Goal: Information Seeking & Learning: Learn about a topic

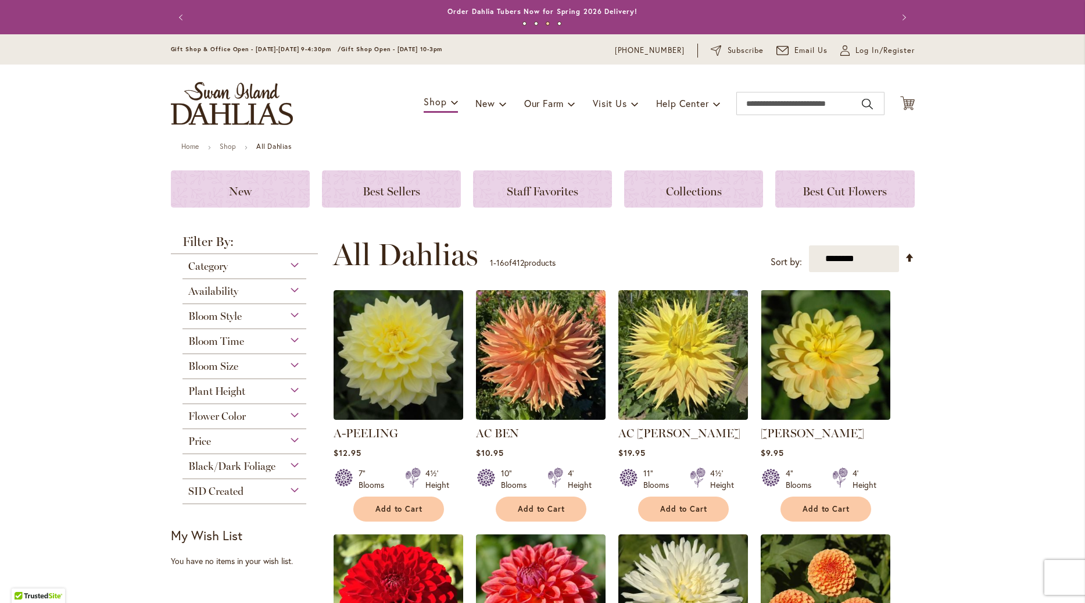
click at [293, 270] on div "Category" at bounding box center [245, 263] width 124 height 19
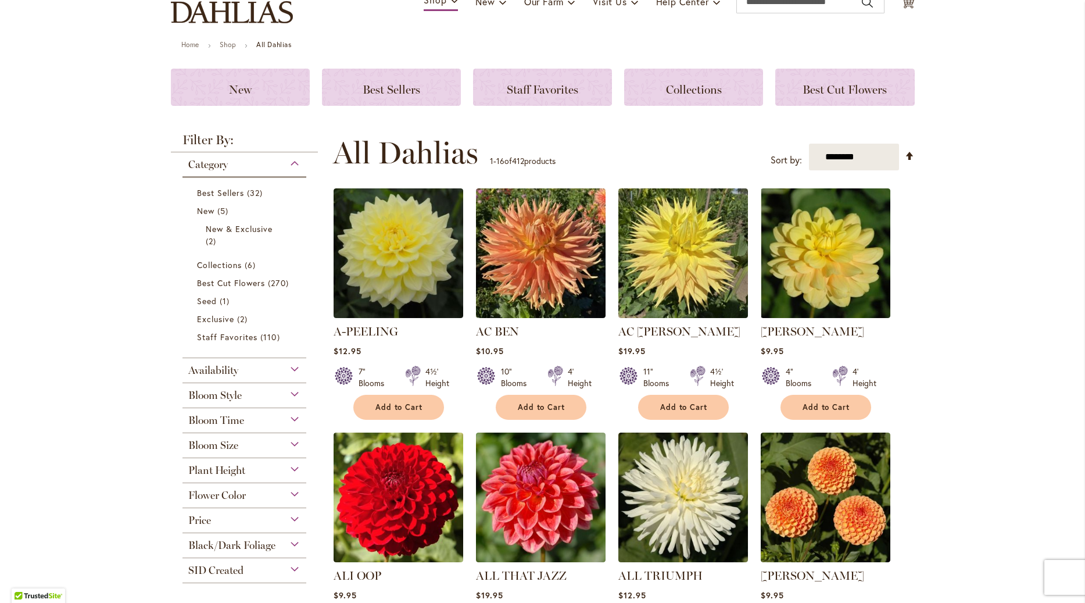
scroll to position [133, 0]
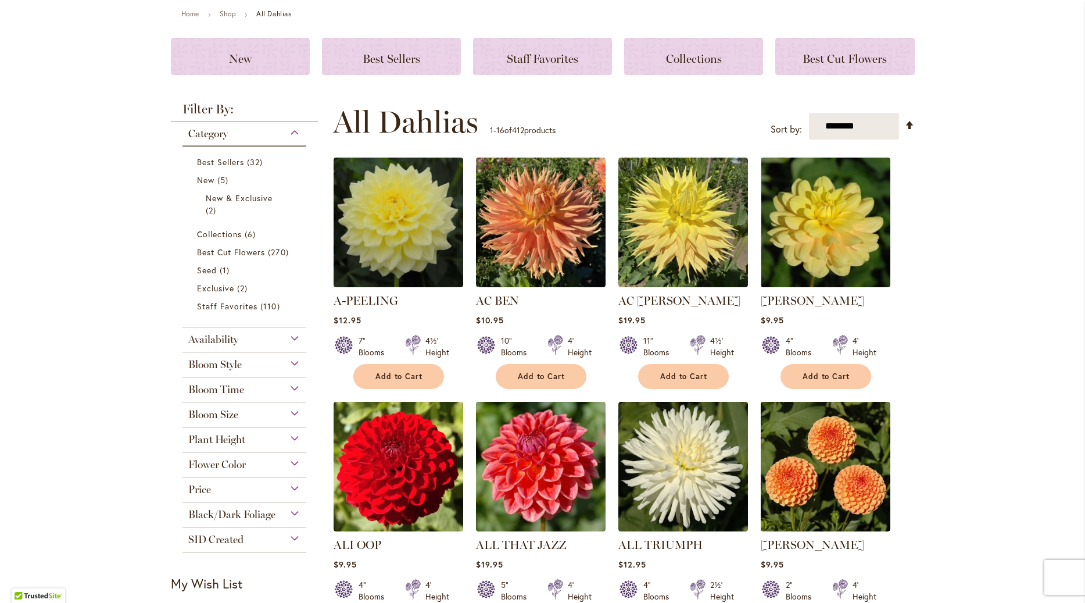
click at [296, 363] on div "Bloom Style" at bounding box center [245, 361] width 124 height 19
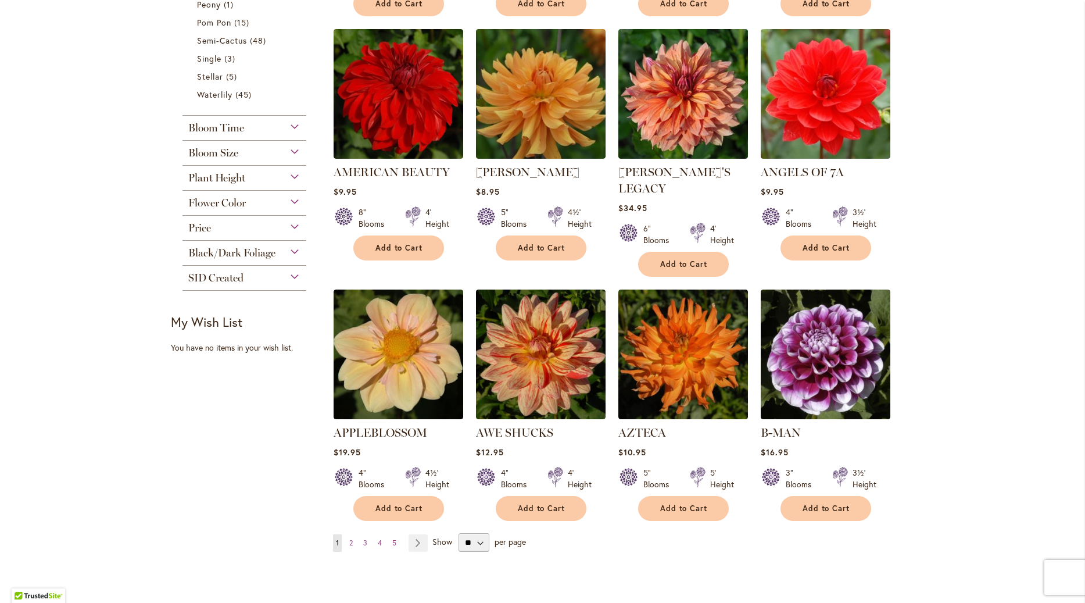
scroll to position [815, 0]
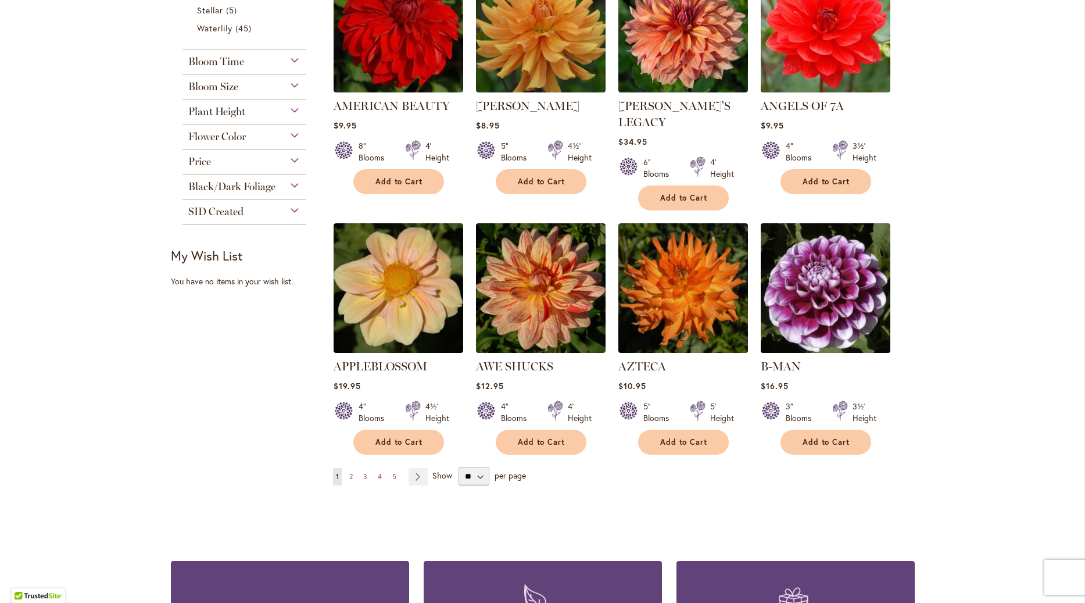
click at [829, 293] on img at bounding box center [825, 288] width 136 height 136
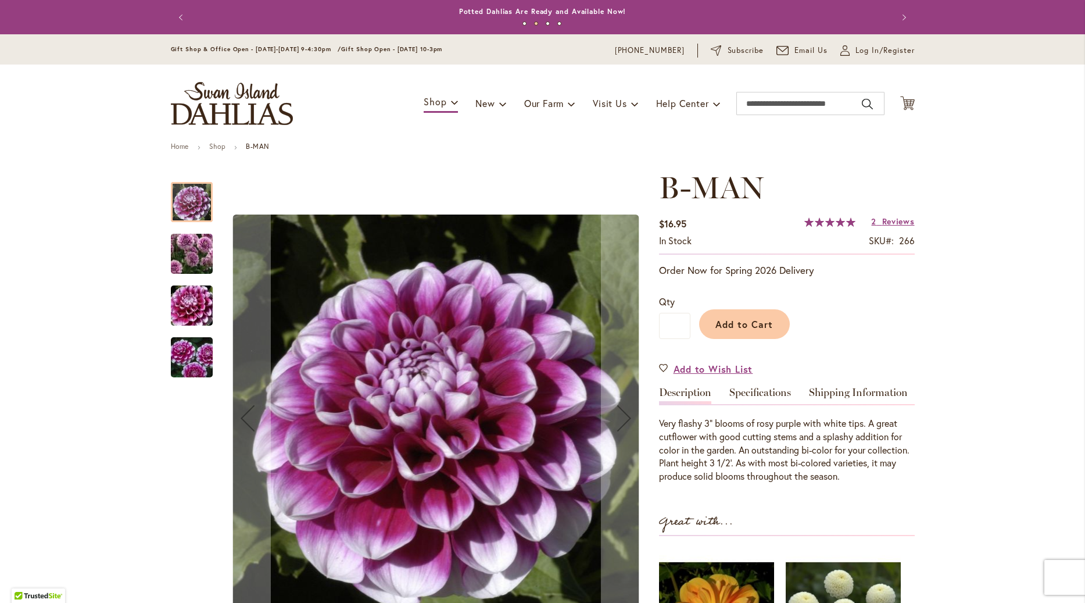
click at [191, 248] on img "B-MAN" at bounding box center [192, 253] width 84 height 73
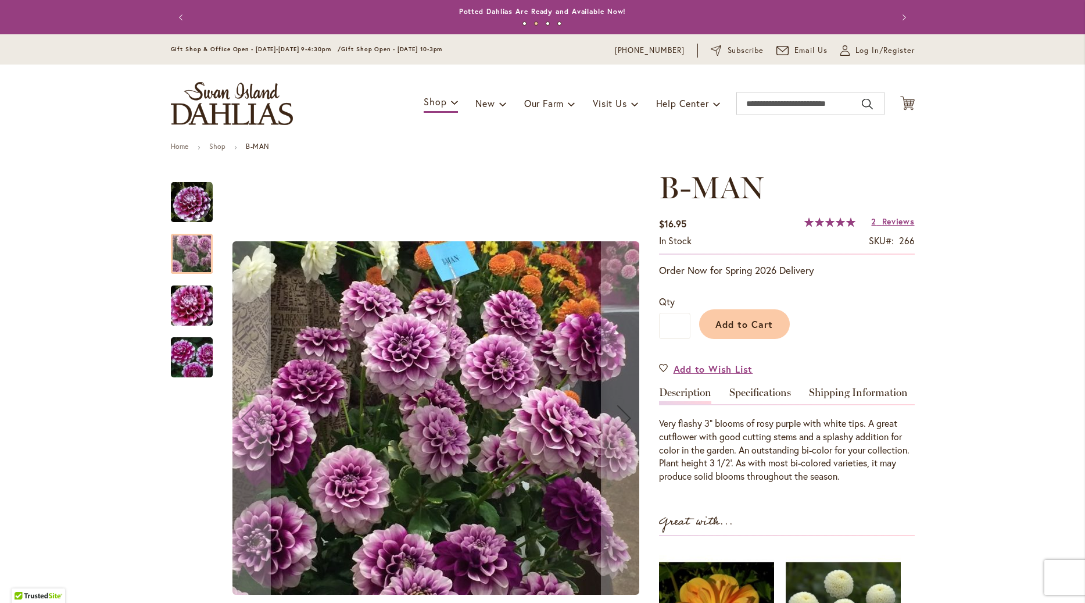
scroll to position [66, 0]
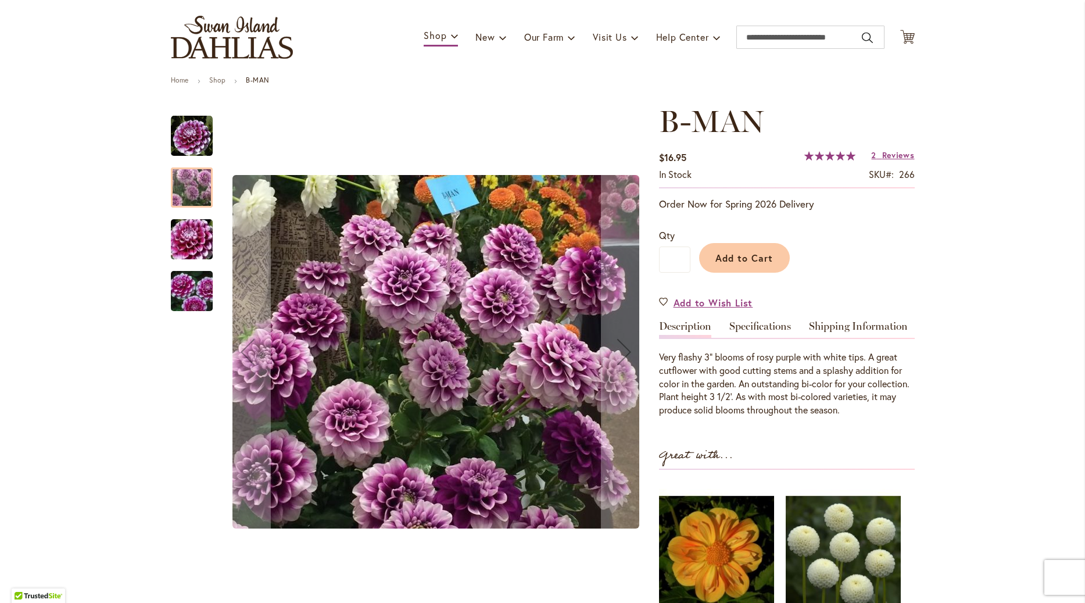
click at [188, 235] on img "B-MAN" at bounding box center [192, 240] width 84 height 56
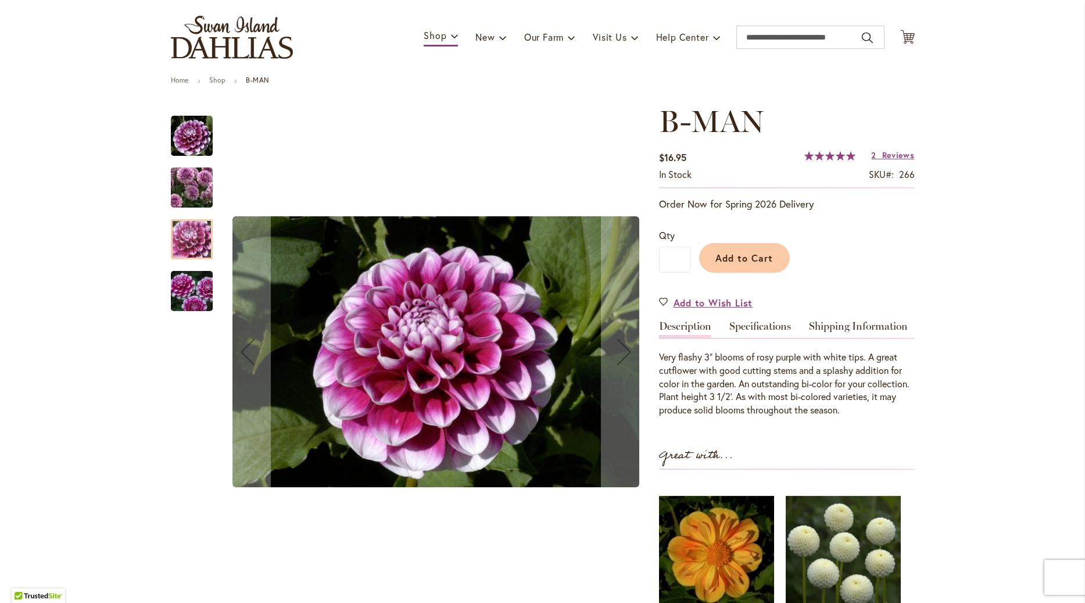
click at [192, 284] on img "B-MAN" at bounding box center [192, 291] width 84 height 56
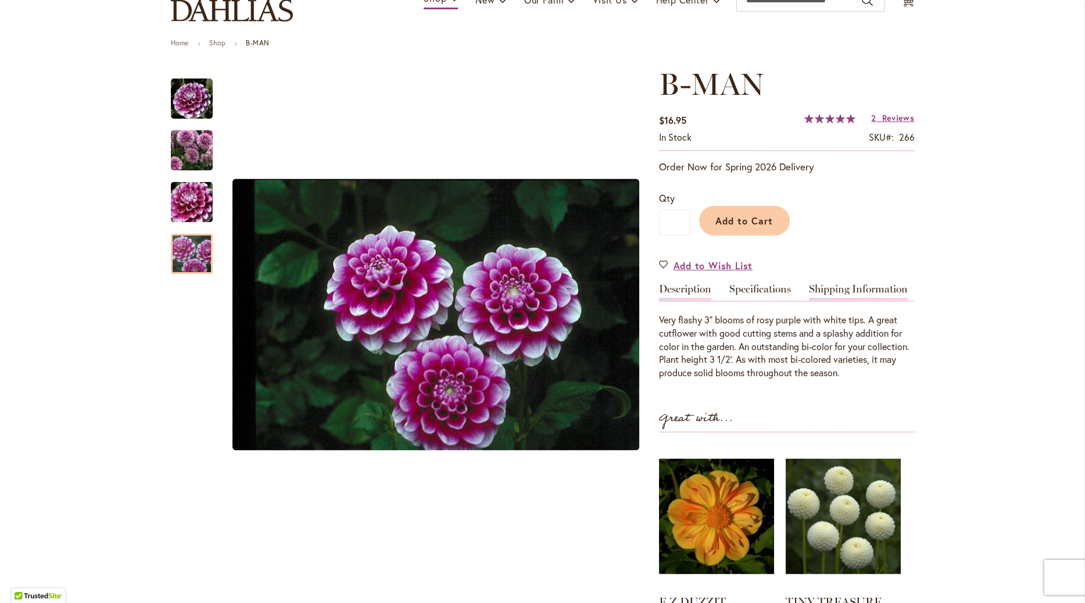
scroll to position [133, 0]
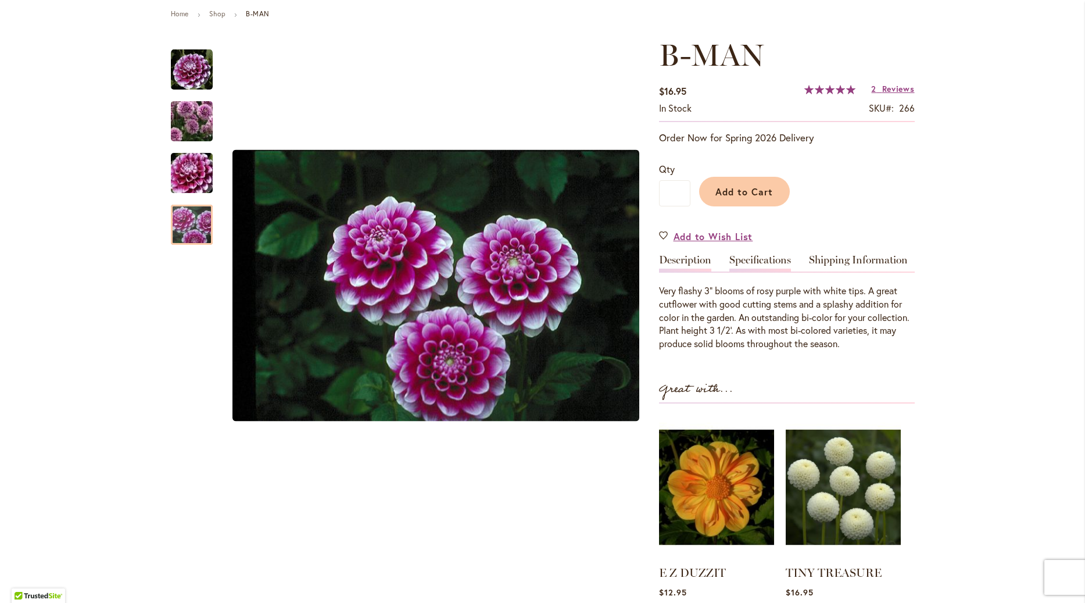
click at [788, 260] on link "Specifications" at bounding box center [760, 263] width 62 height 17
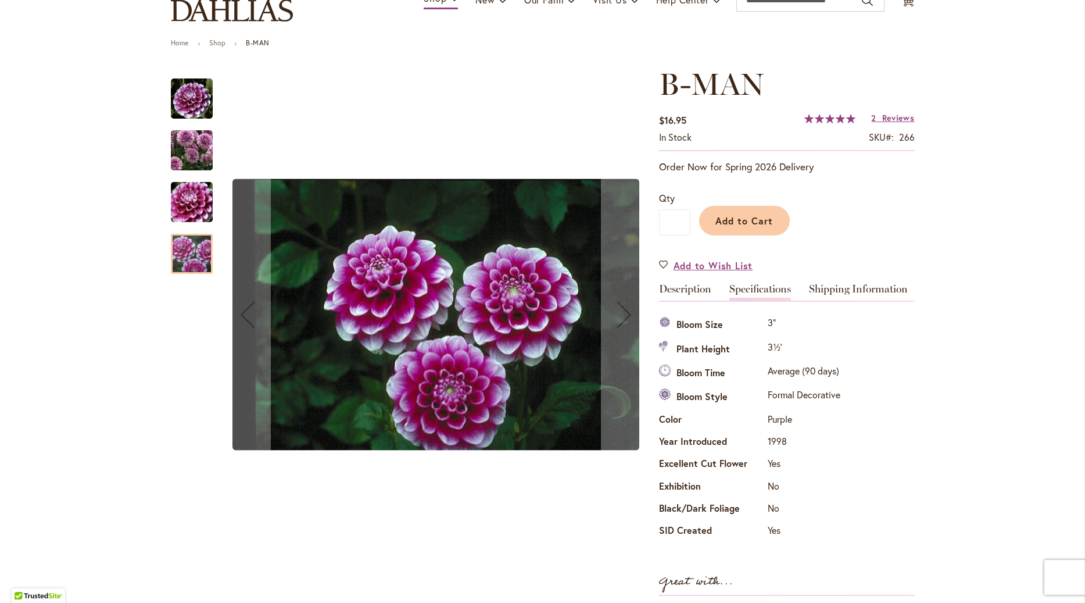
scroll to position [0, 0]
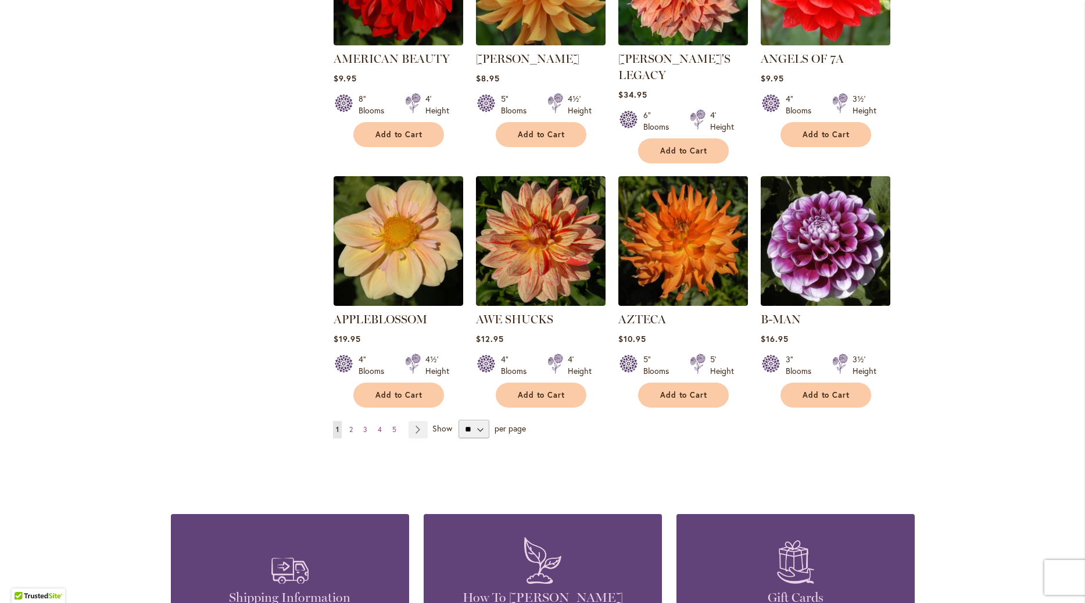
scroll to position [882, 0]
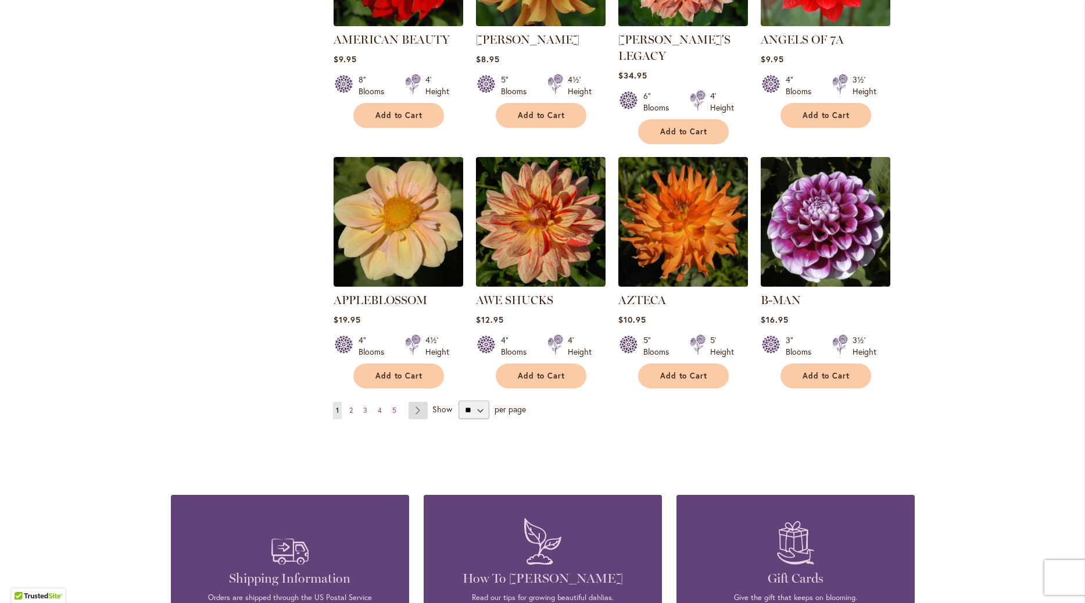
click at [418, 402] on link "Page Next" at bounding box center [418, 410] width 19 height 17
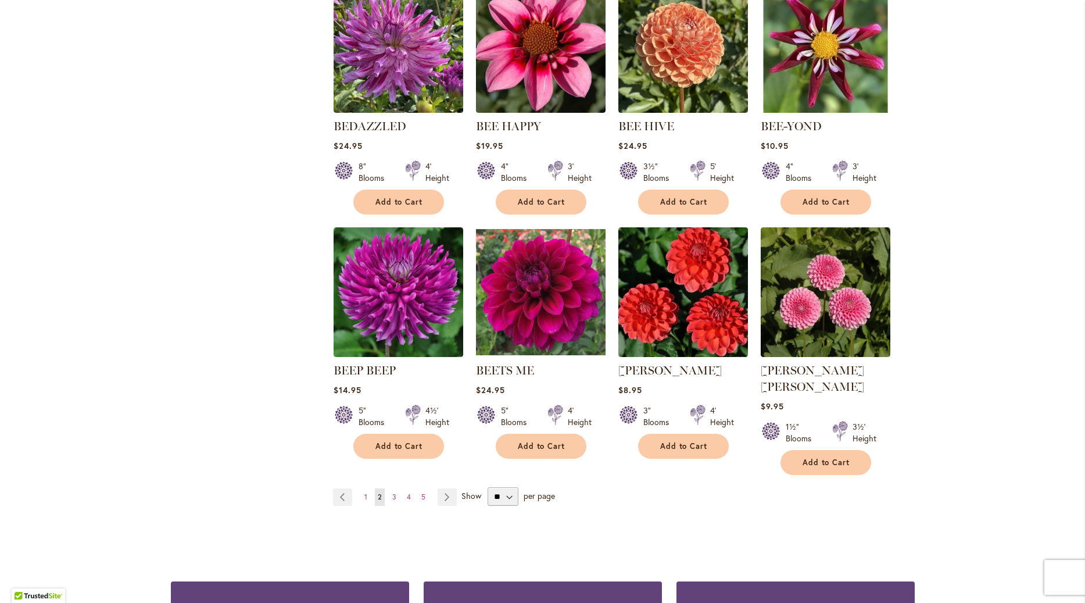
scroll to position [861, 0]
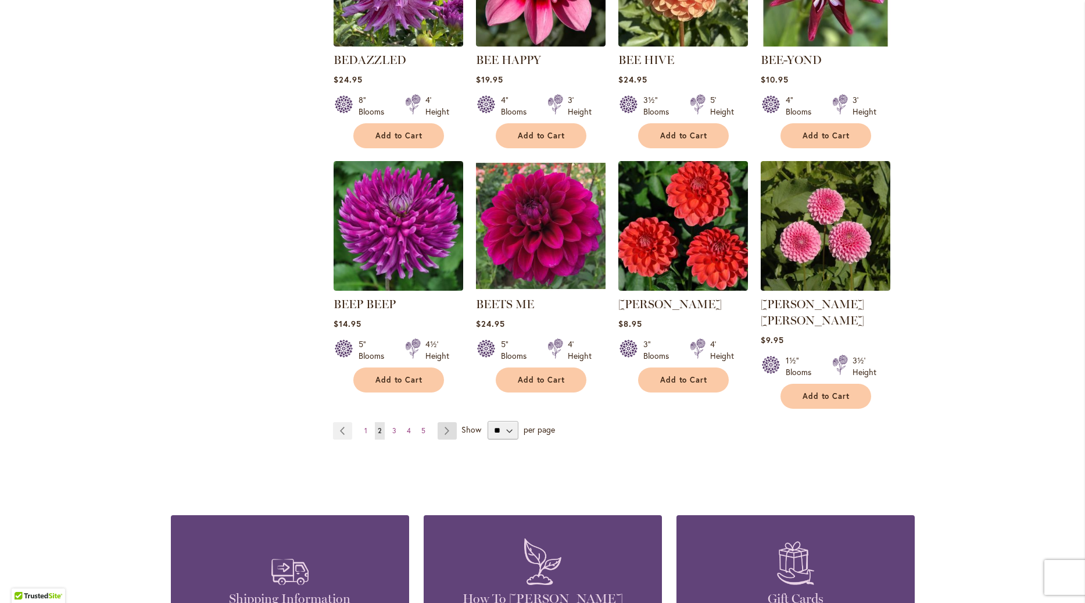
click at [444, 422] on link "Page Next" at bounding box center [447, 430] width 19 height 17
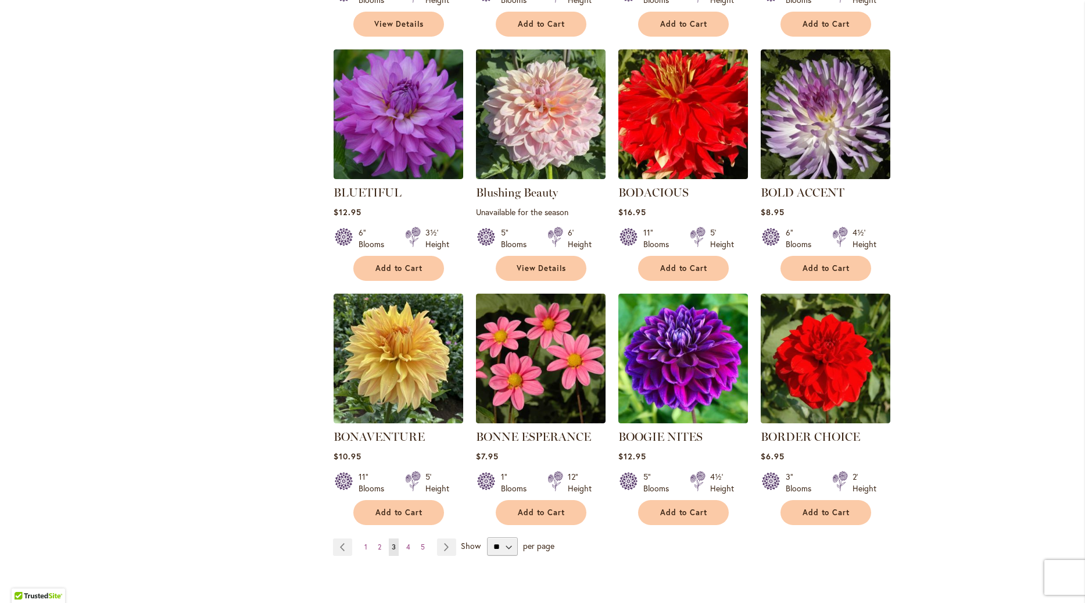
scroll to position [795, 0]
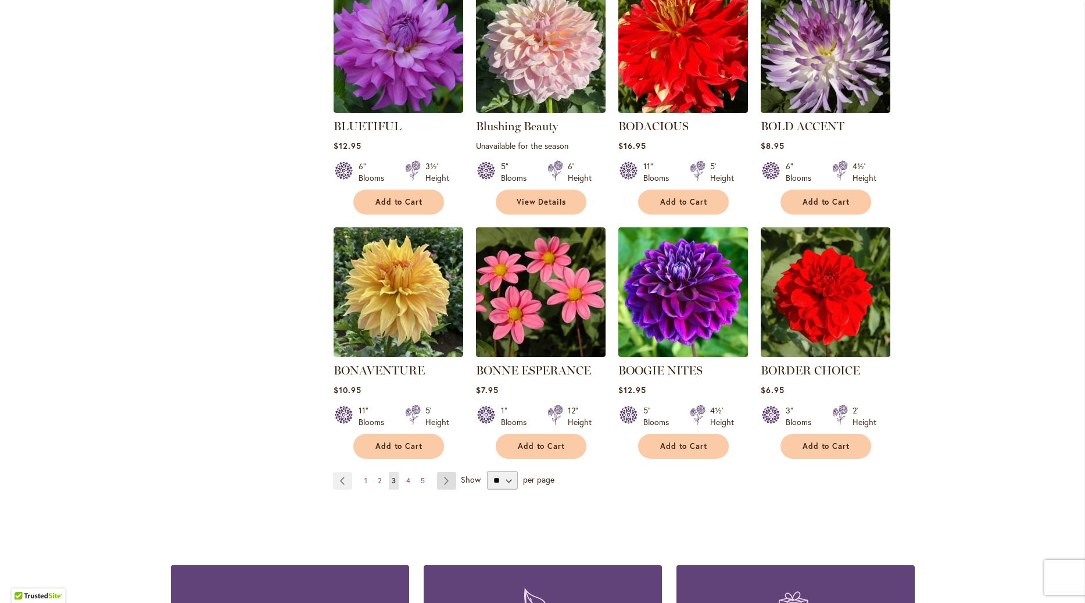
click at [439, 484] on link "Page Next" at bounding box center [446, 480] width 19 height 17
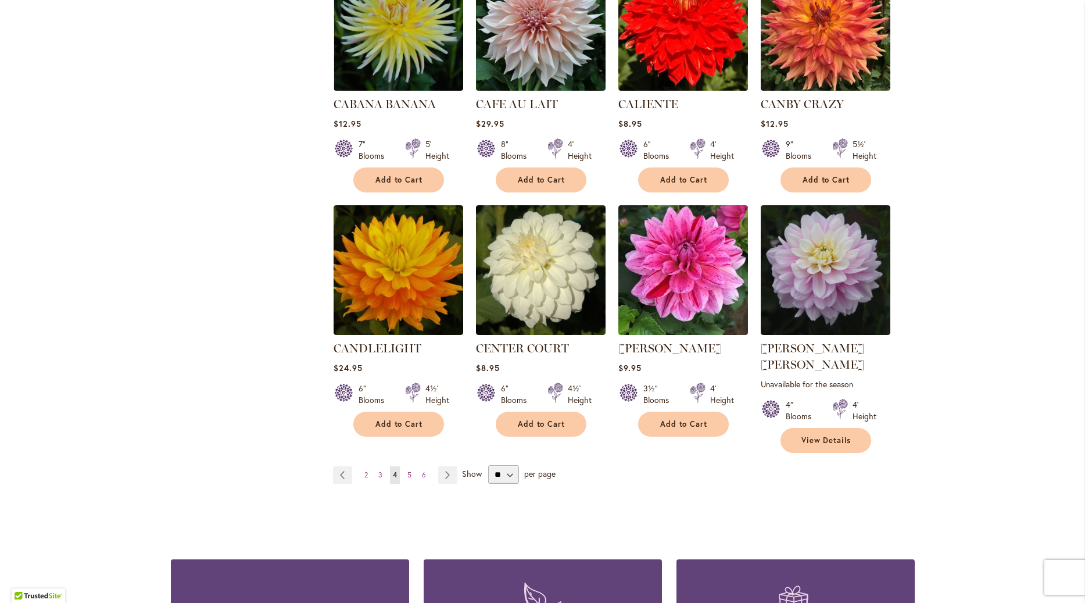
scroll to position [861, 0]
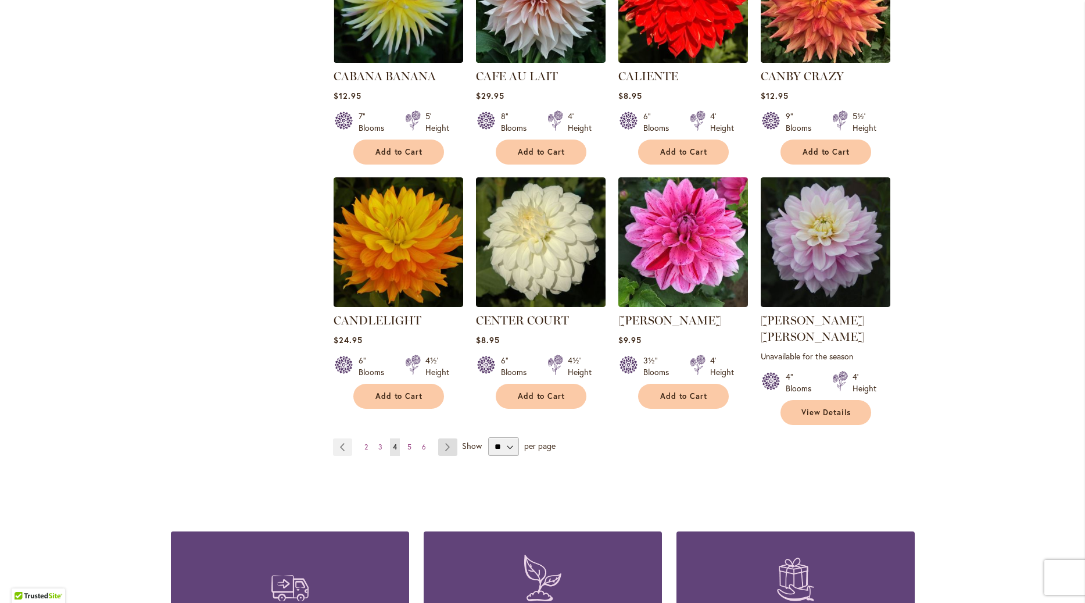
click at [452, 438] on link "Page Next" at bounding box center [447, 446] width 19 height 17
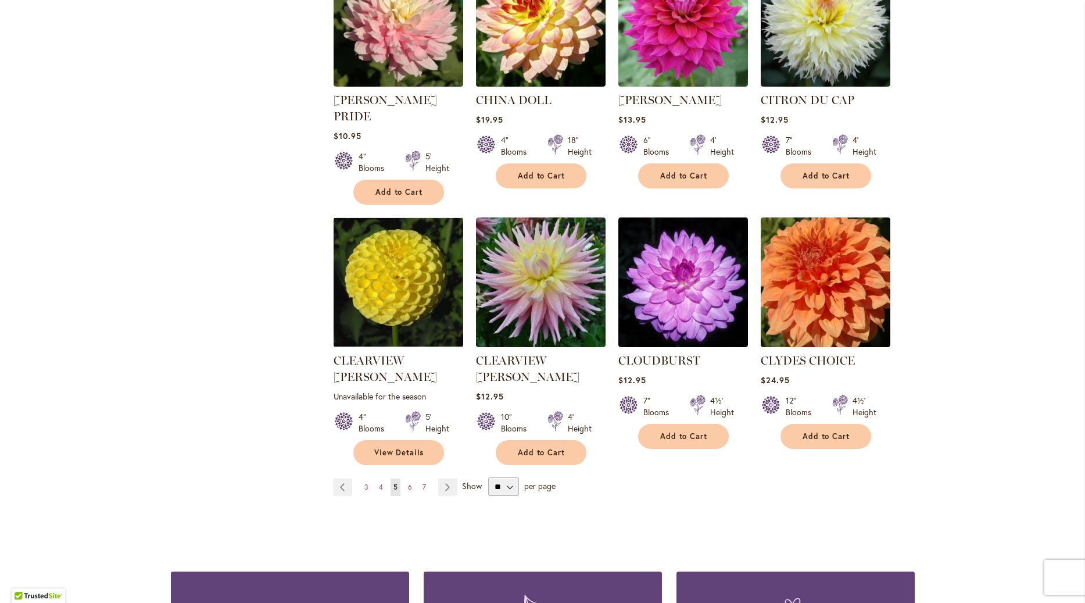
scroll to position [861, 0]
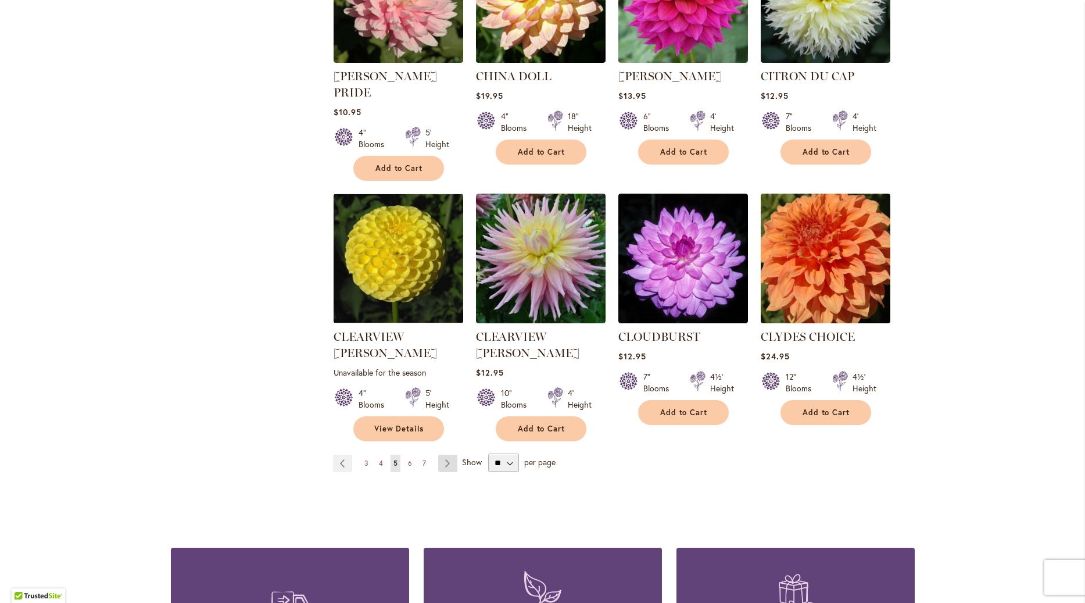
click at [447, 455] on link "Page Next" at bounding box center [447, 463] width 19 height 17
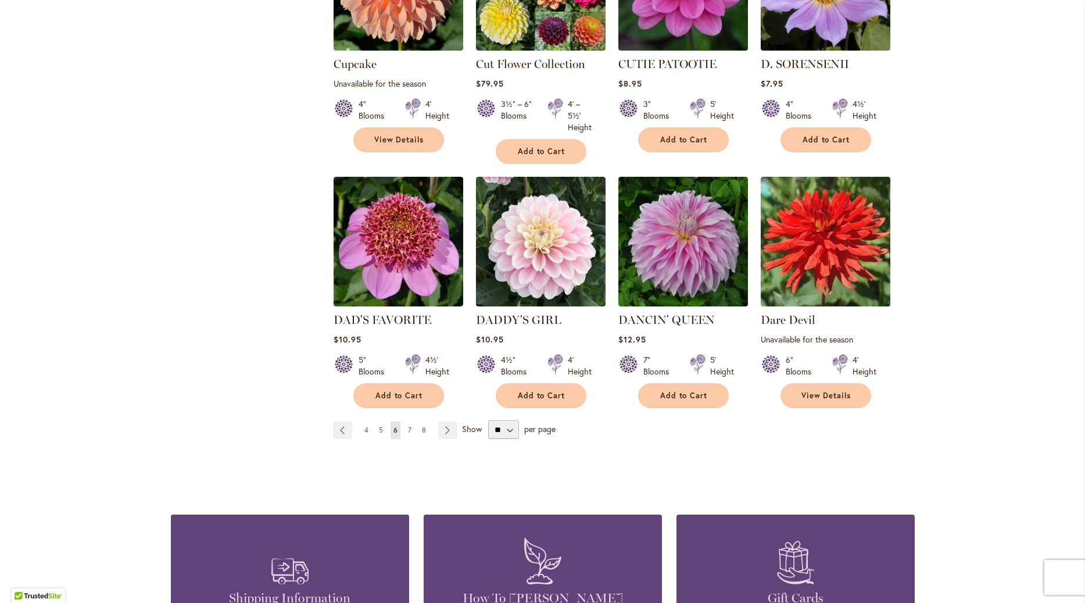
scroll to position [928, 0]
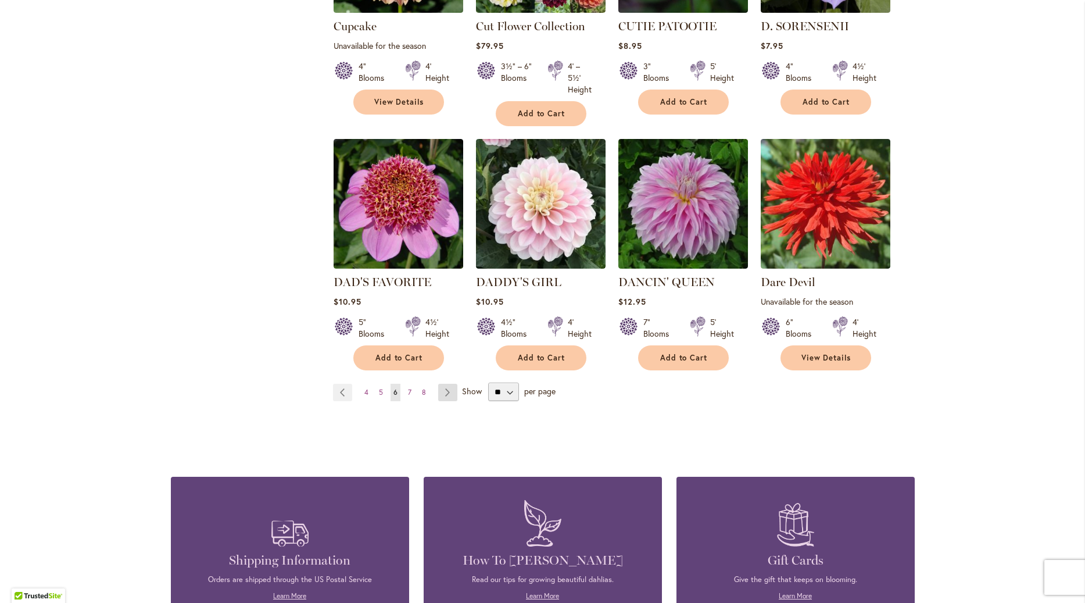
click at [452, 384] on link "Page Next" at bounding box center [447, 392] width 19 height 17
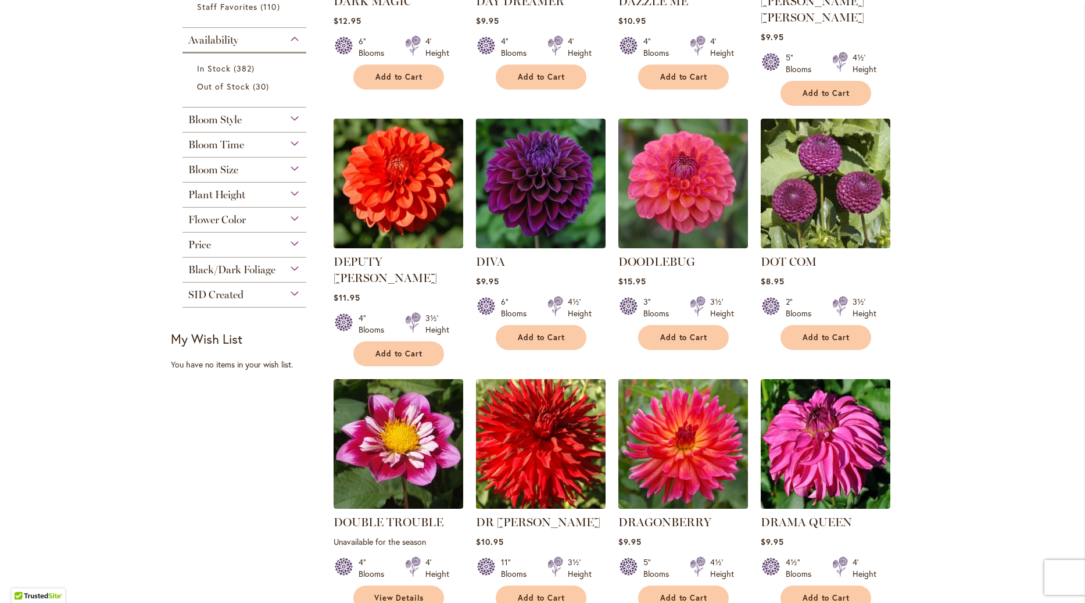
scroll to position [464, 0]
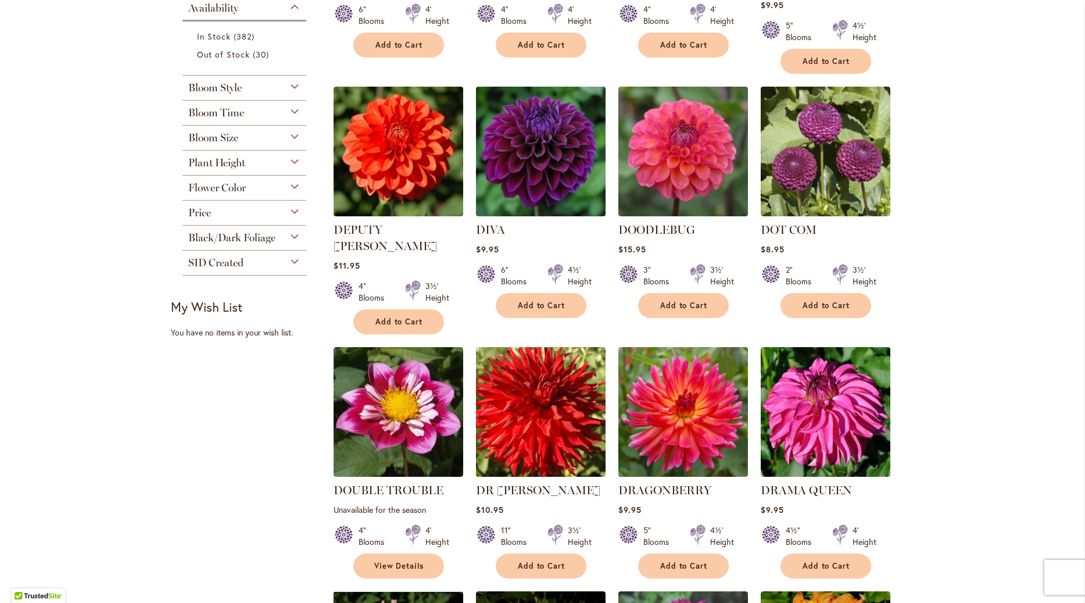
click at [542, 129] on img at bounding box center [541, 152] width 136 height 136
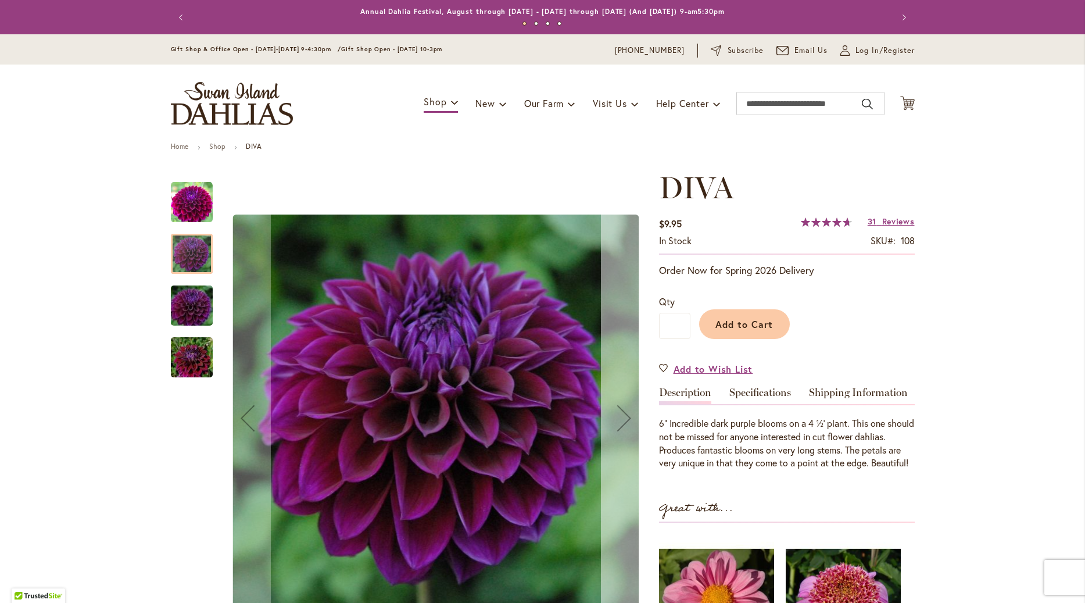
click at [625, 424] on div "Next" at bounding box center [624, 418] width 46 height 46
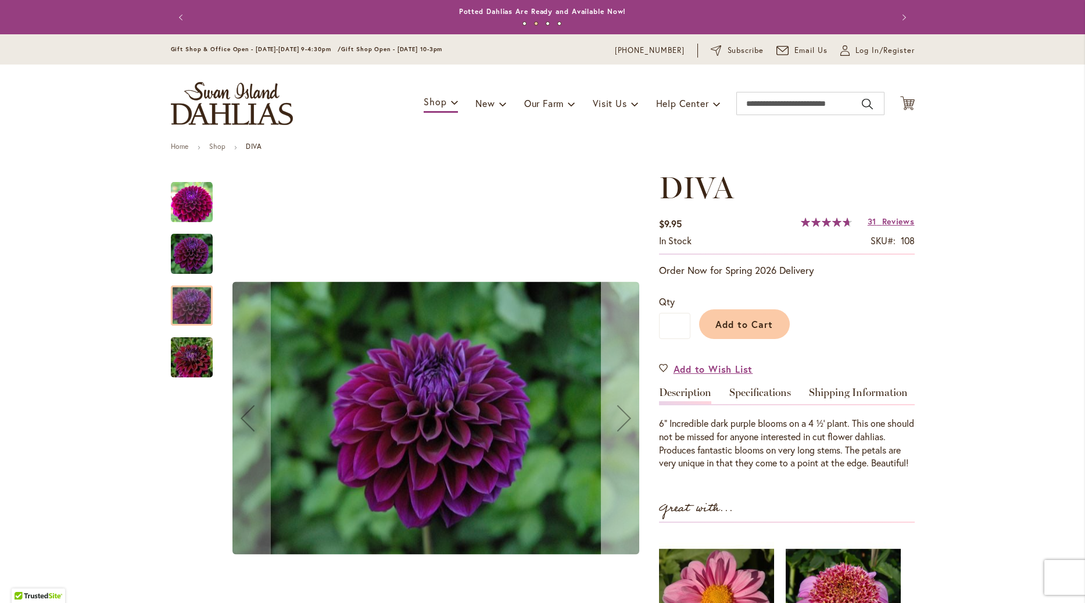
click at [625, 424] on div "Next" at bounding box center [624, 418] width 46 height 46
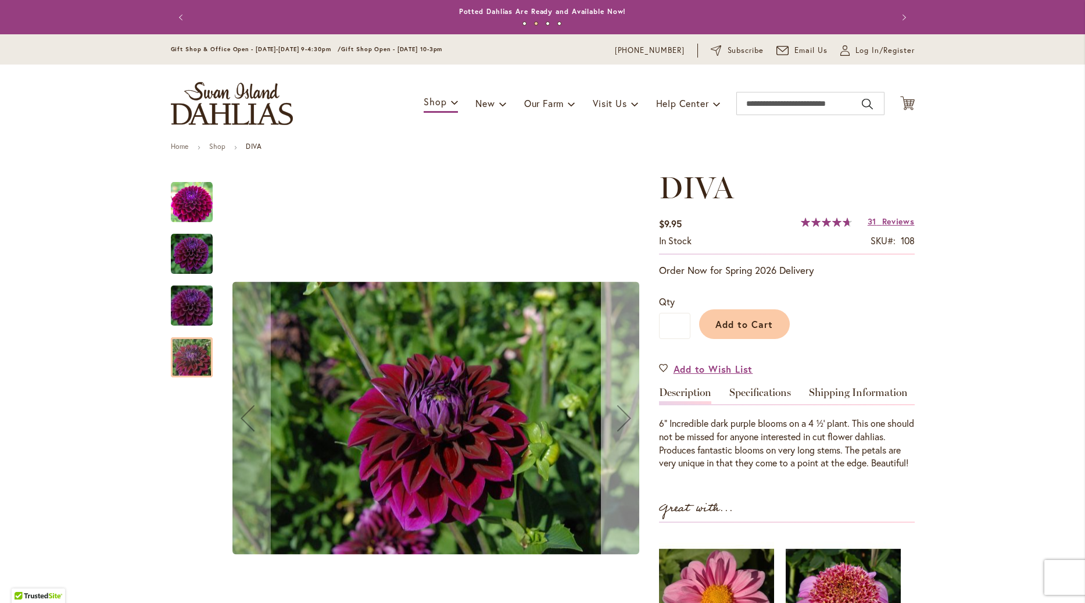
click at [625, 424] on div "Next" at bounding box center [624, 418] width 46 height 46
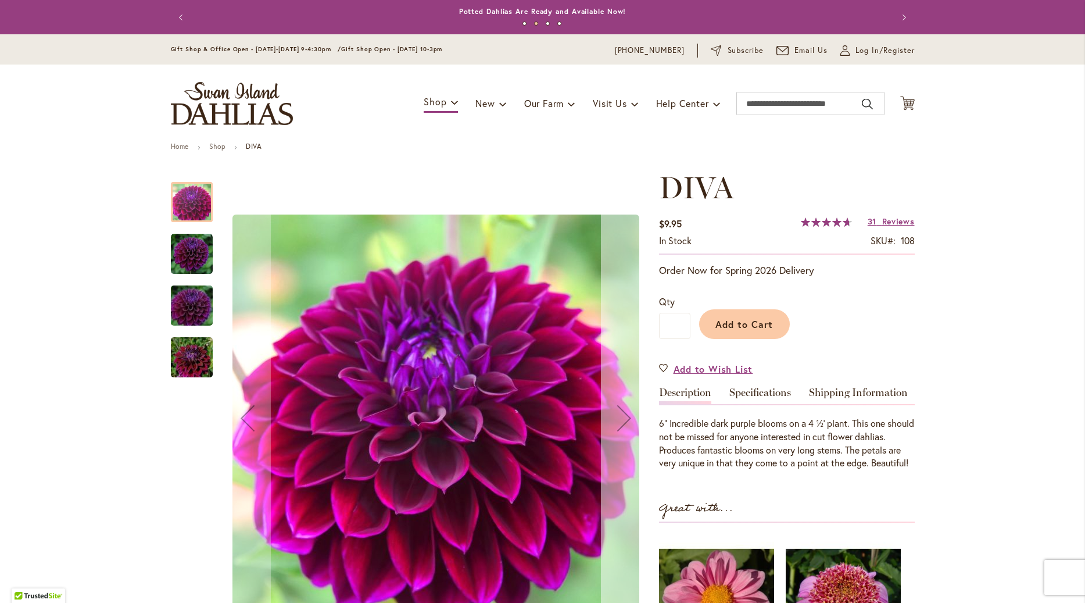
click at [625, 424] on div "Next" at bounding box center [624, 418] width 46 height 46
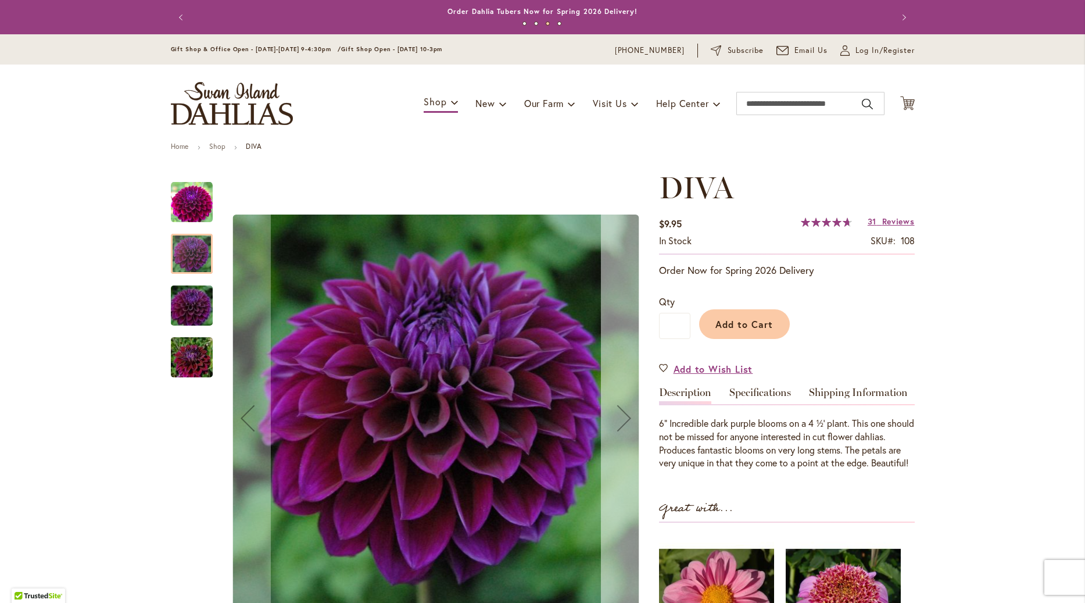
click at [625, 424] on div "Next" at bounding box center [624, 418] width 46 height 46
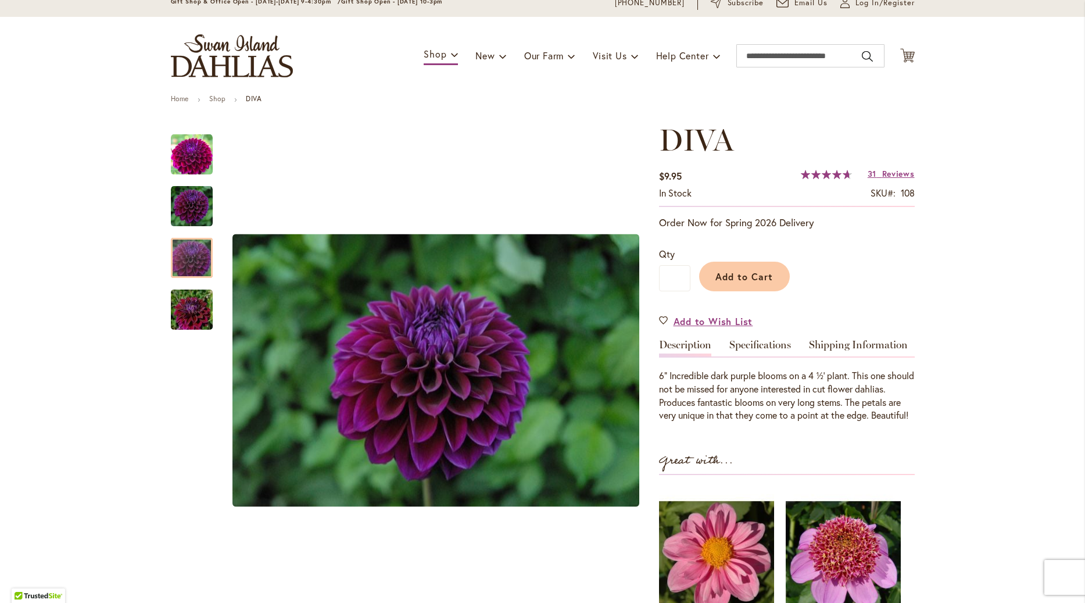
scroll to position [66, 0]
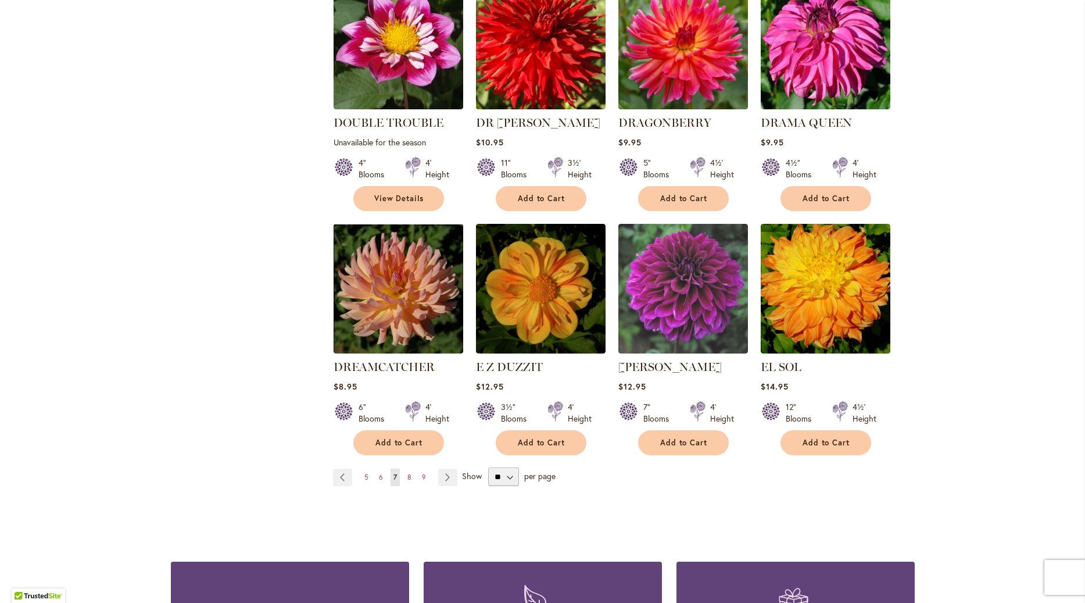
scroll to position [861, 0]
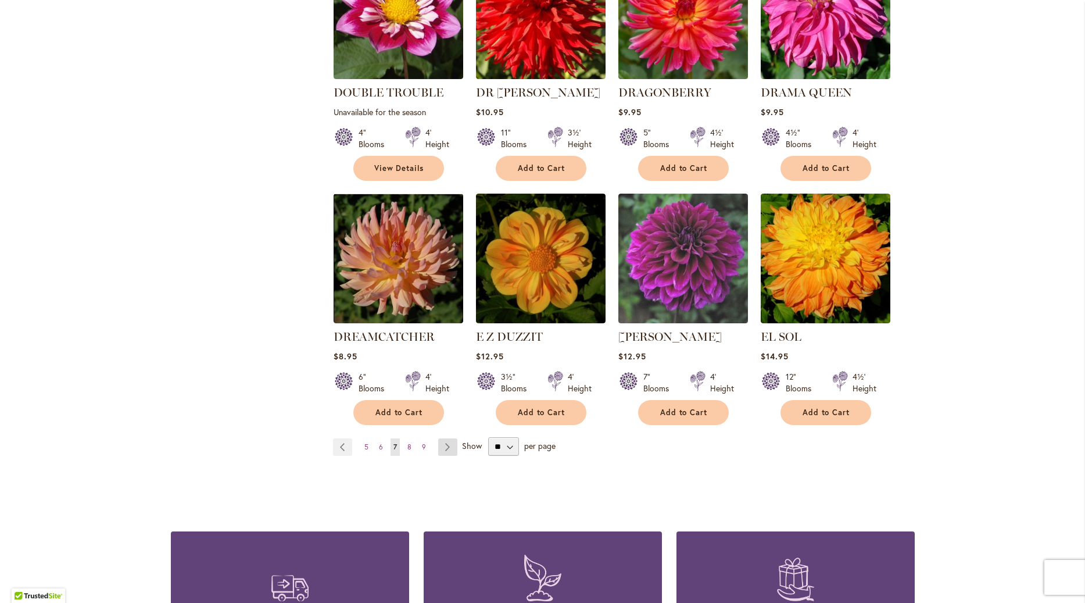
click at [444, 438] on link "Page Next" at bounding box center [447, 446] width 19 height 17
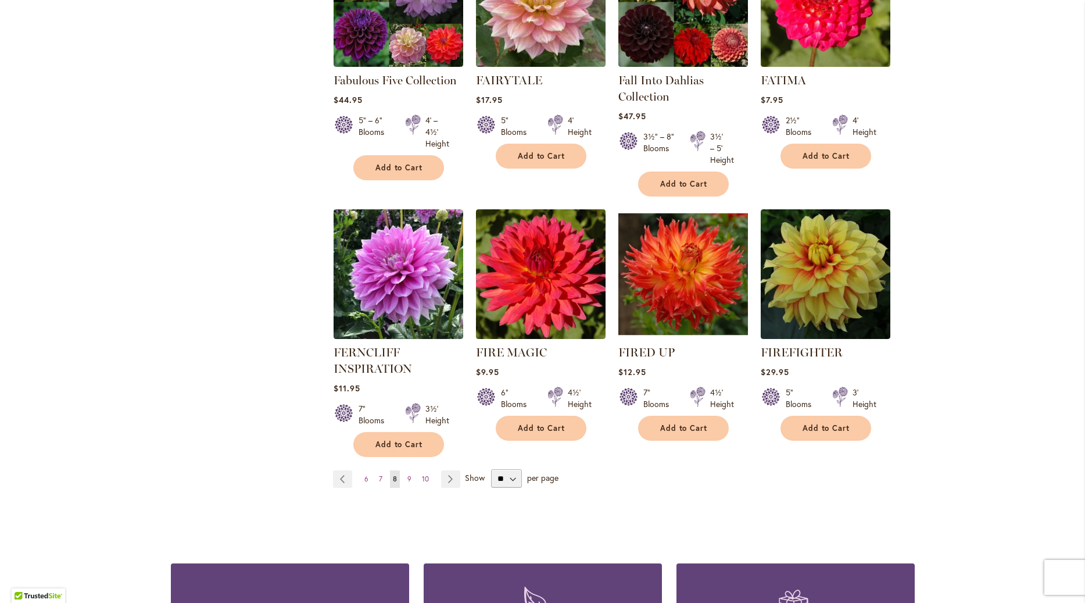
scroll to position [861, 0]
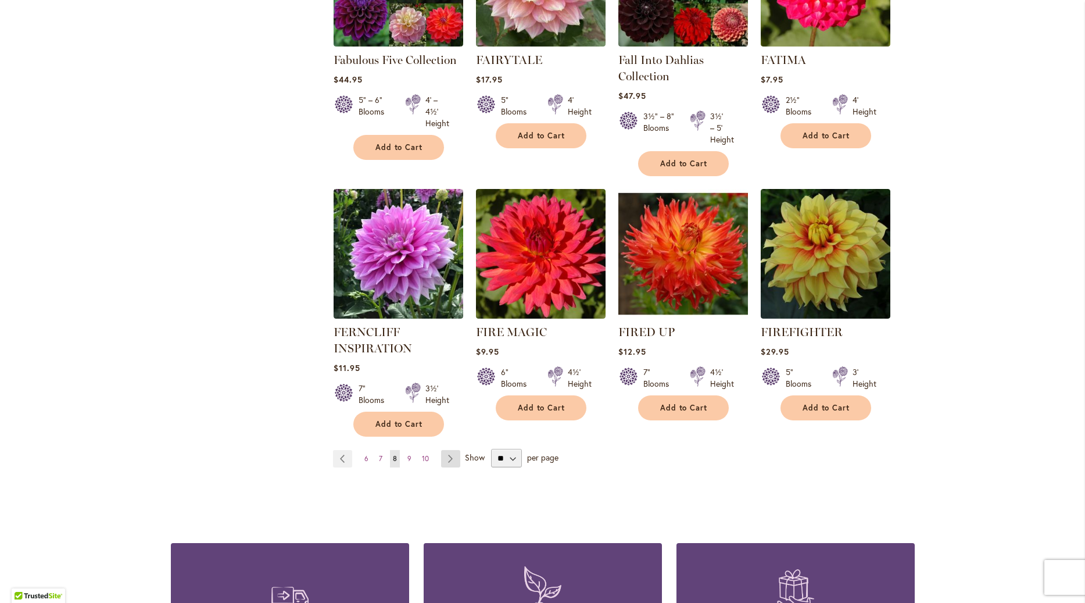
click at [455, 460] on link "Page Next" at bounding box center [450, 458] width 19 height 17
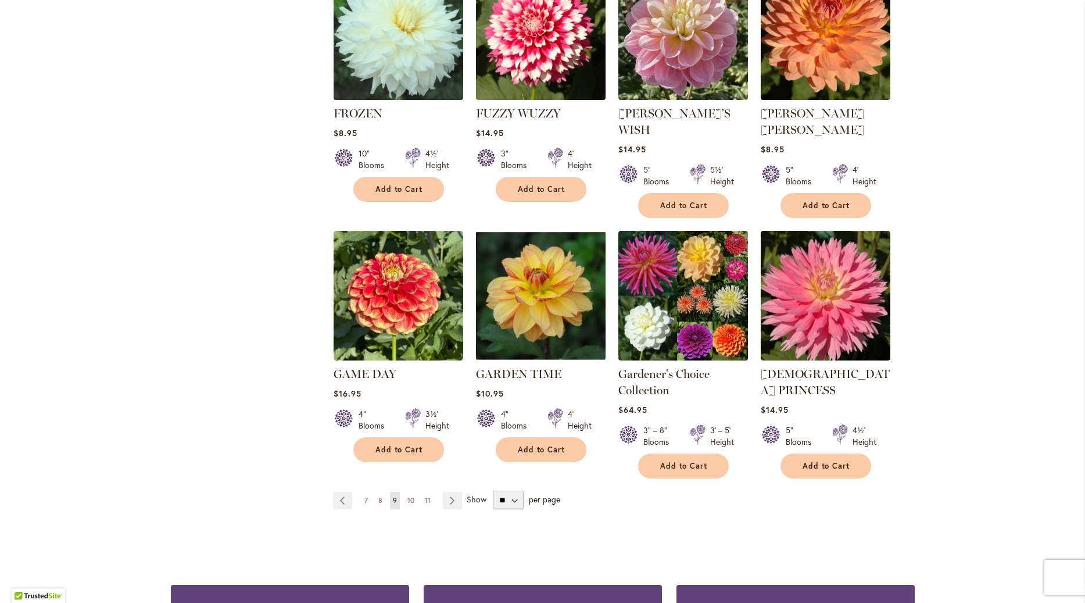
scroll to position [861, 0]
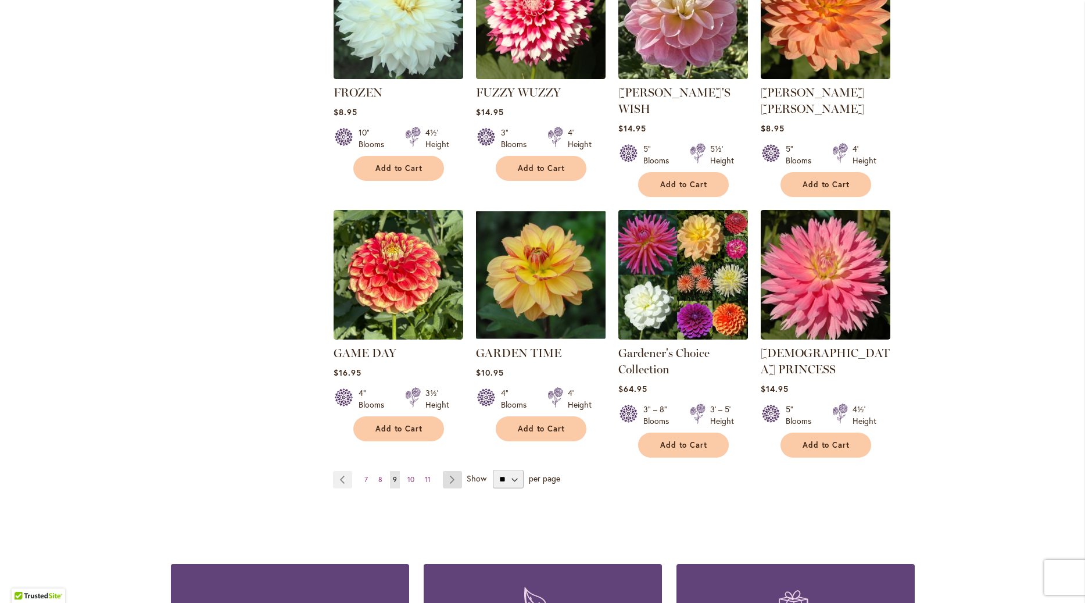
click at [455, 471] on link "Page Next" at bounding box center [452, 479] width 19 height 17
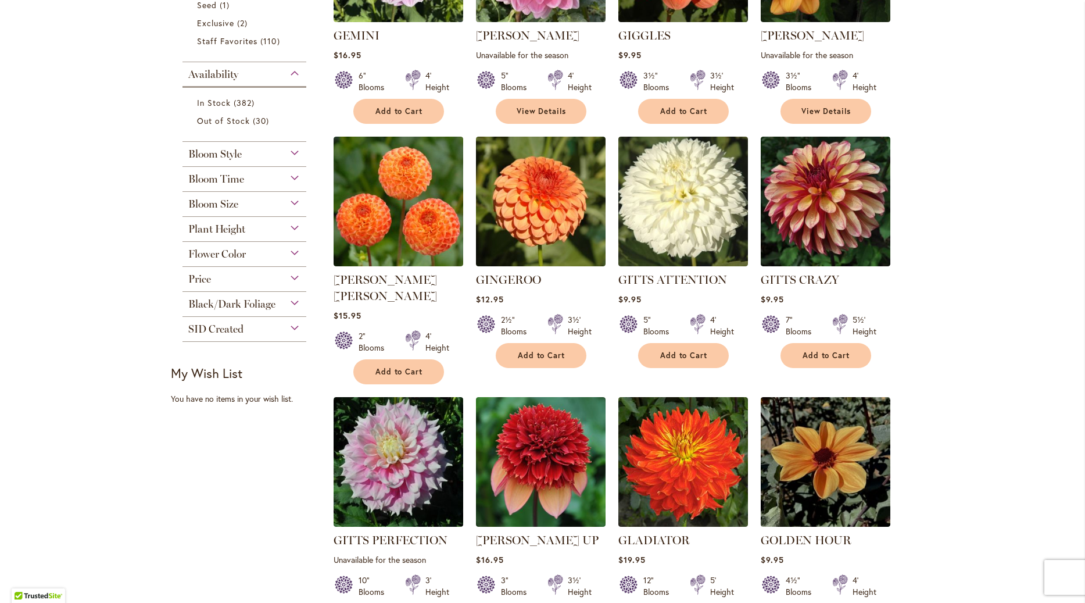
scroll to position [133, 0]
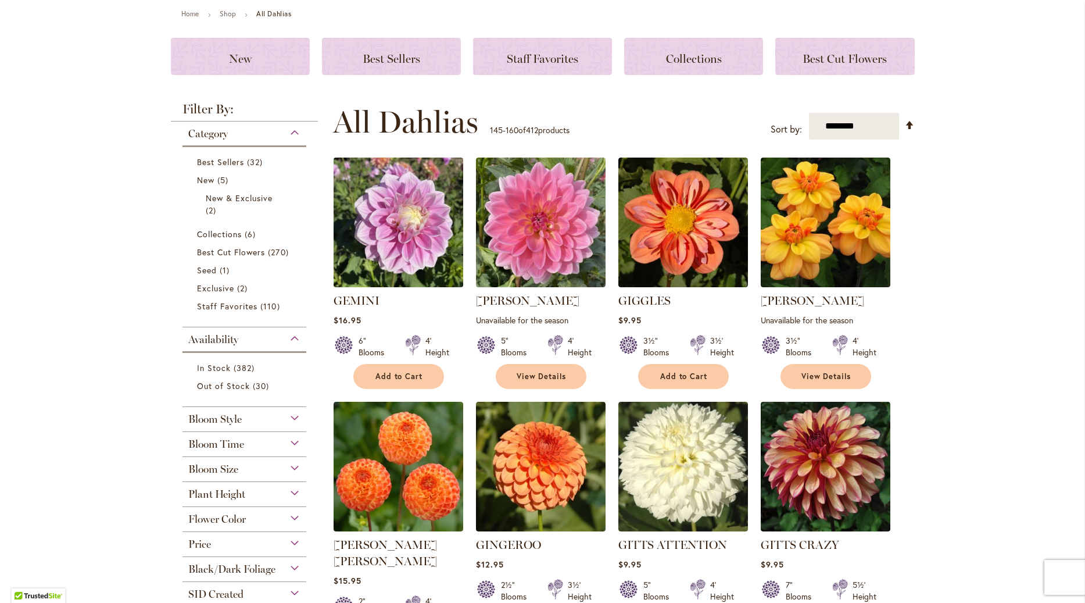
click at [396, 244] on img at bounding box center [398, 223] width 136 height 136
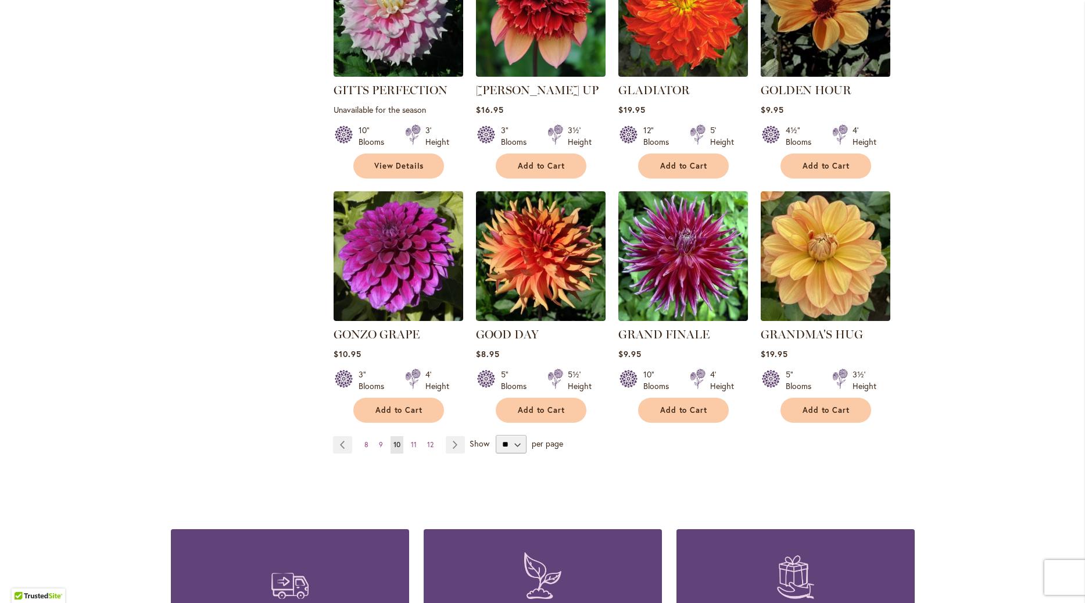
scroll to position [928, 0]
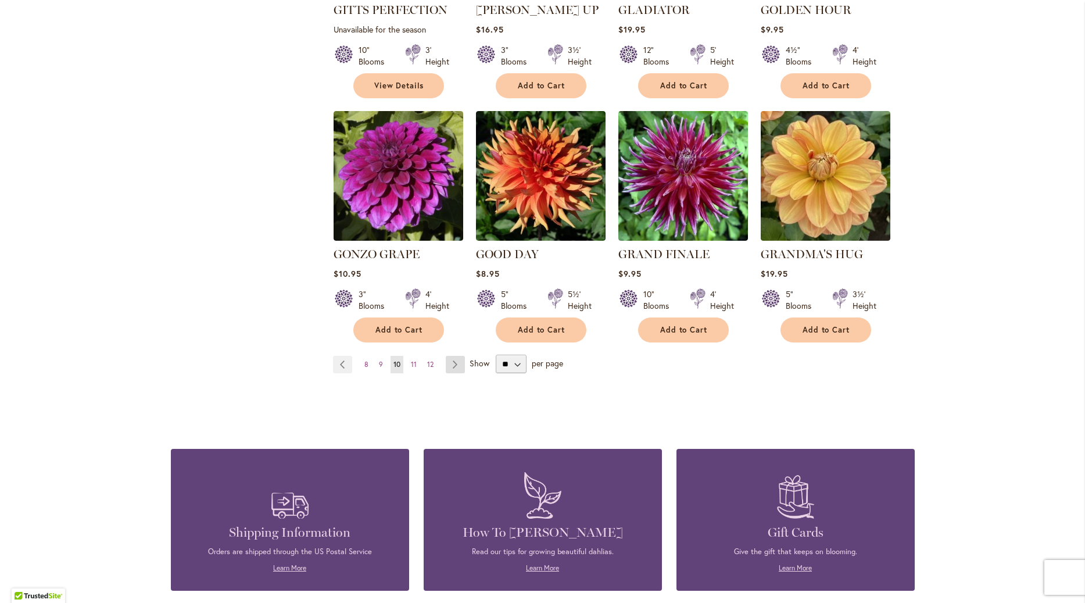
click at [459, 356] on link "Page Next" at bounding box center [455, 364] width 19 height 17
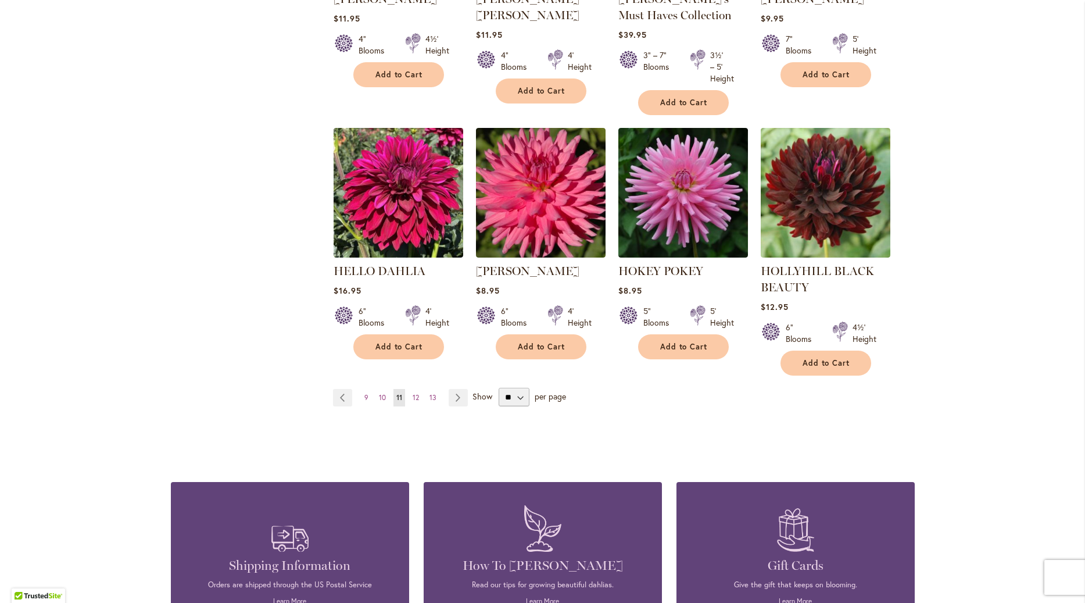
scroll to position [994, 0]
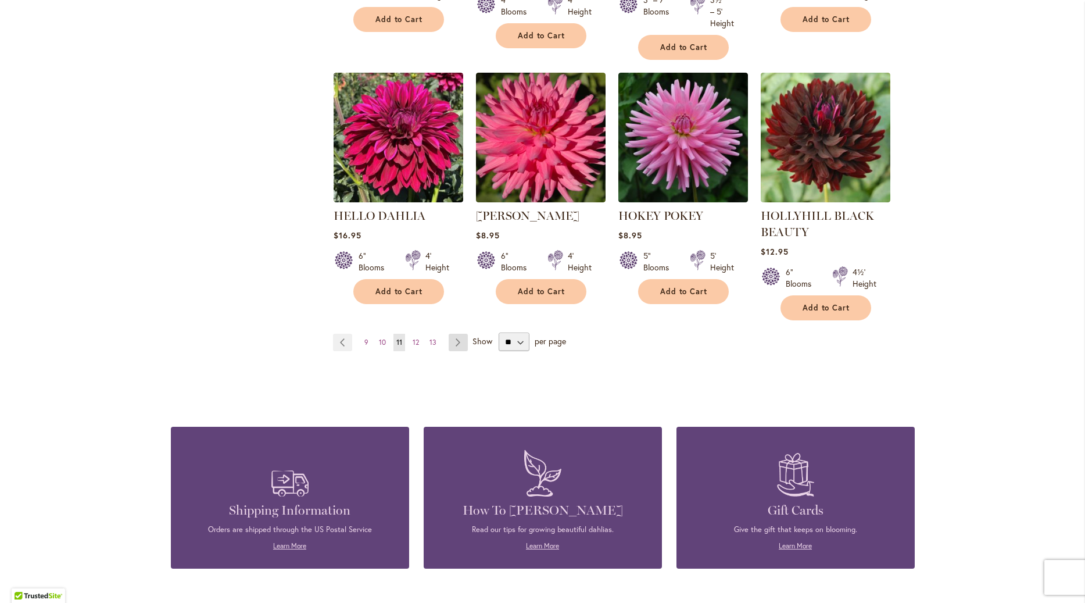
click at [461, 341] on link "Page Next" at bounding box center [458, 342] width 19 height 17
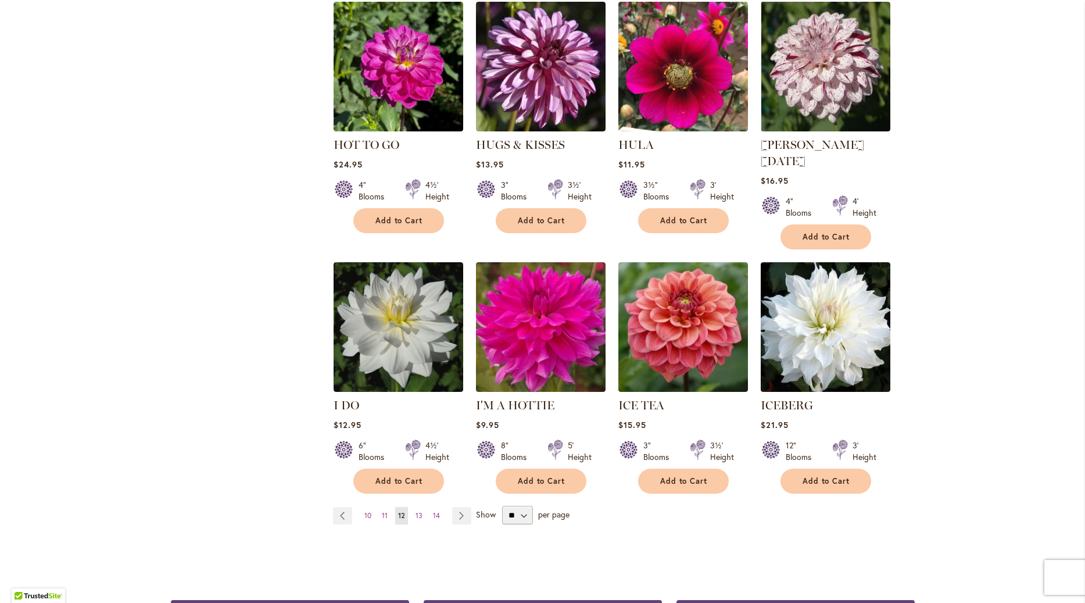
scroll to position [795, 0]
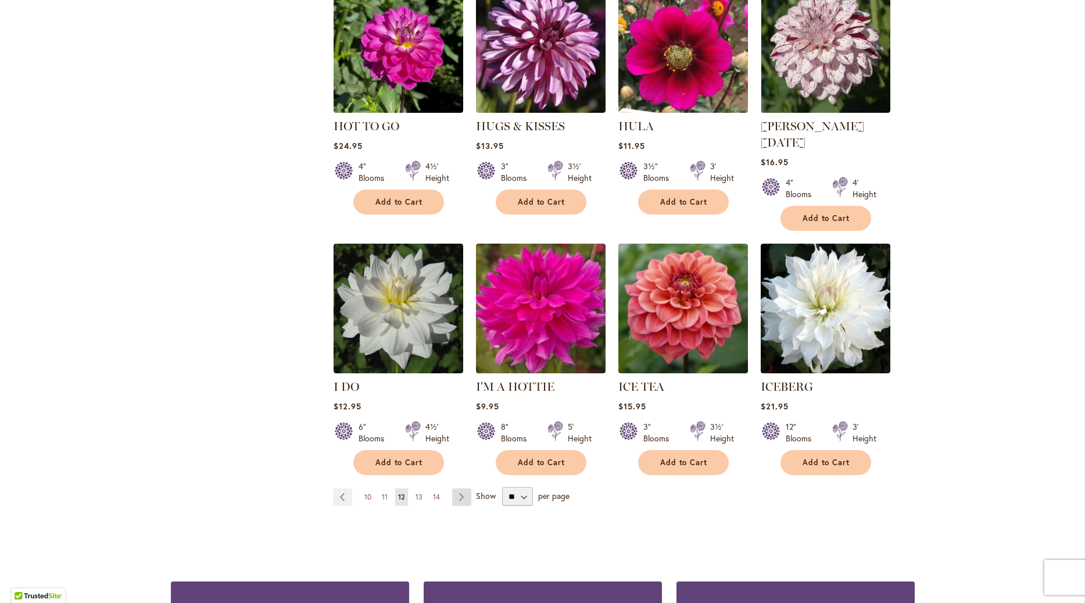
click at [461, 488] on link "Page Next" at bounding box center [461, 496] width 19 height 17
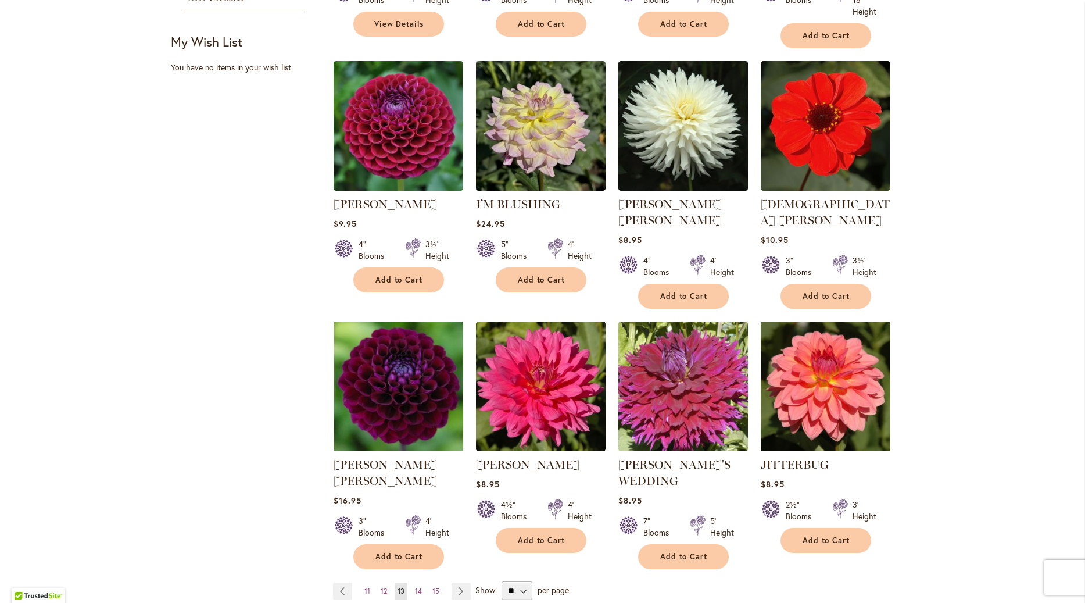
scroll to position [795, 0]
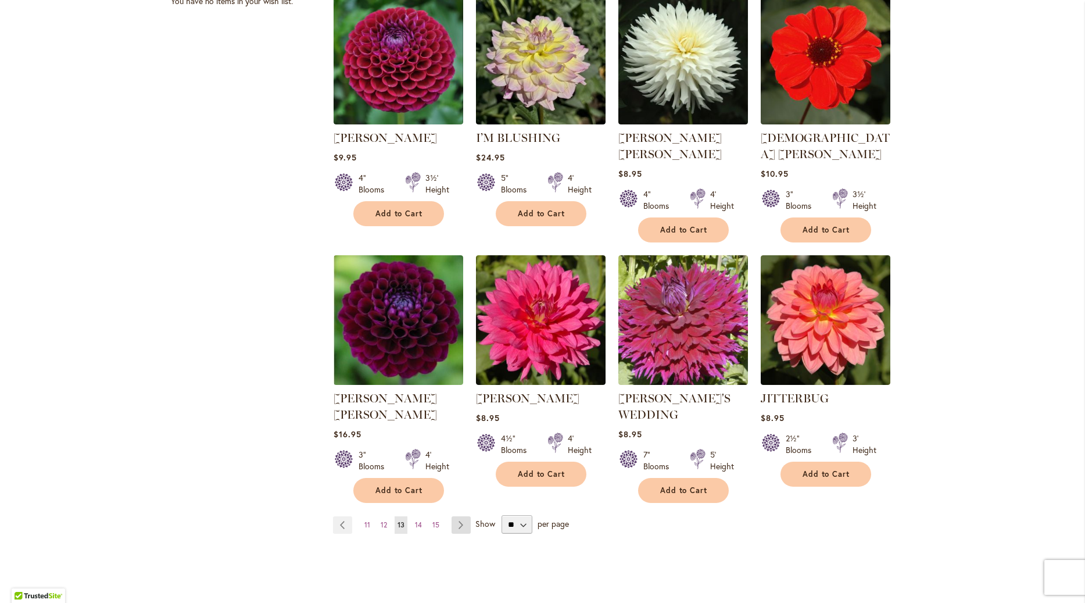
click at [460, 516] on link "Page Next" at bounding box center [461, 524] width 19 height 17
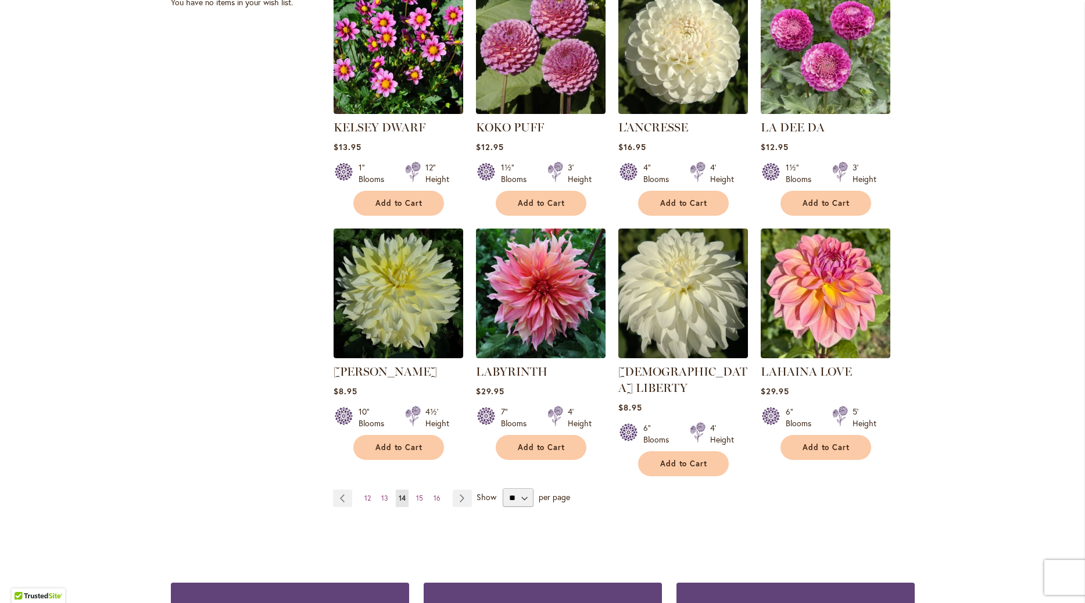
scroll to position [795, 0]
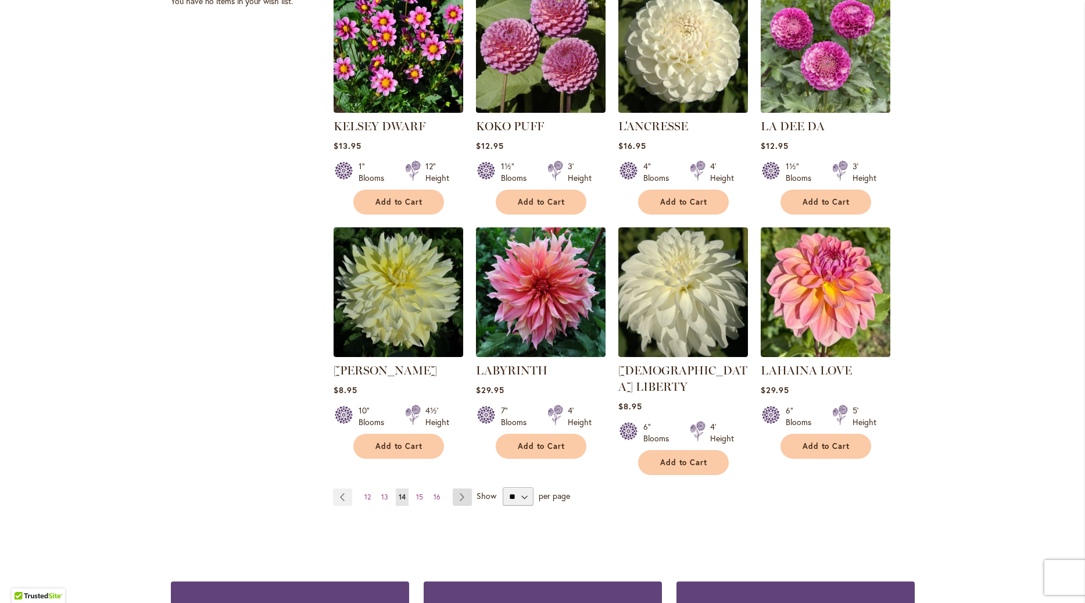
click at [460, 488] on link "Page Next" at bounding box center [462, 496] width 19 height 17
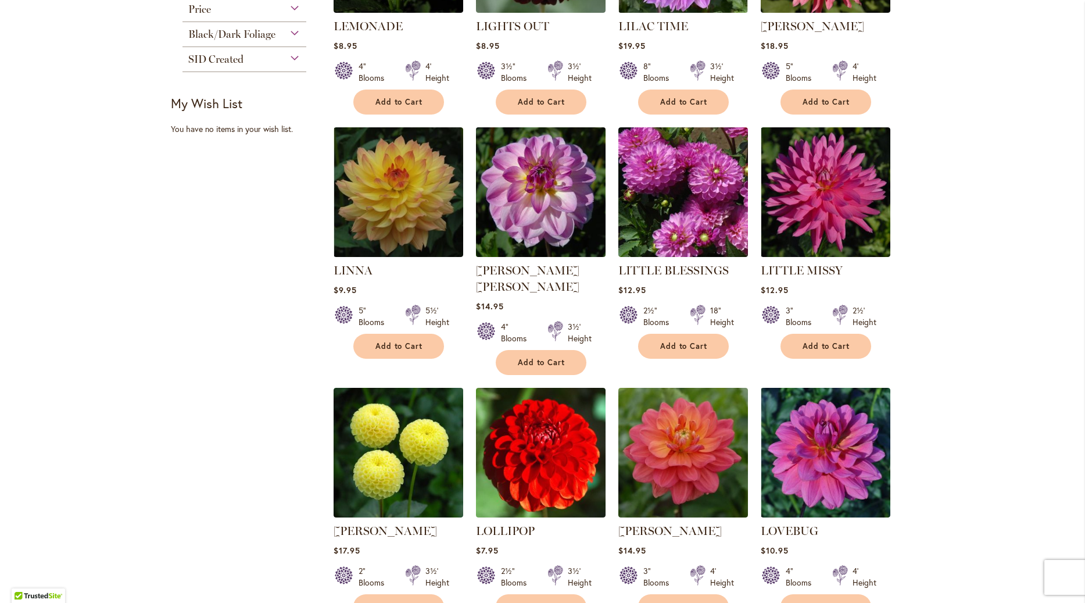
scroll to position [663, 0]
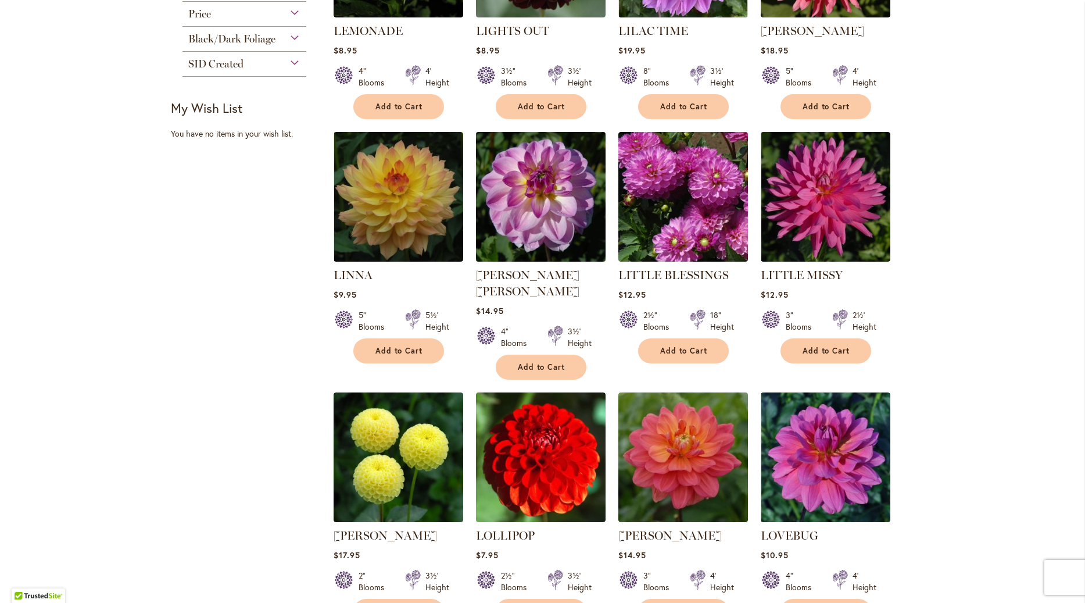
click at [521, 203] on img at bounding box center [541, 197] width 136 height 136
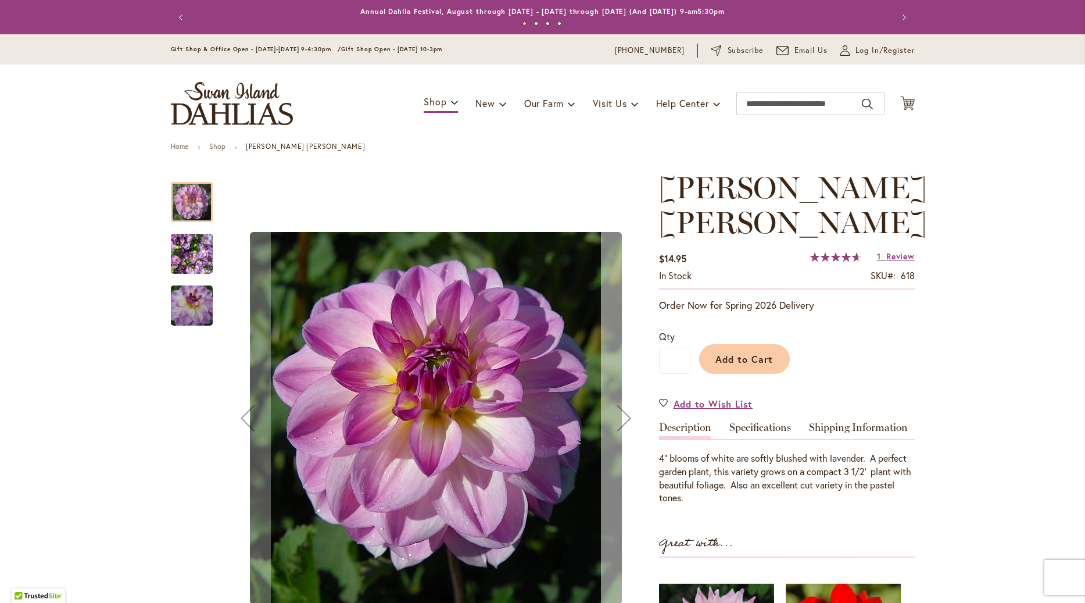
click at [627, 423] on div "Next" at bounding box center [624, 418] width 46 height 46
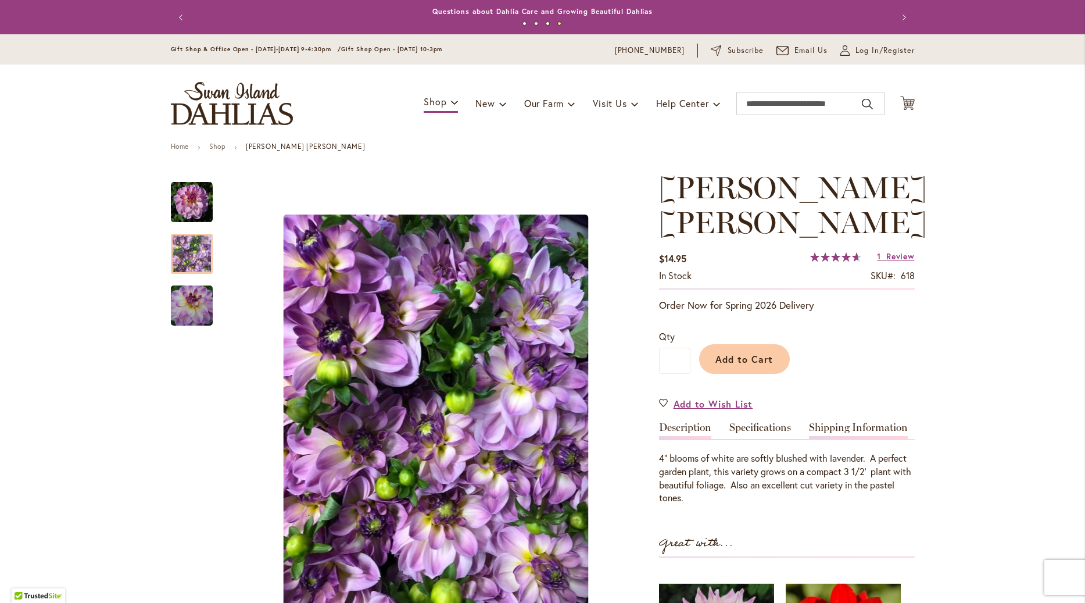
scroll to position [66, 0]
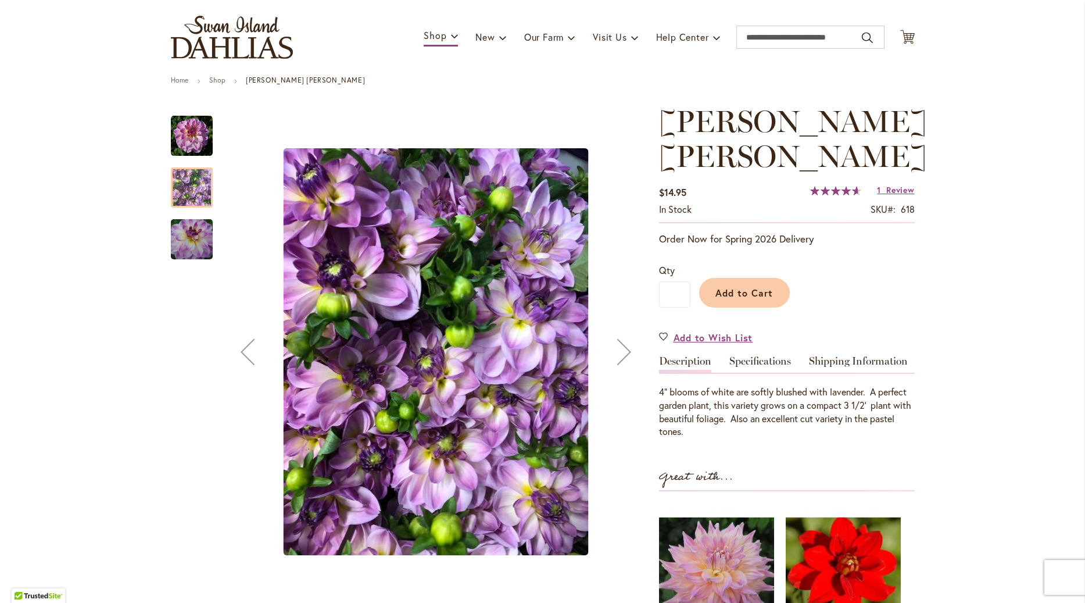
click at [617, 355] on div "Next" at bounding box center [624, 351] width 46 height 46
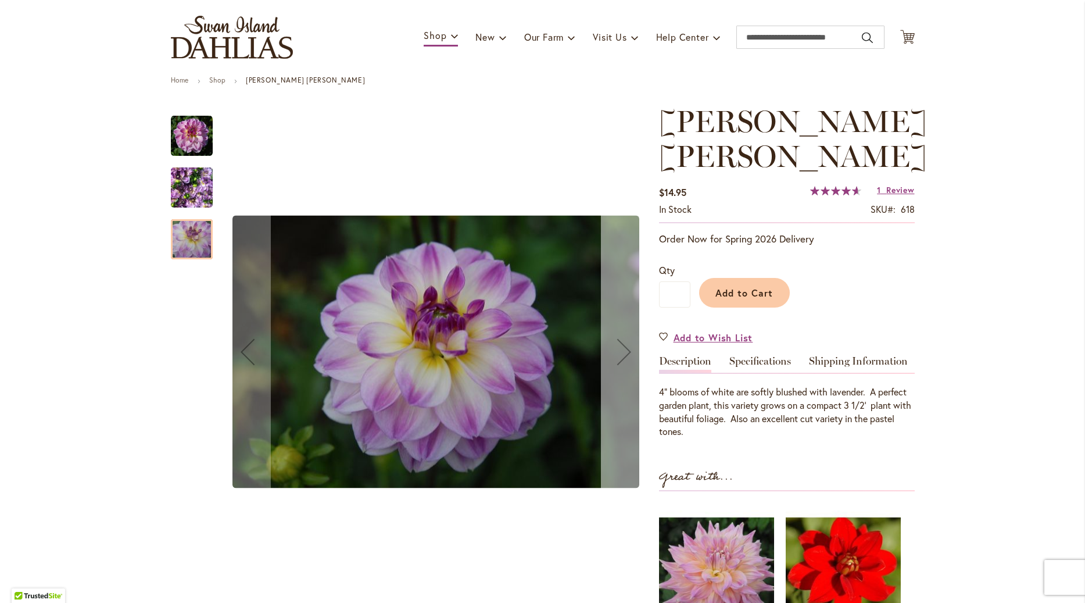
click at [617, 355] on div "Next" at bounding box center [624, 351] width 46 height 46
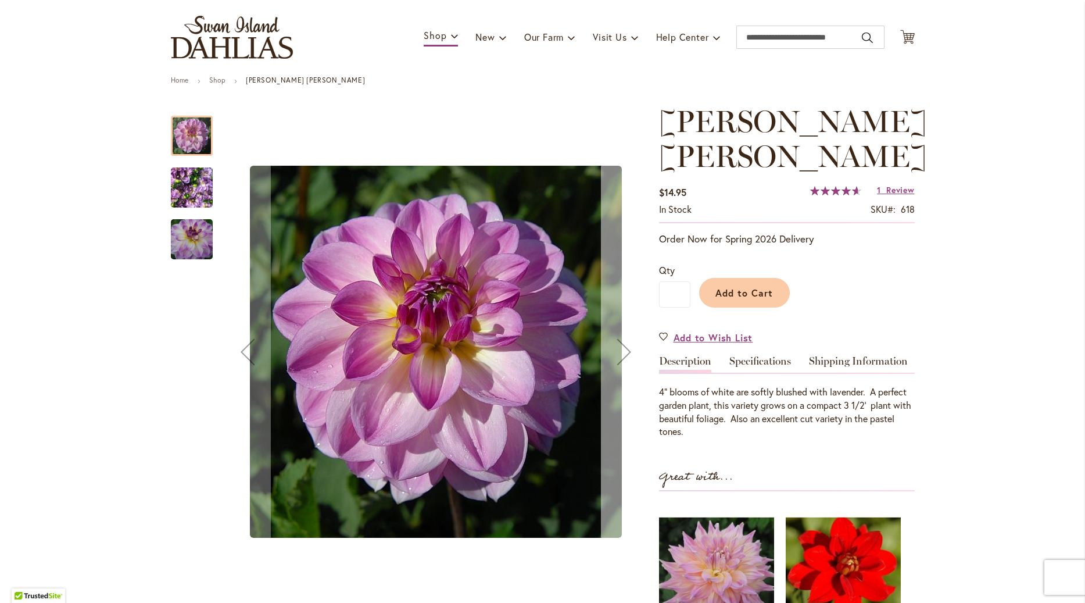
click at [617, 355] on div "Next" at bounding box center [624, 351] width 46 height 46
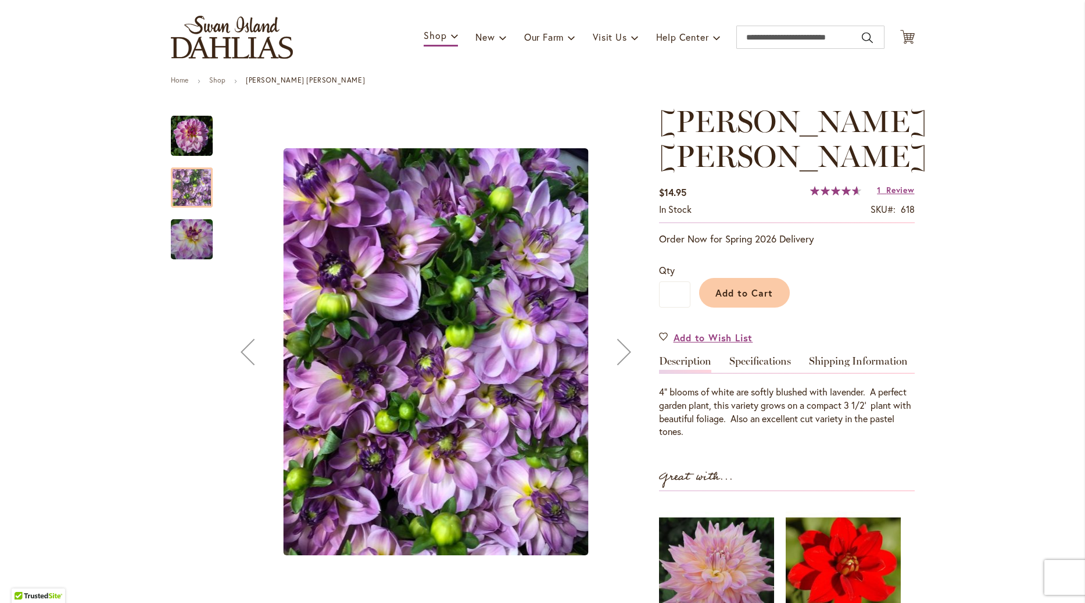
click at [617, 355] on div "Next" at bounding box center [624, 351] width 46 height 46
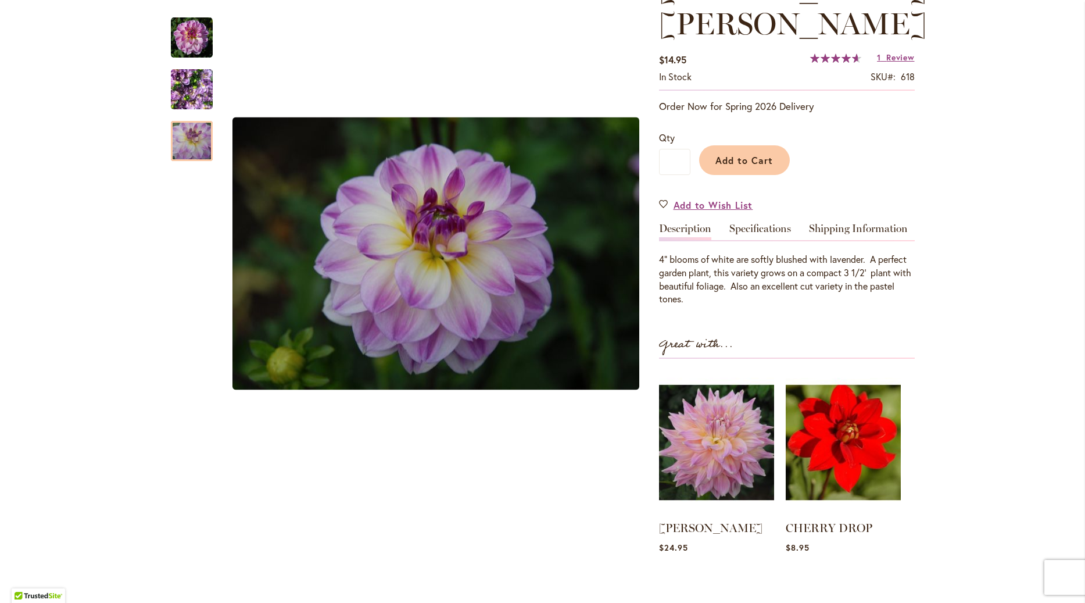
scroll to position [0, 0]
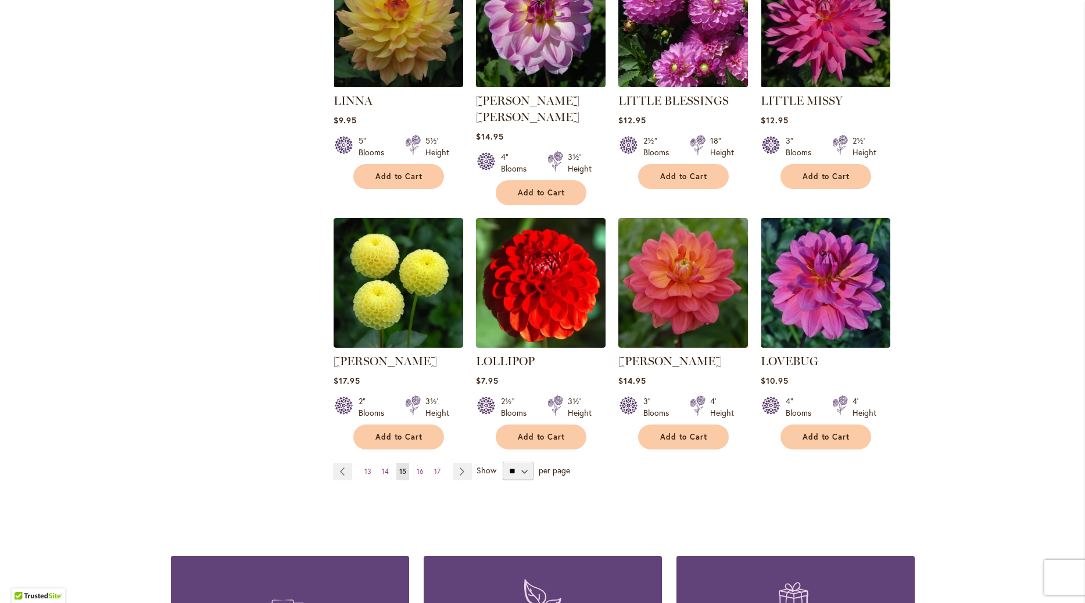
scroll to position [861, 0]
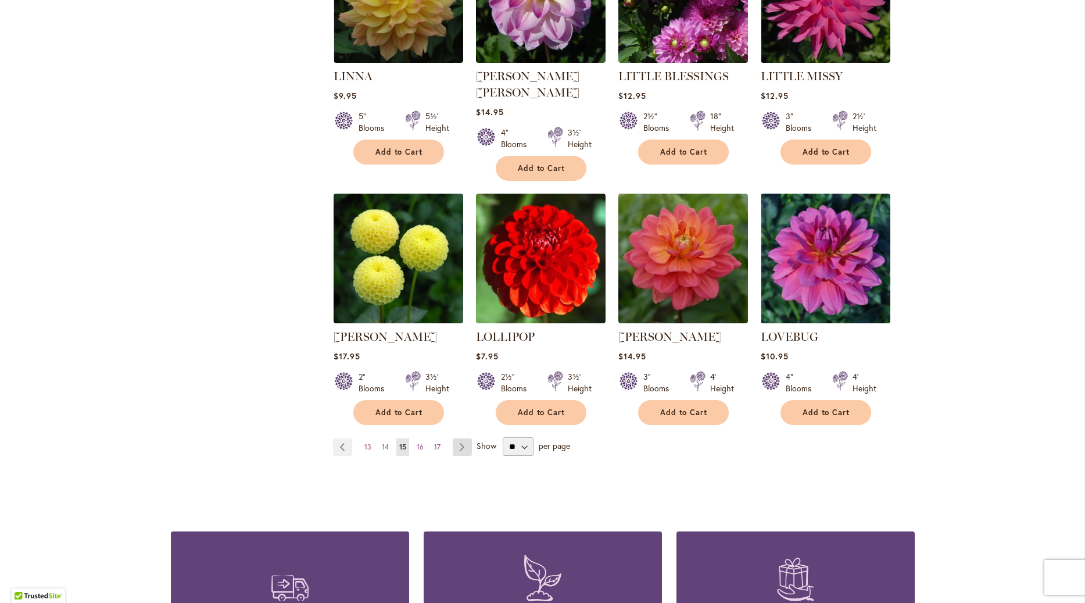
click at [460, 438] on link "Page Next" at bounding box center [462, 446] width 19 height 17
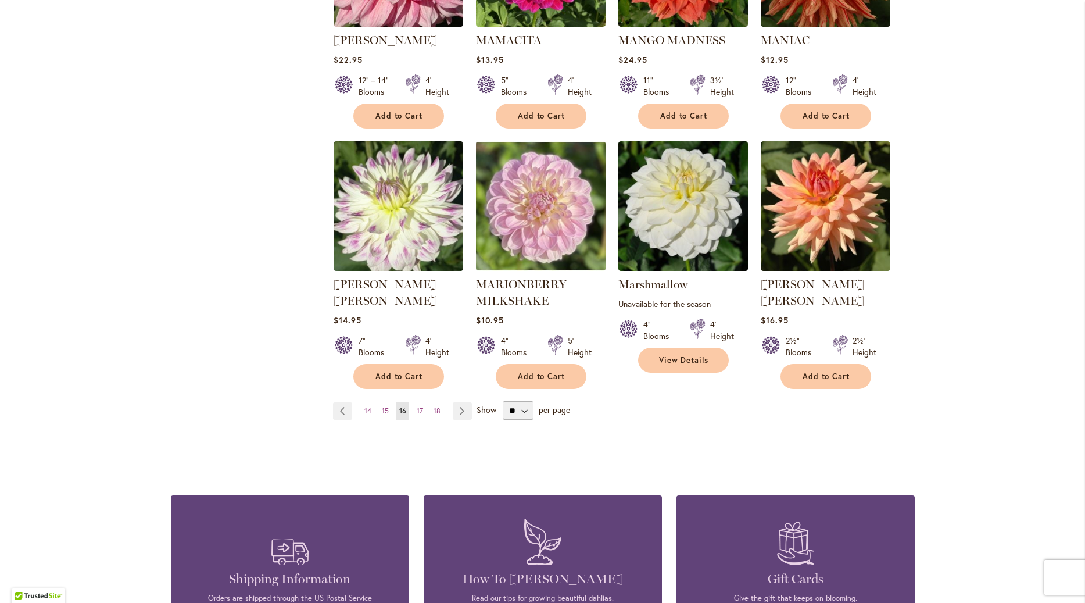
scroll to position [928, 0]
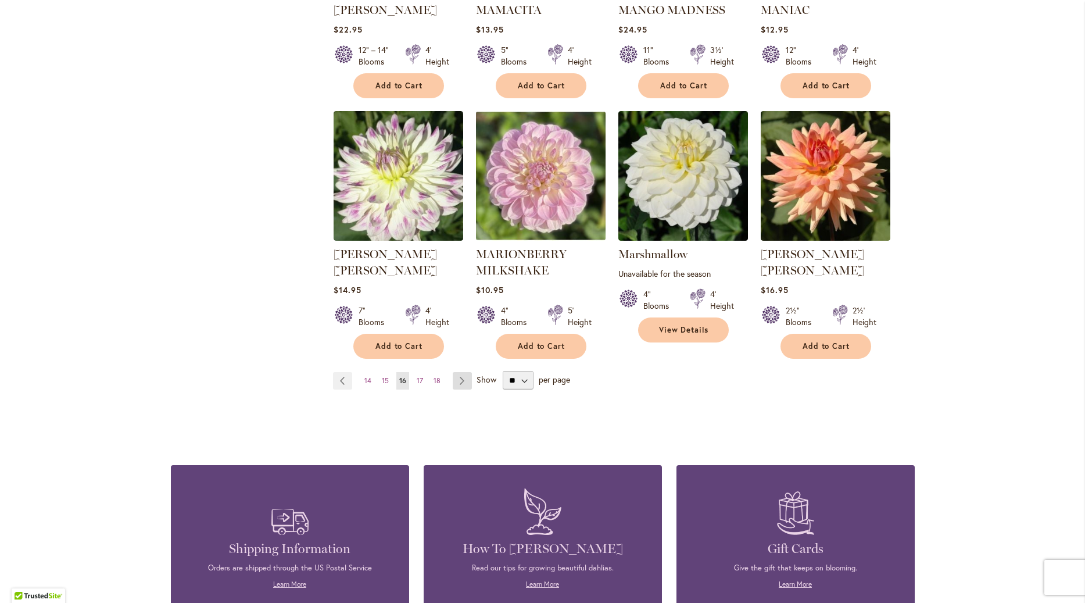
click at [461, 372] on link "Page Next" at bounding box center [462, 380] width 19 height 17
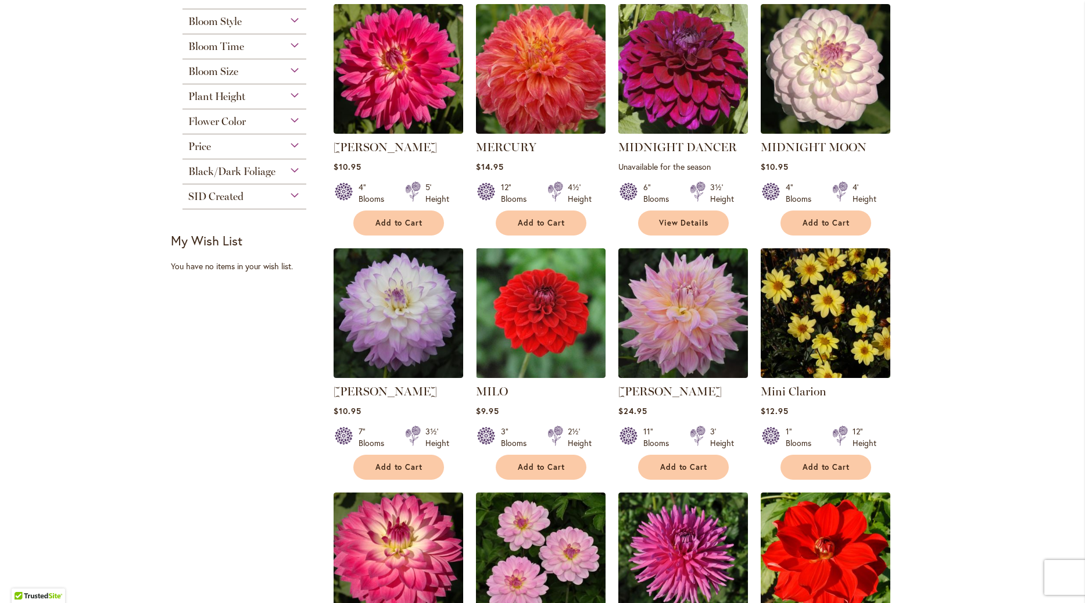
scroll to position [596, 0]
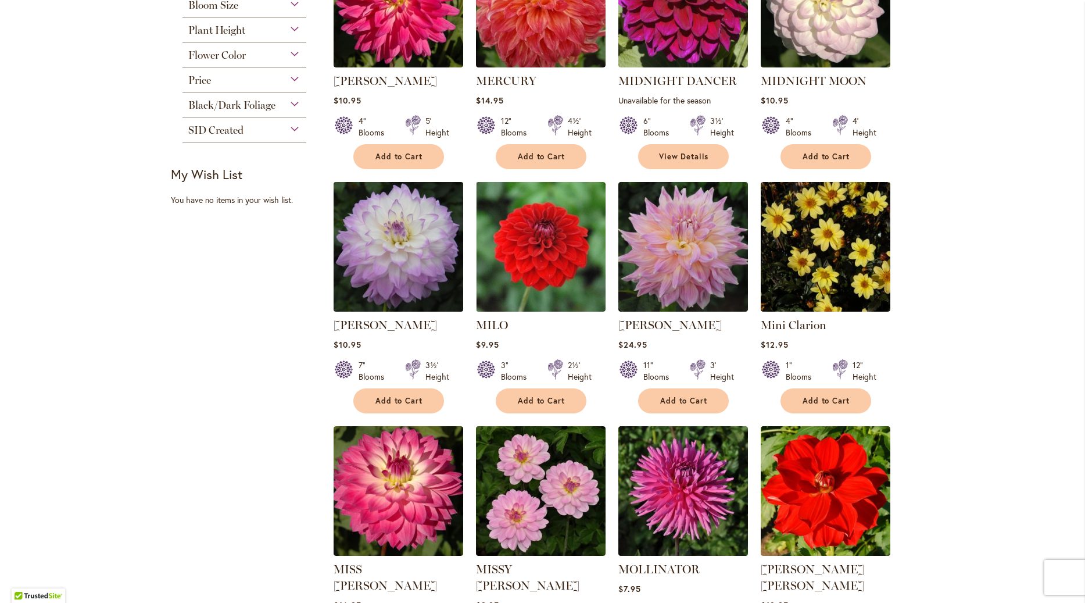
click at [387, 281] on img at bounding box center [398, 247] width 136 height 136
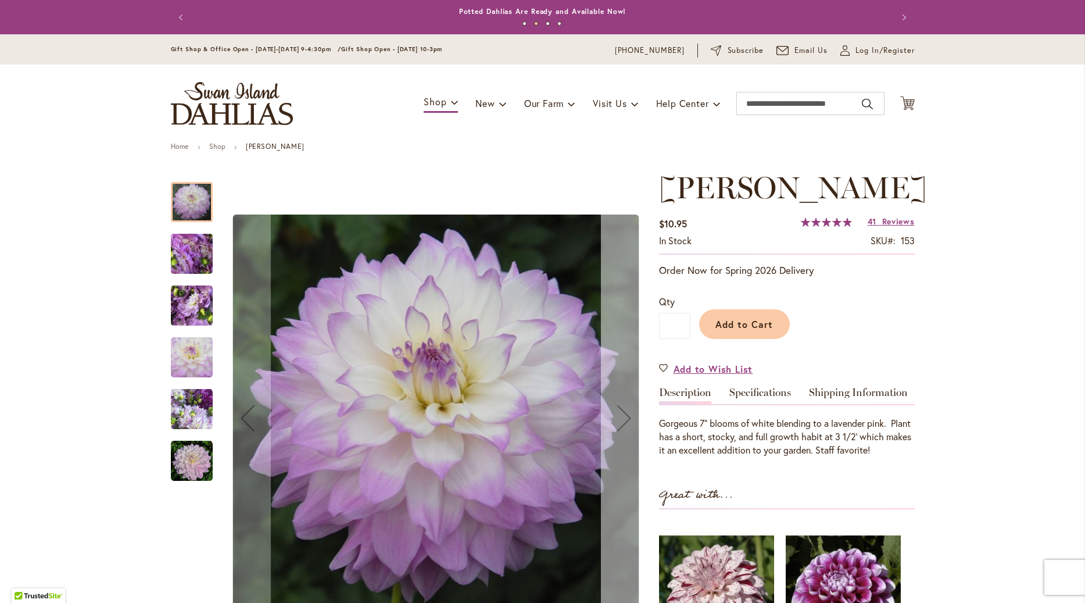
click at [621, 421] on div "Next" at bounding box center [624, 418] width 46 height 46
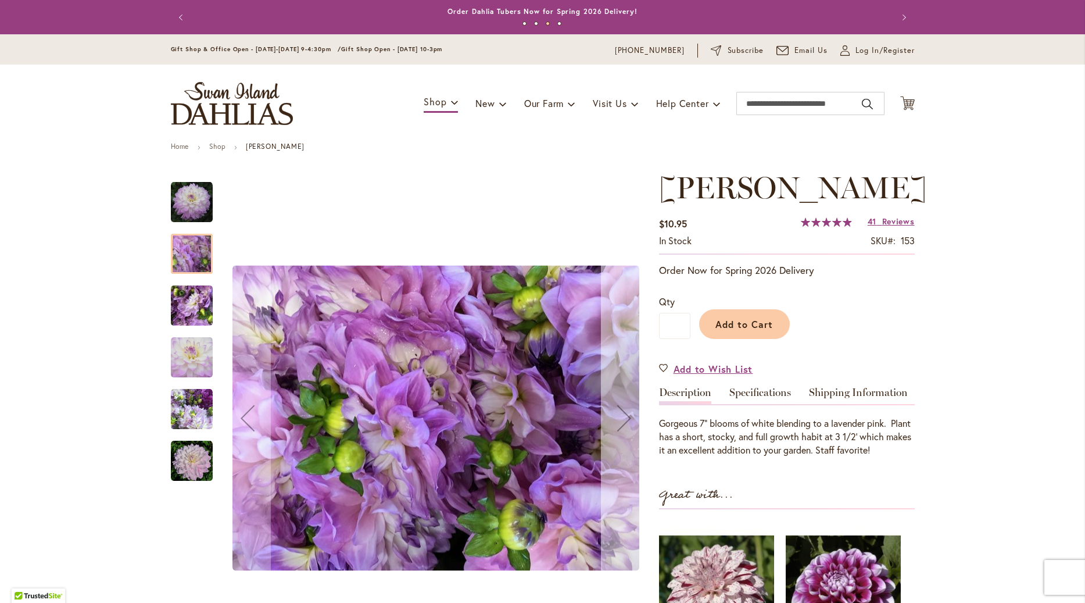
click at [621, 421] on div "Next" at bounding box center [624, 418] width 46 height 46
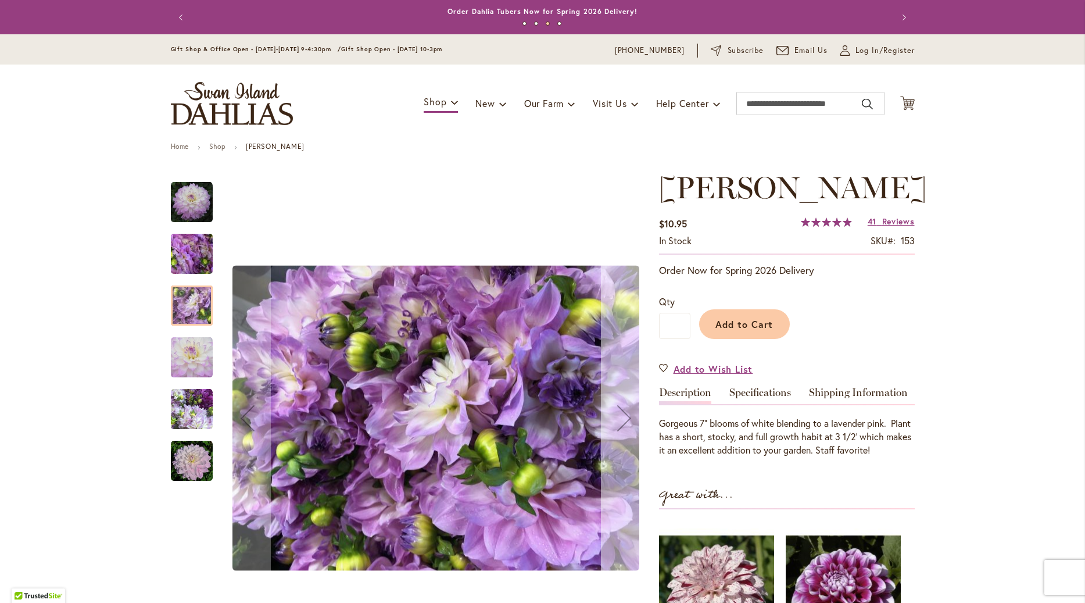
click at [621, 421] on div "Next" at bounding box center [624, 418] width 46 height 46
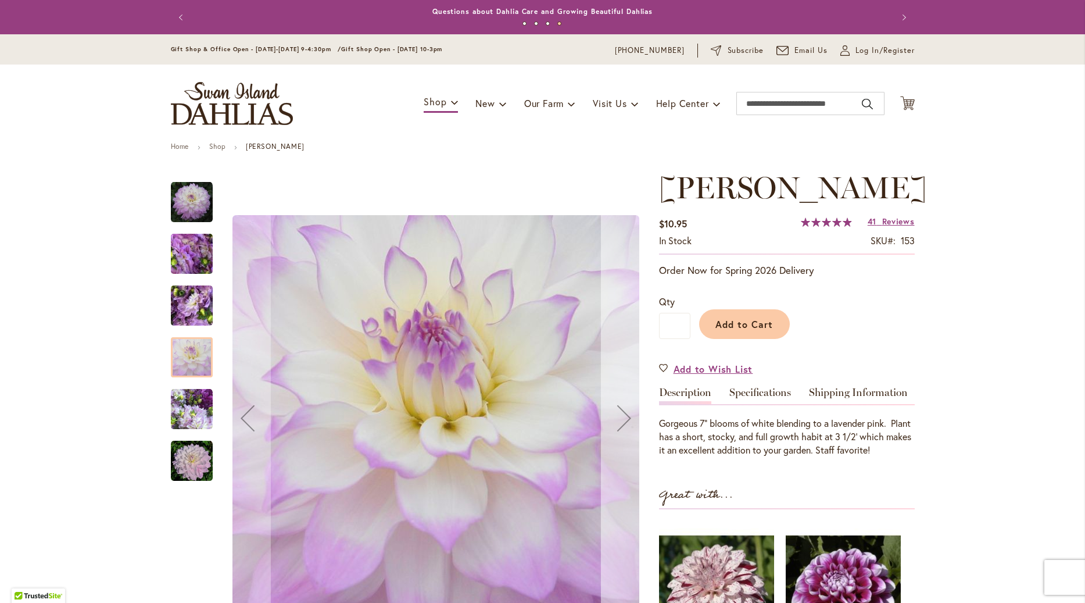
click at [621, 421] on div "Next" at bounding box center [624, 418] width 46 height 46
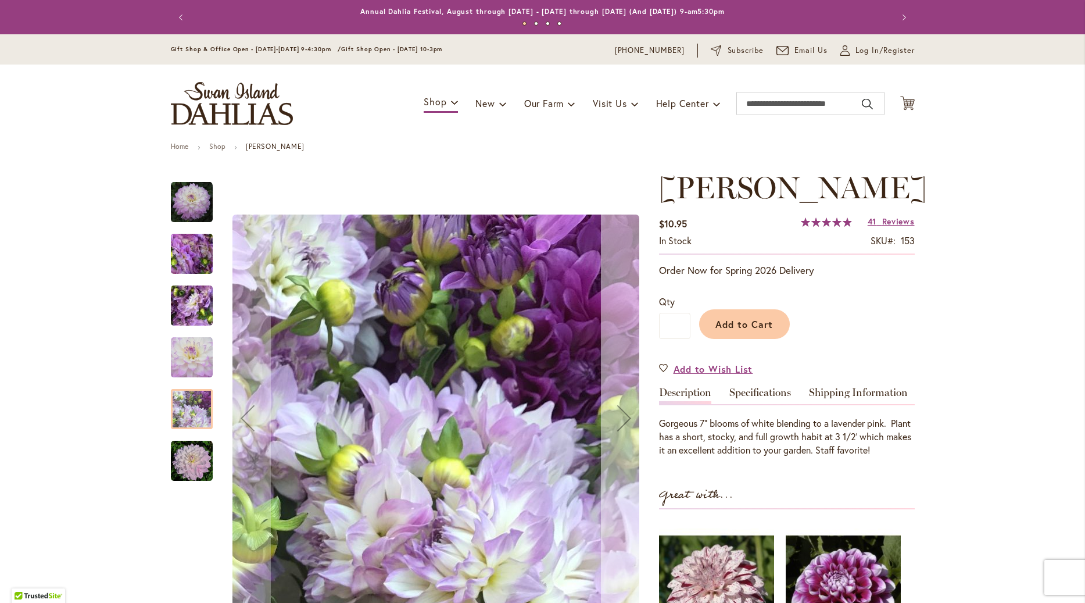
click at [621, 421] on div "Next" at bounding box center [624, 418] width 46 height 46
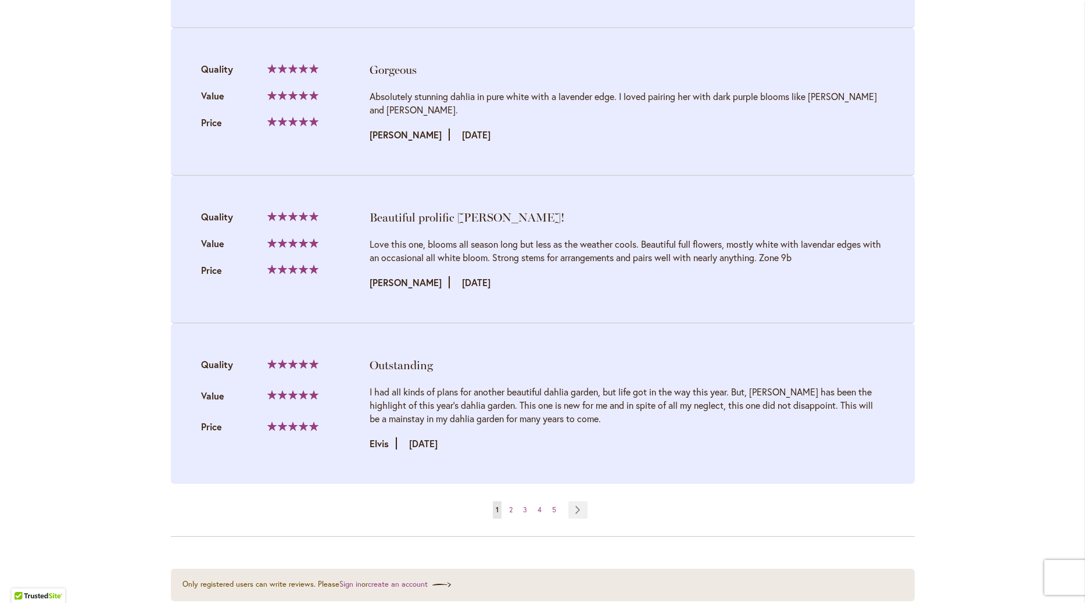
scroll to position [2650, 0]
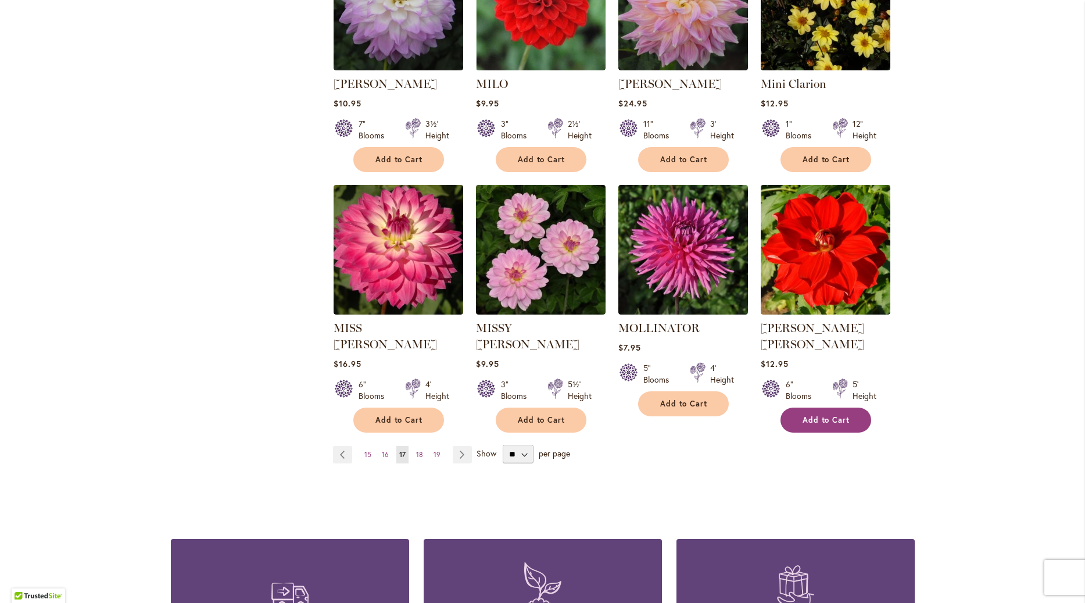
scroll to position [861, 0]
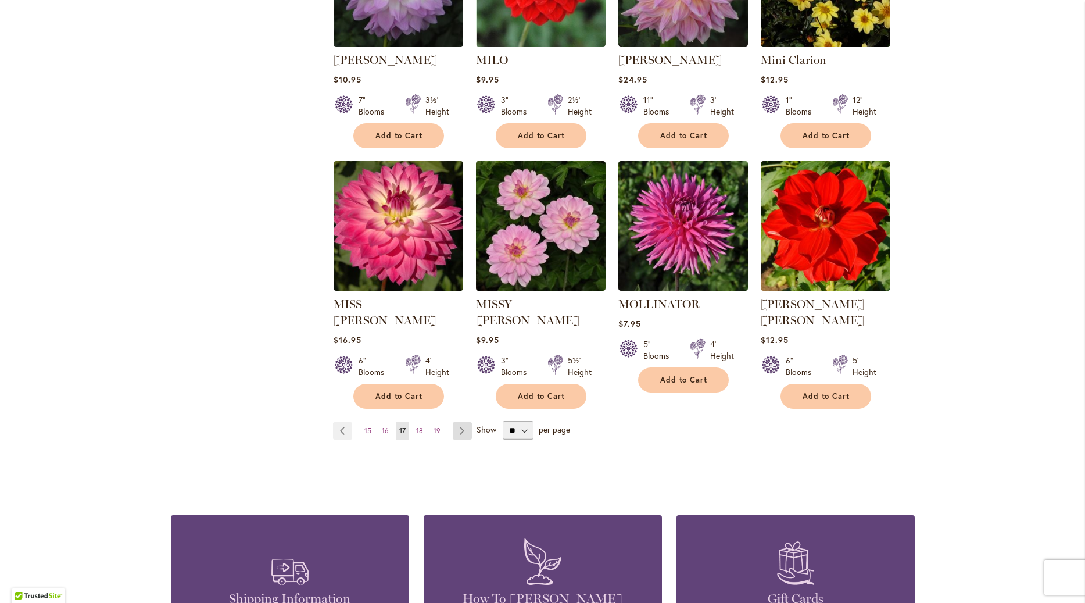
click at [467, 422] on link "Page Next" at bounding box center [462, 430] width 19 height 17
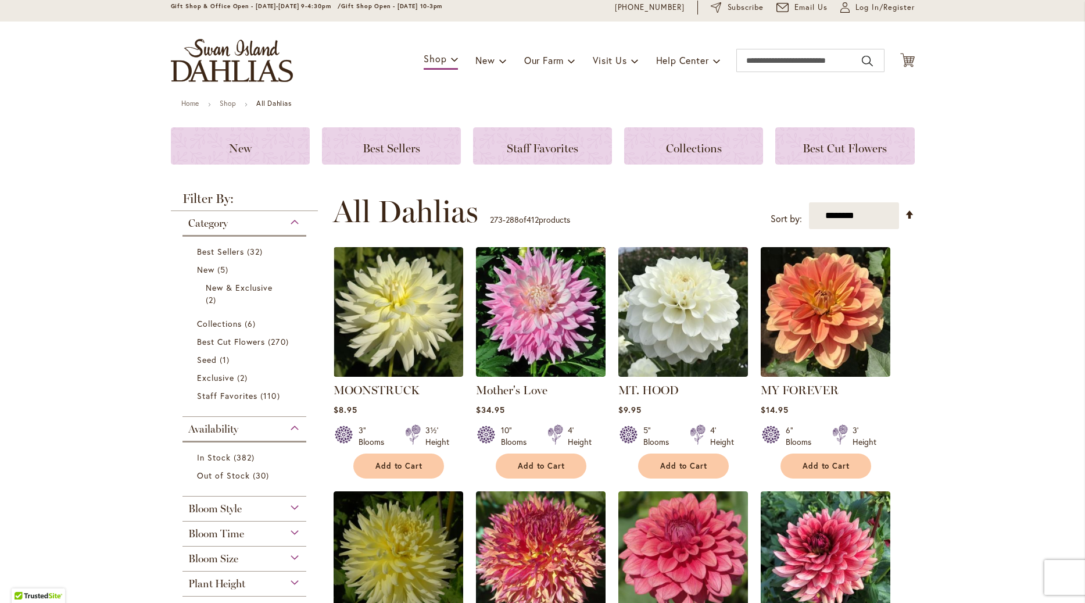
scroll to position [66, 0]
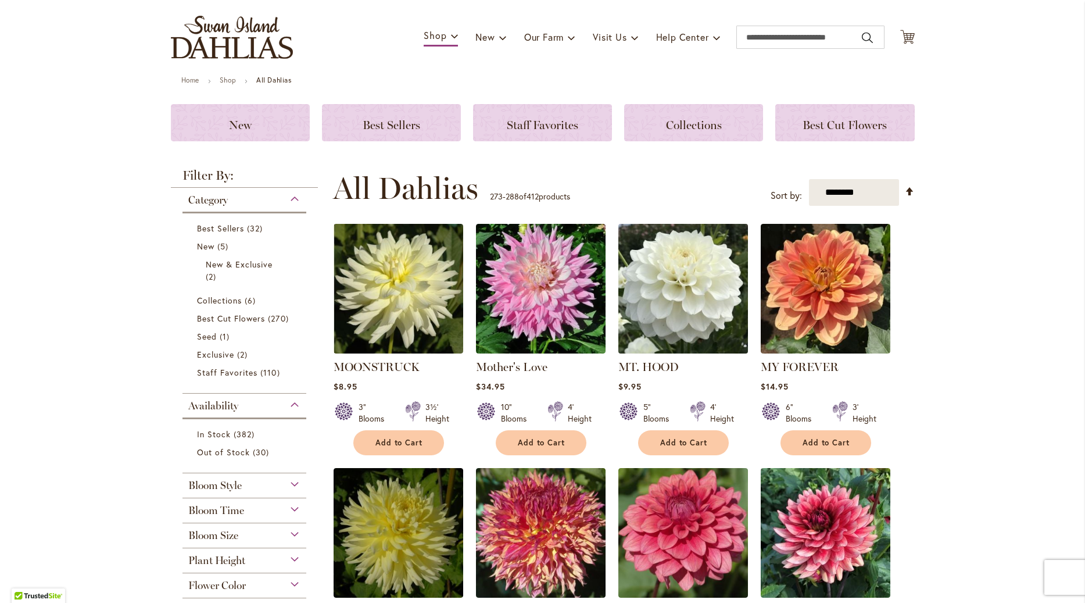
click at [675, 317] on img at bounding box center [683, 289] width 136 height 136
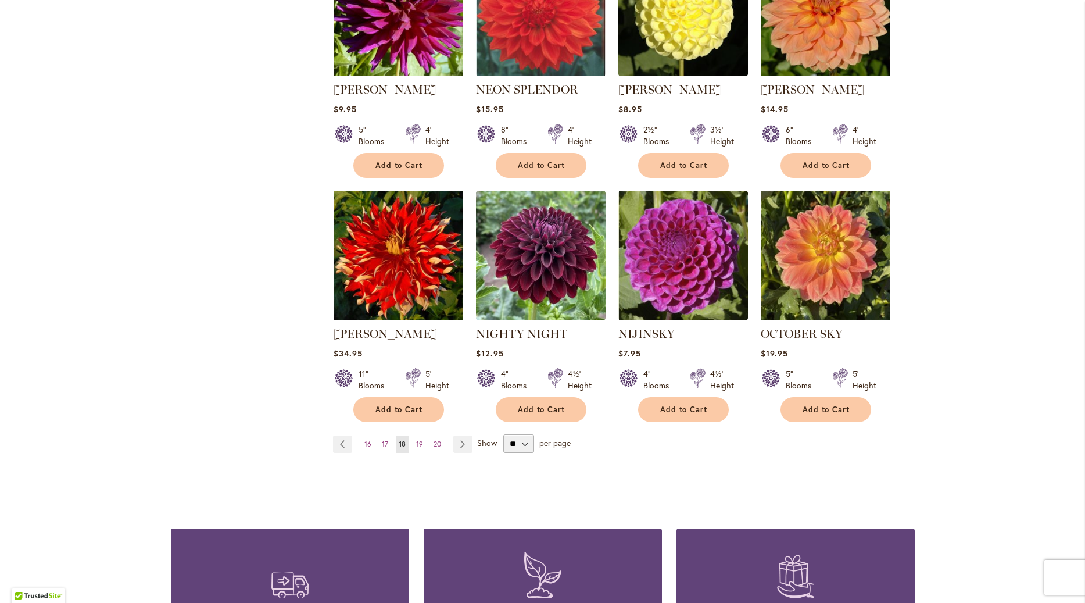
scroll to position [950, 0]
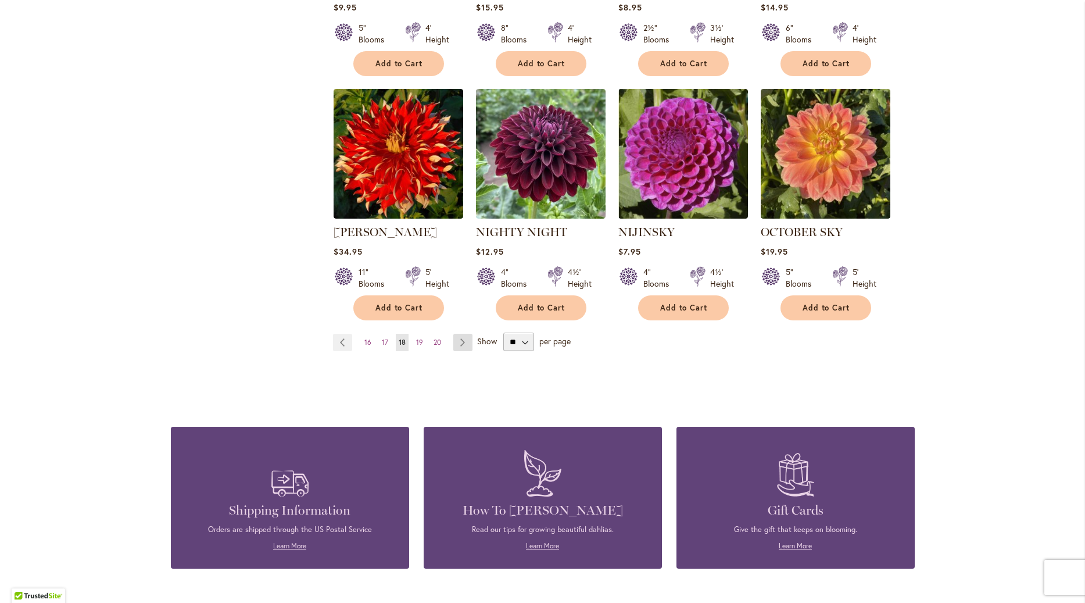
click at [467, 334] on link "Page Next" at bounding box center [462, 342] width 19 height 17
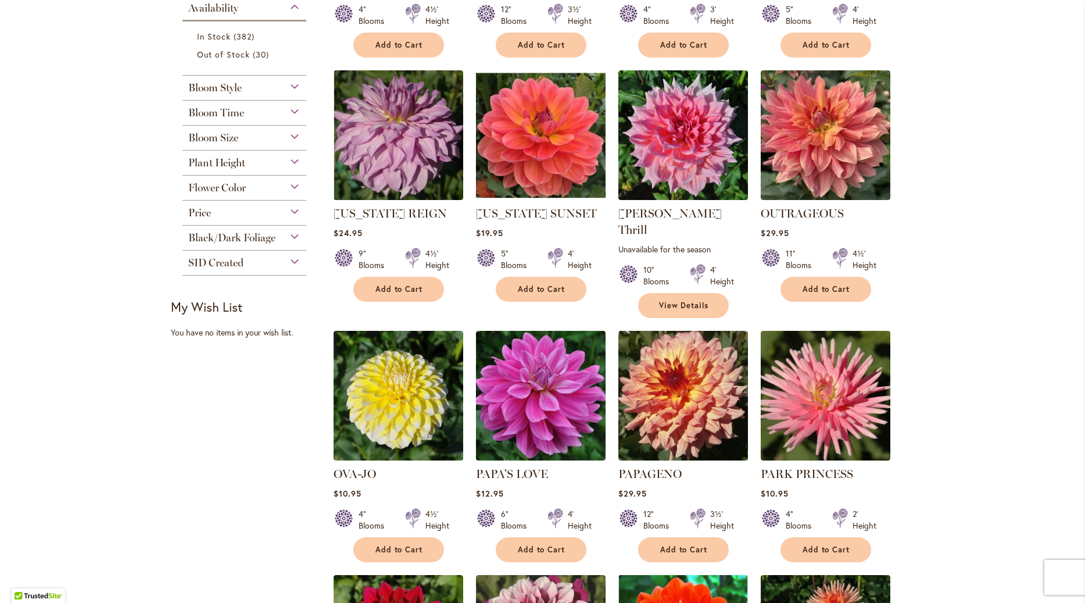
scroll to position [530, 0]
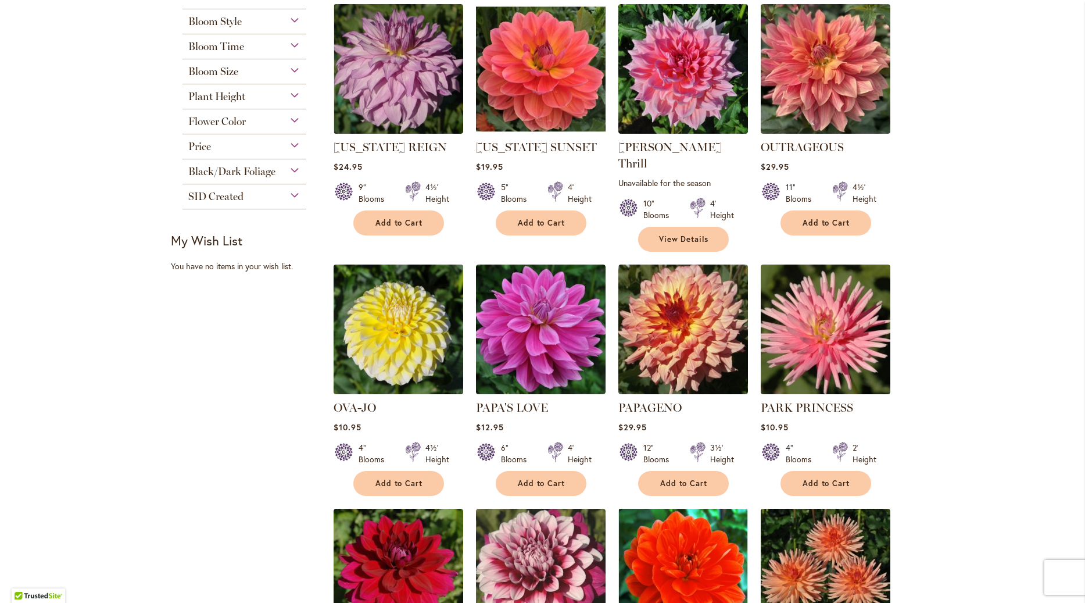
click at [393, 327] on img at bounding box center [398, 330] width 136 height 136
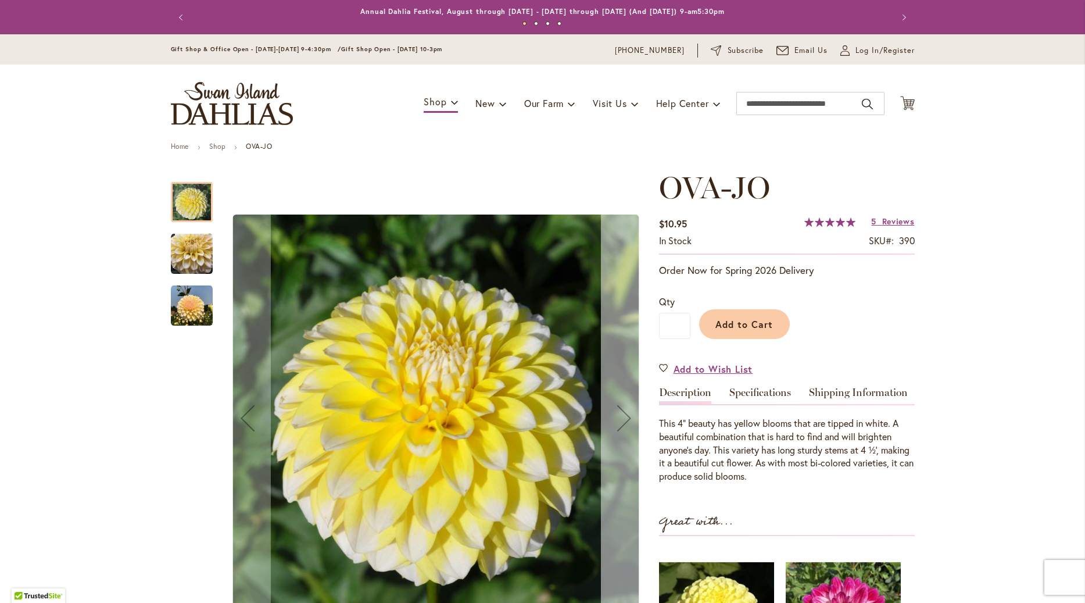
click at [625, 420] on div "Next" at bounding box center [624, 418] width 46 height 46
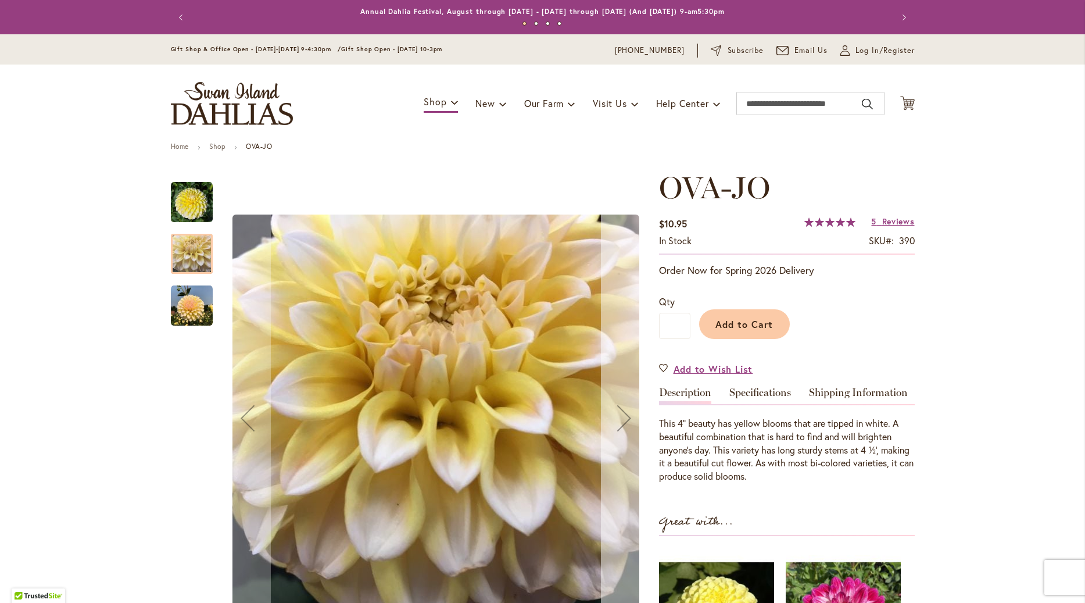
click at [625, 420] on div "Next" at bounding box center [624, 418] width 46 height 46
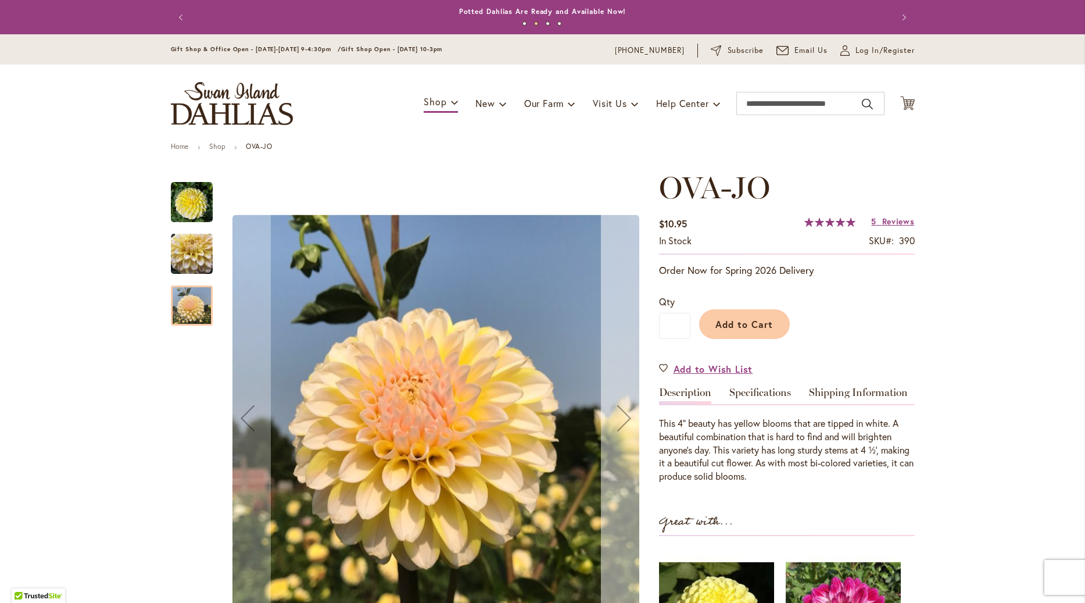
click at [625, 420] on div "Next" at bounding box center [624, 418] width 46 height 46
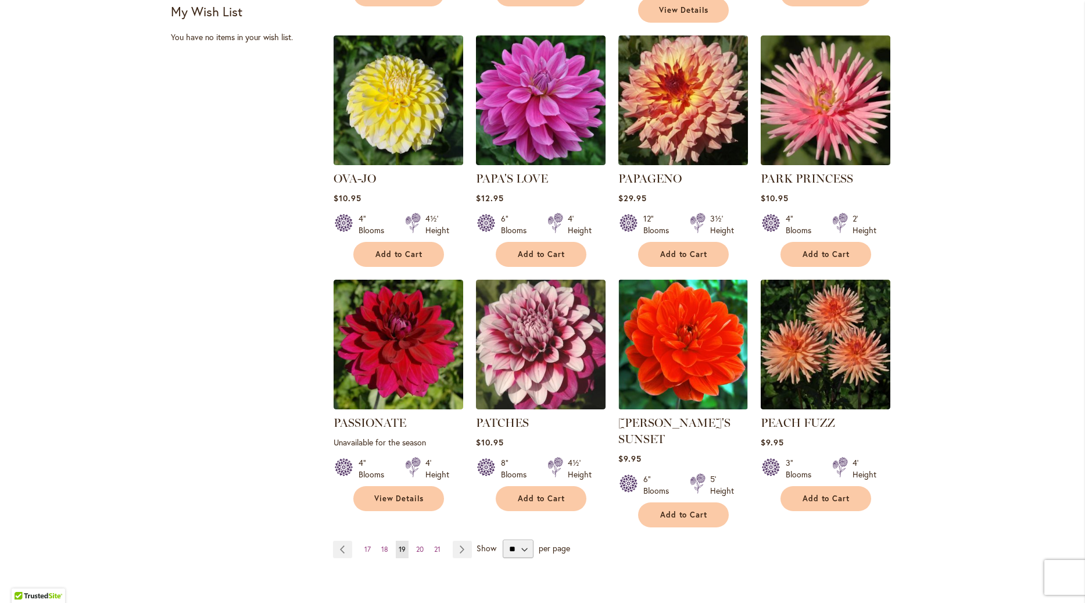
scroll to position [861, 0]
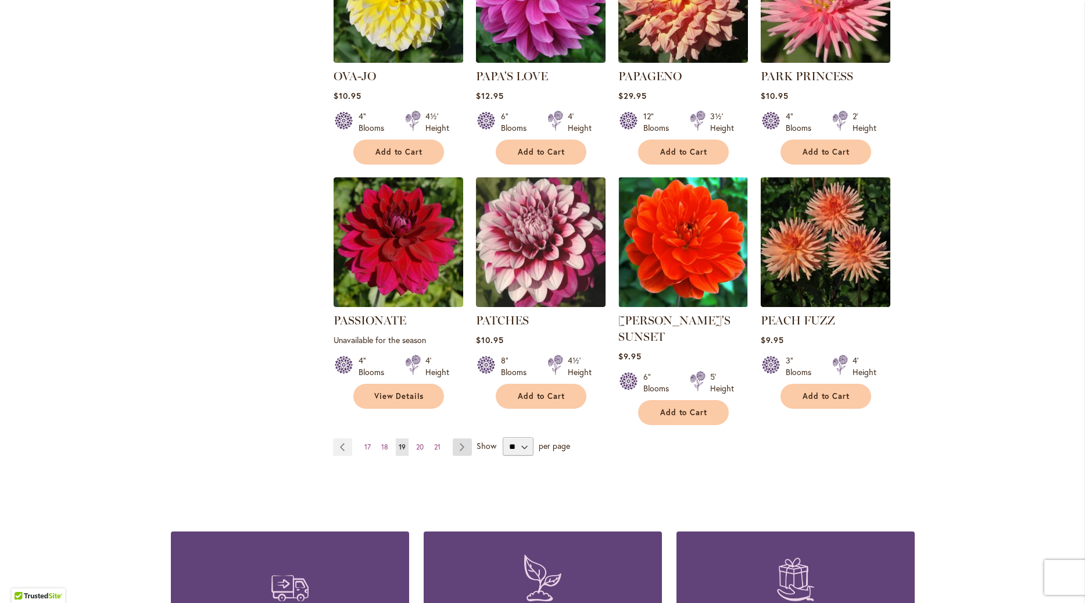
click at [464, 438] on link "Page Next" at bounding box center [462, 446] width 19 height 17
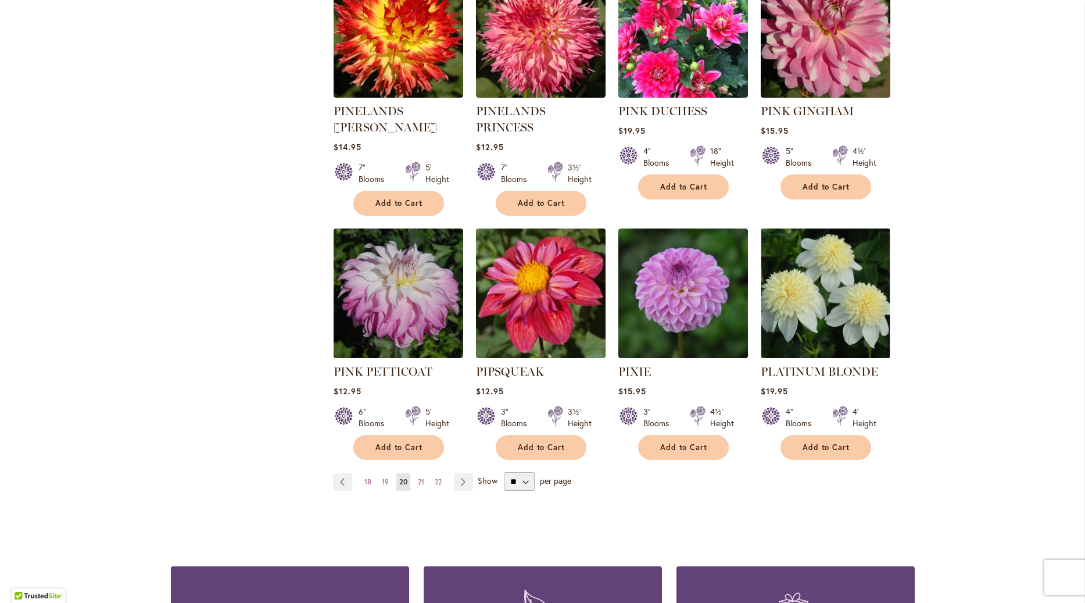
scroll to position [861, 0]
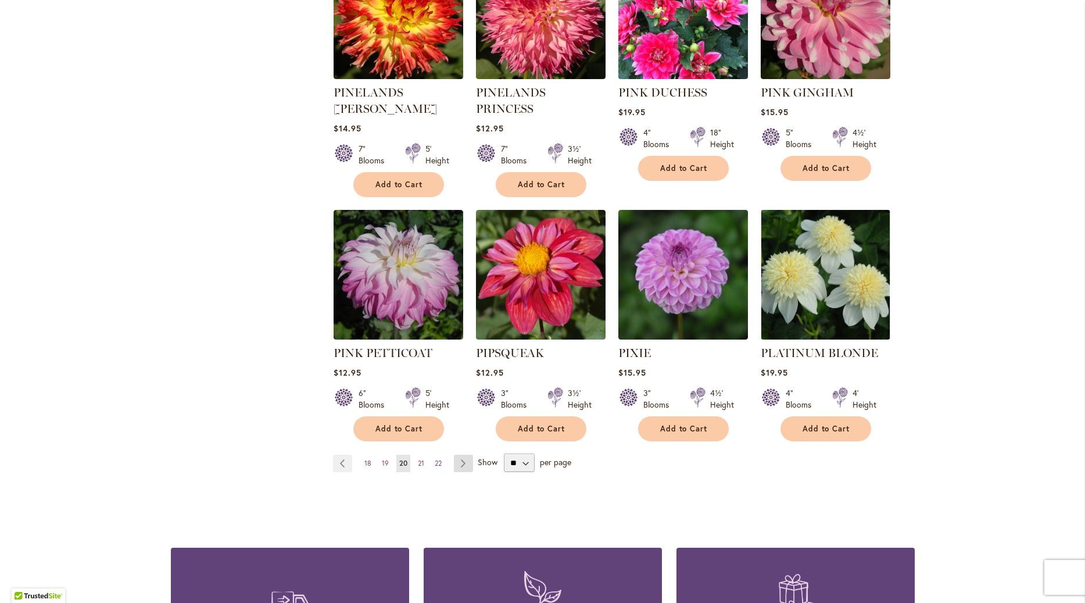
click at [460, 455] on link "Page Next" at bounding box center [463, 463] width 19 height 17
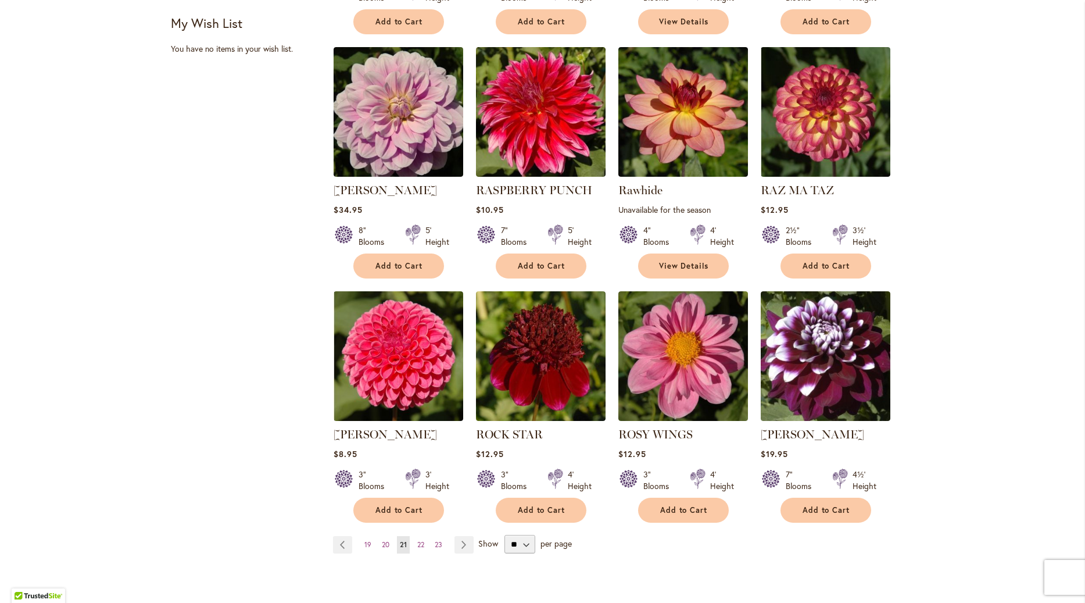
scroll to position [795, 0]
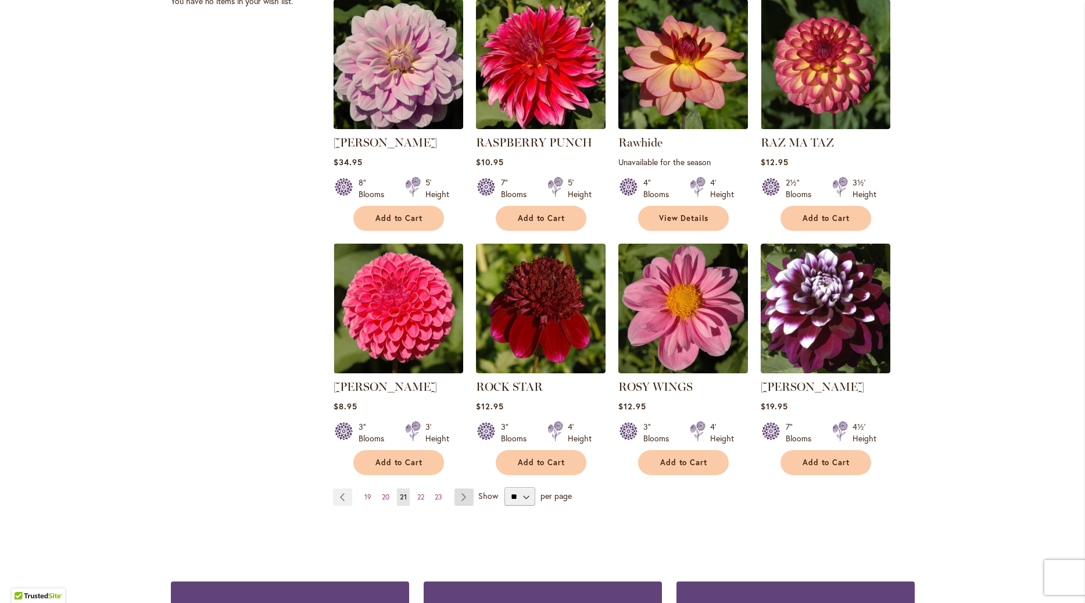
click at [461, 500] on link "Page Next" at bounding box center [464, 496] width 19 height 17
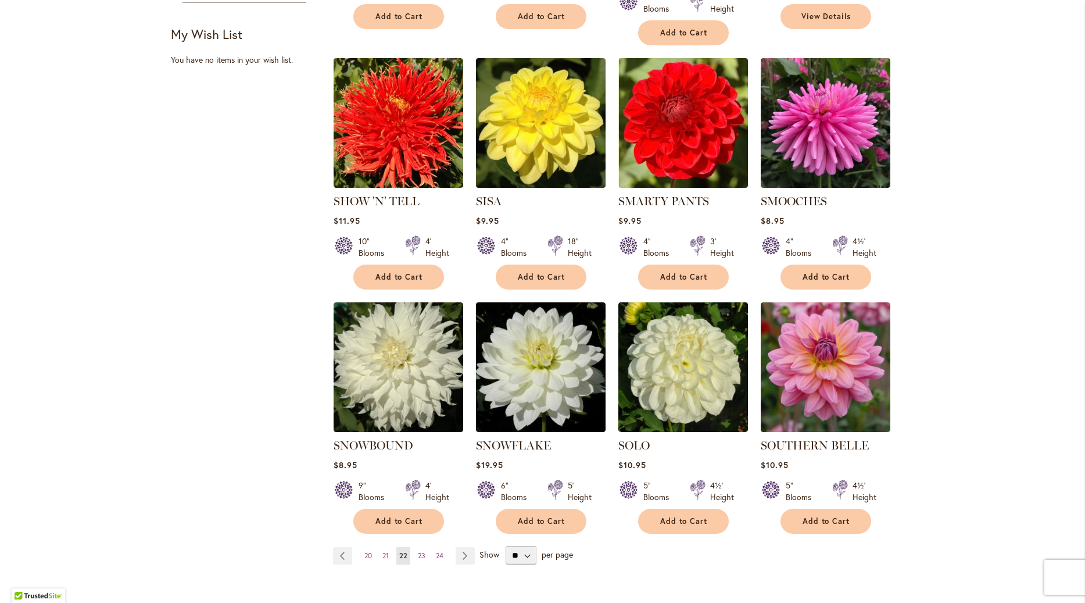
scroll to position [795, 0]
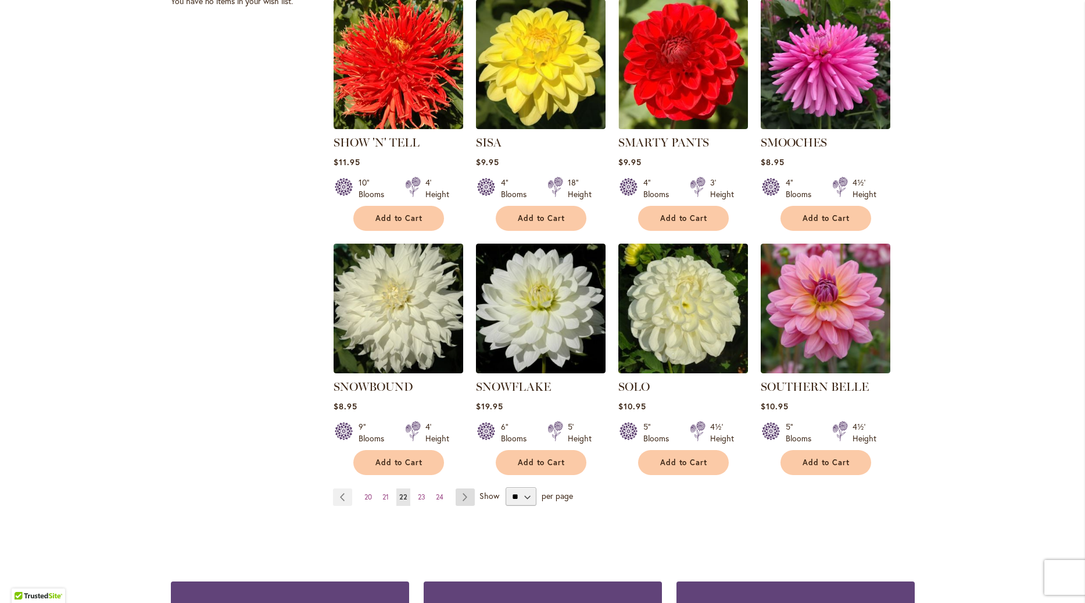
click at [464, 488] on link "Page Next" at bounding box center [465, 496] width 19 height 17
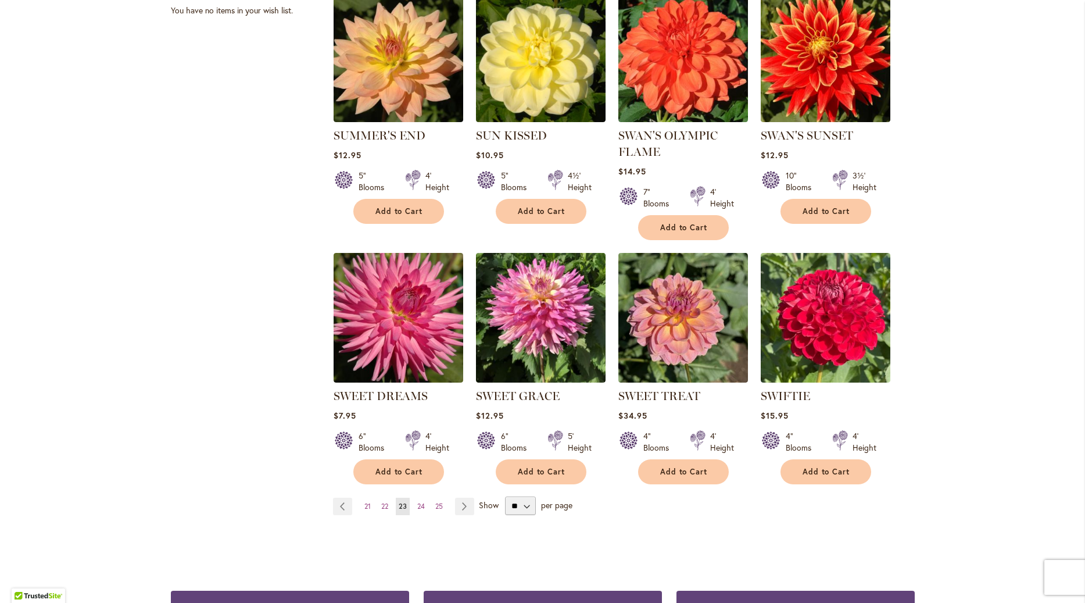
scroll to position [928, 0]
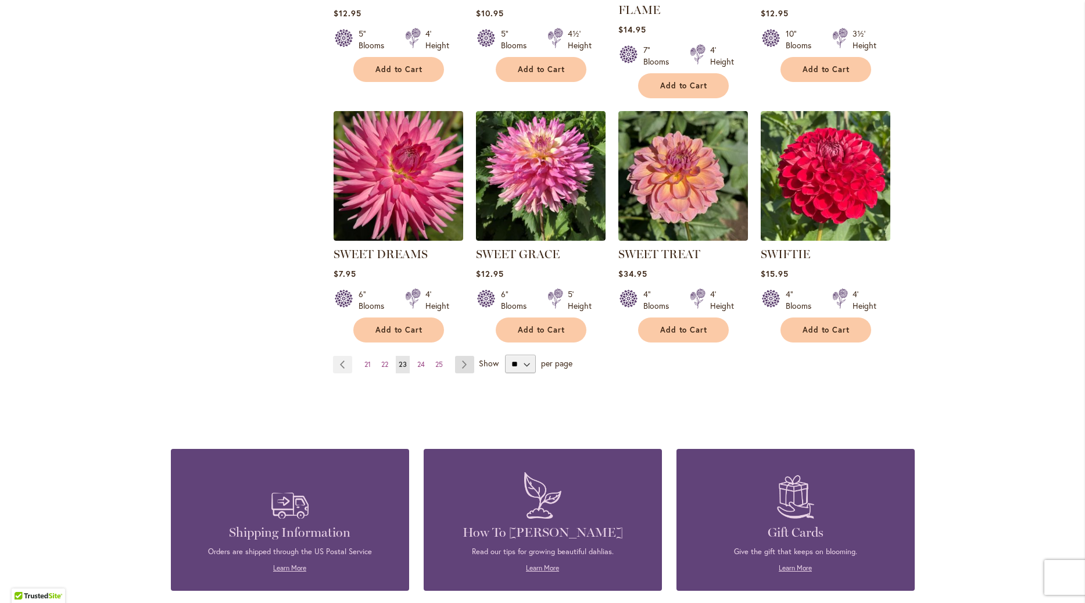
click at [469, 366] on link "Page Next" at bounding box center [464, 364] width 19 height 17
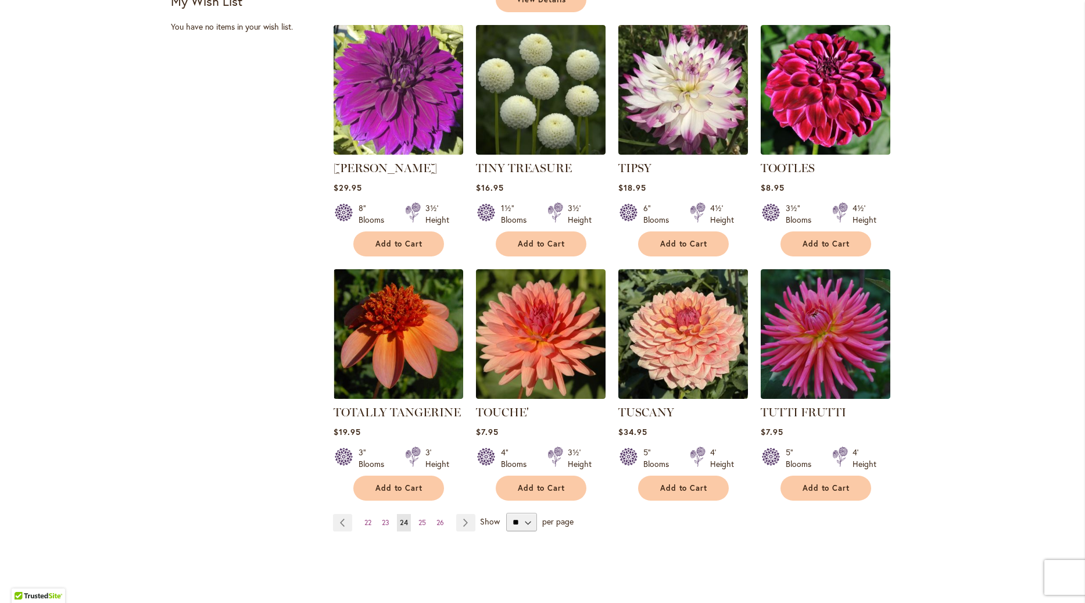
scroll to position [795, 0]
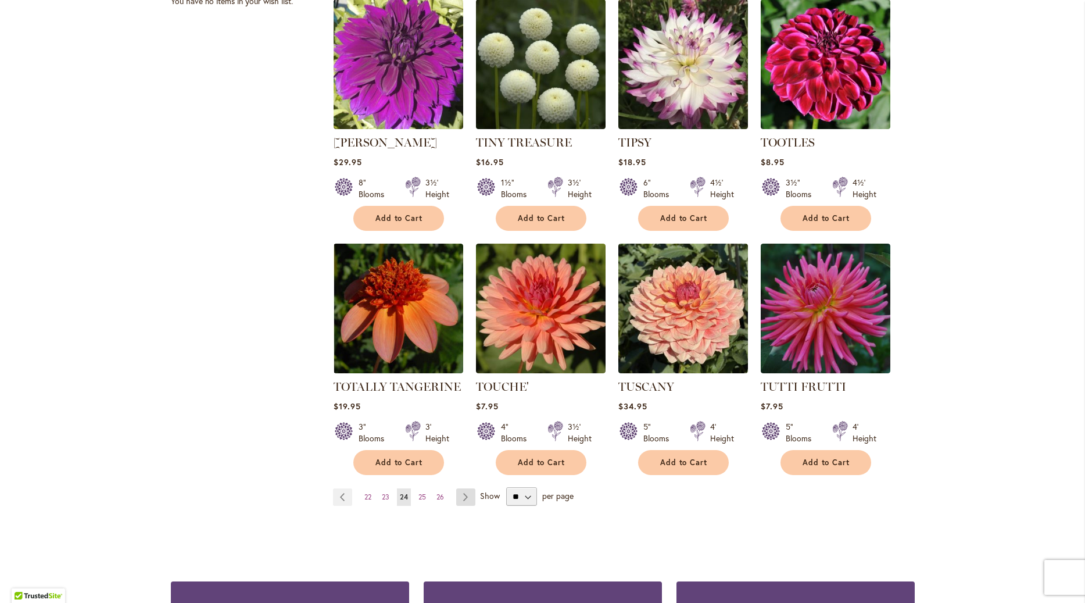
click at [466, 488] on link "Page Next" at bounding box center [465, 496] width 19 height 17
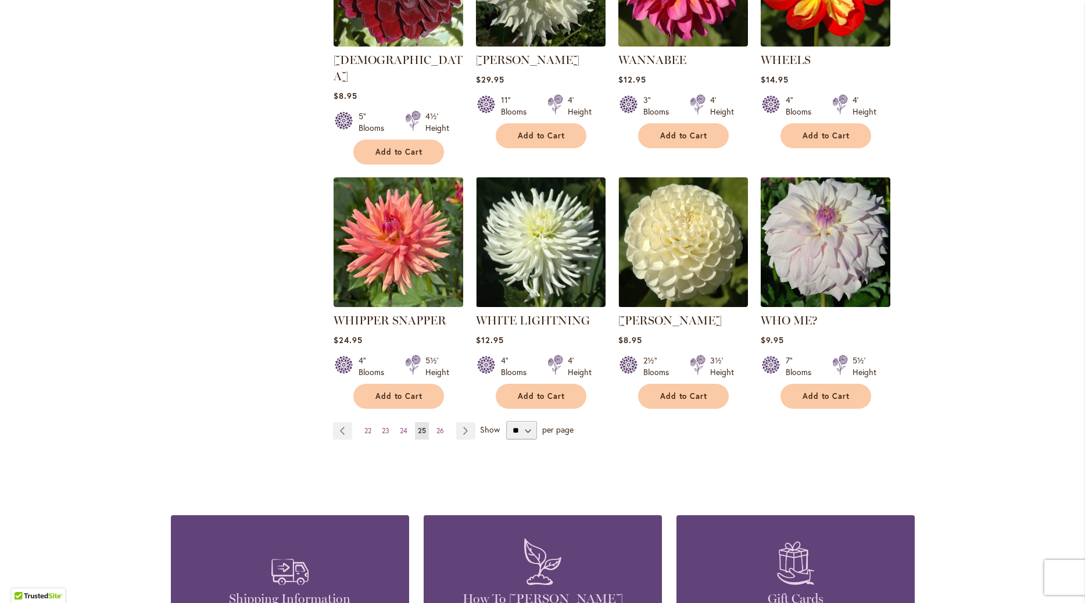
scroll to position [928, 0]
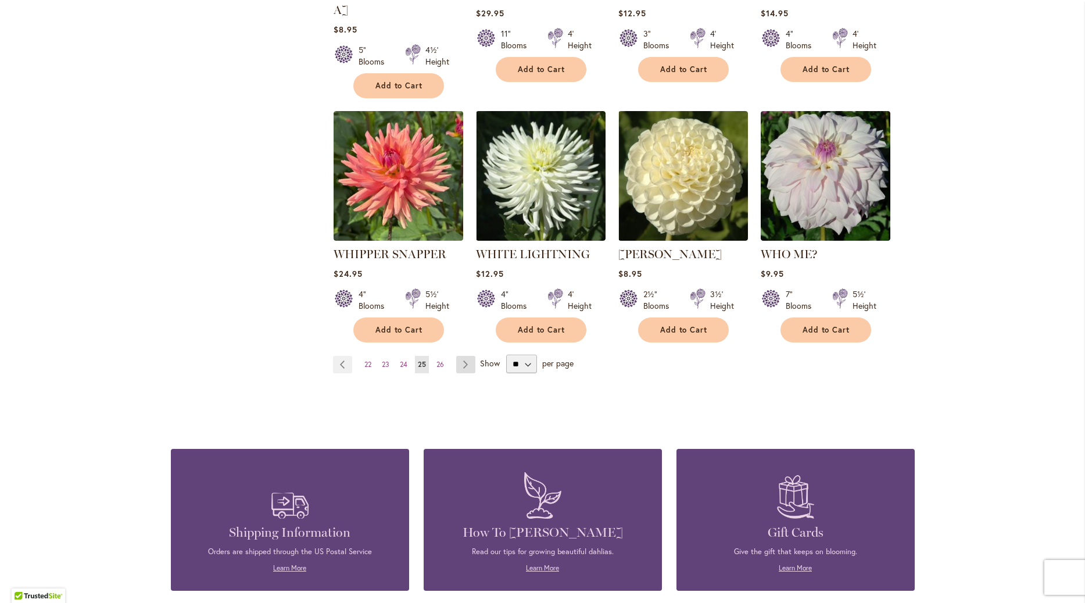
click at [468, 356] on link "Page Next" at bounding box center [465, 364] width 19 height 17
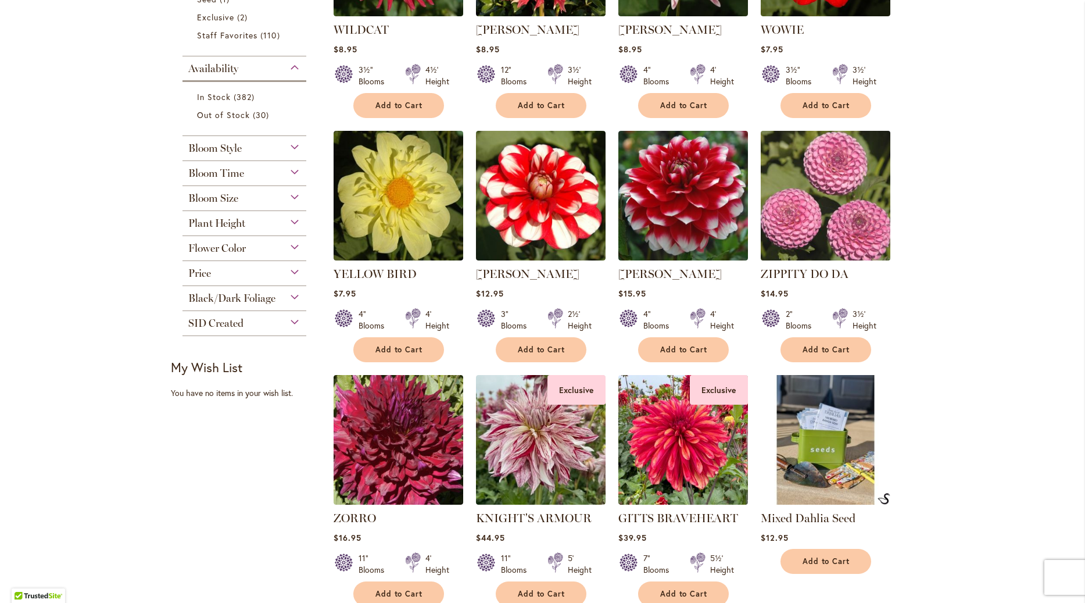
scroll to position [464, 0]
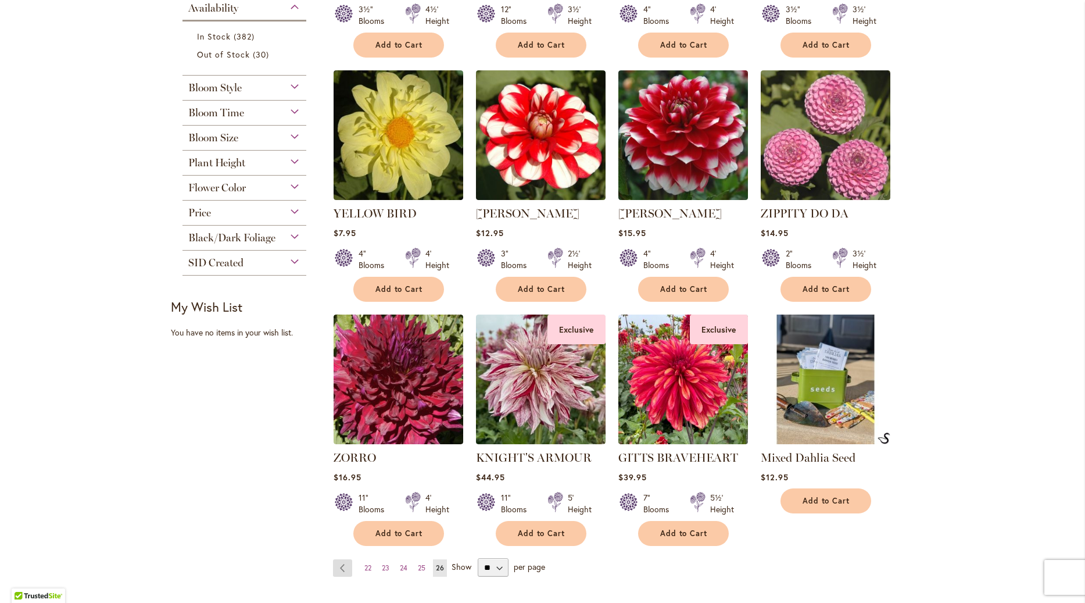
click at [348, 565] on link "Page Previous" at bounding box center [342, 567] width 19 height 17
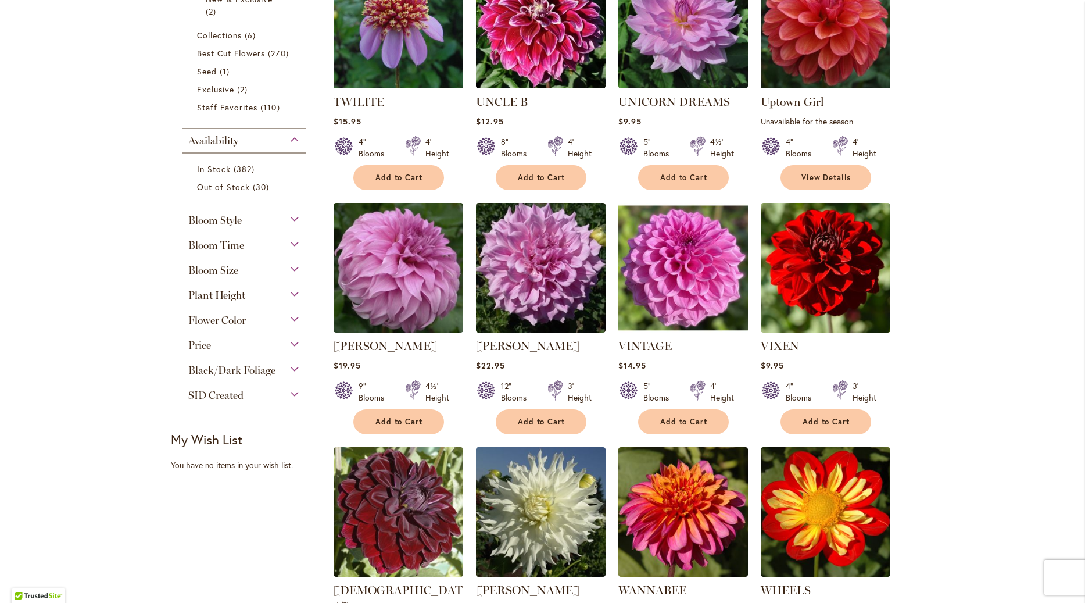
scroll to position [199, 0]
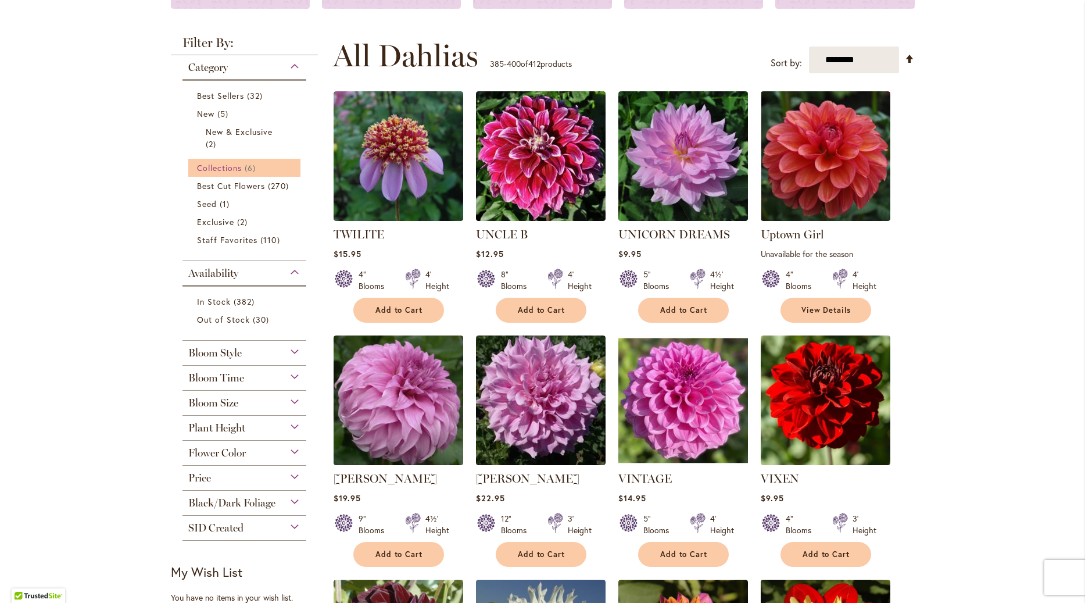
click at [213, 166] on span "Collections" at bounding box center [219, 167] width 45 height 11
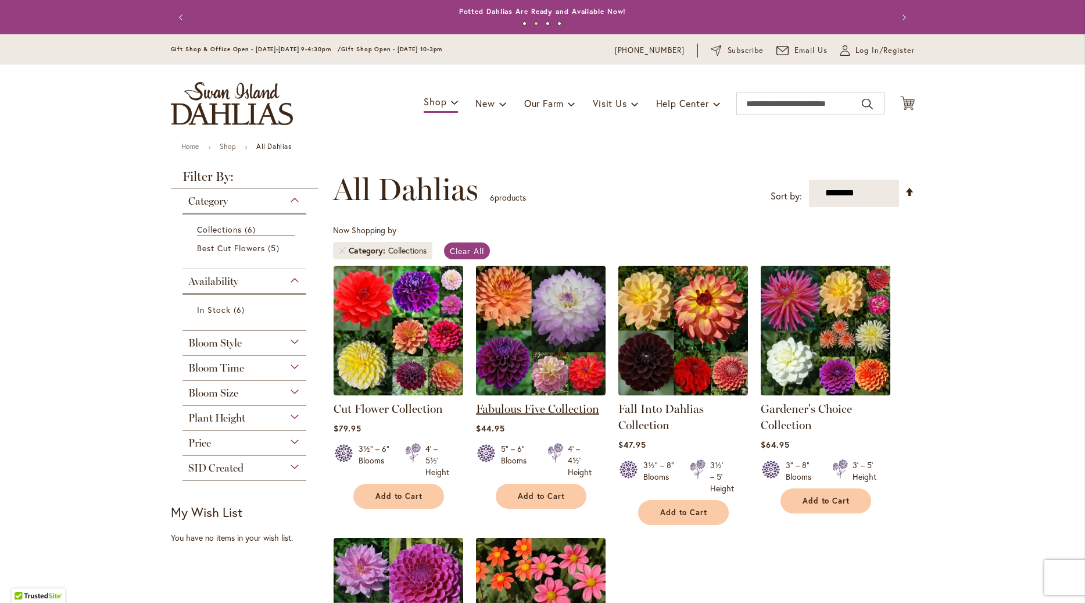
click at [529, 406] on link "Fabulous Five Collection" at bounding box center [537, 409] width 123 height 14
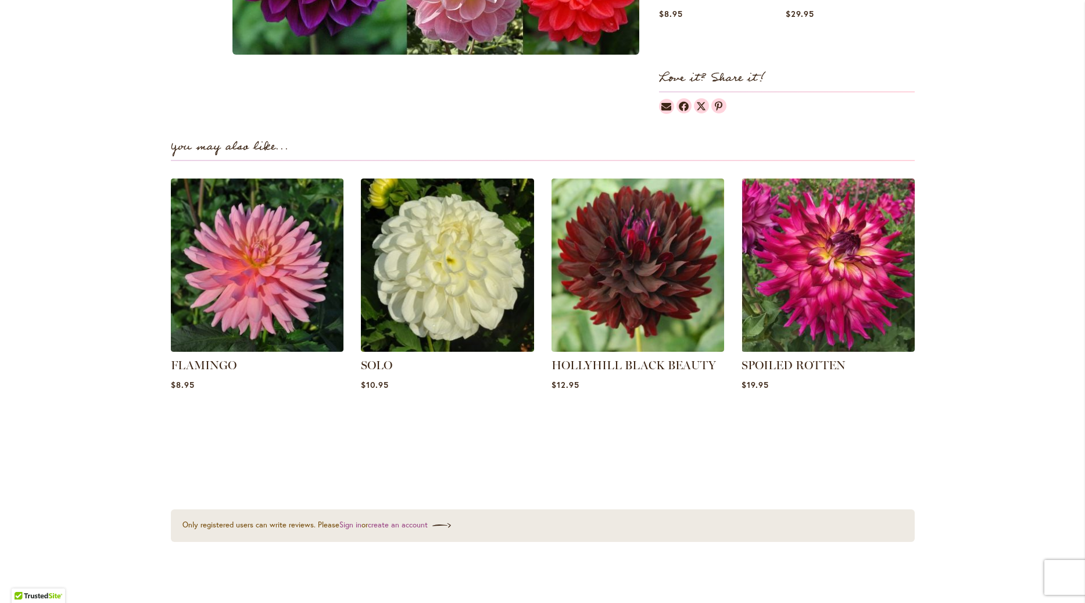
scroll to position [1458, 0]
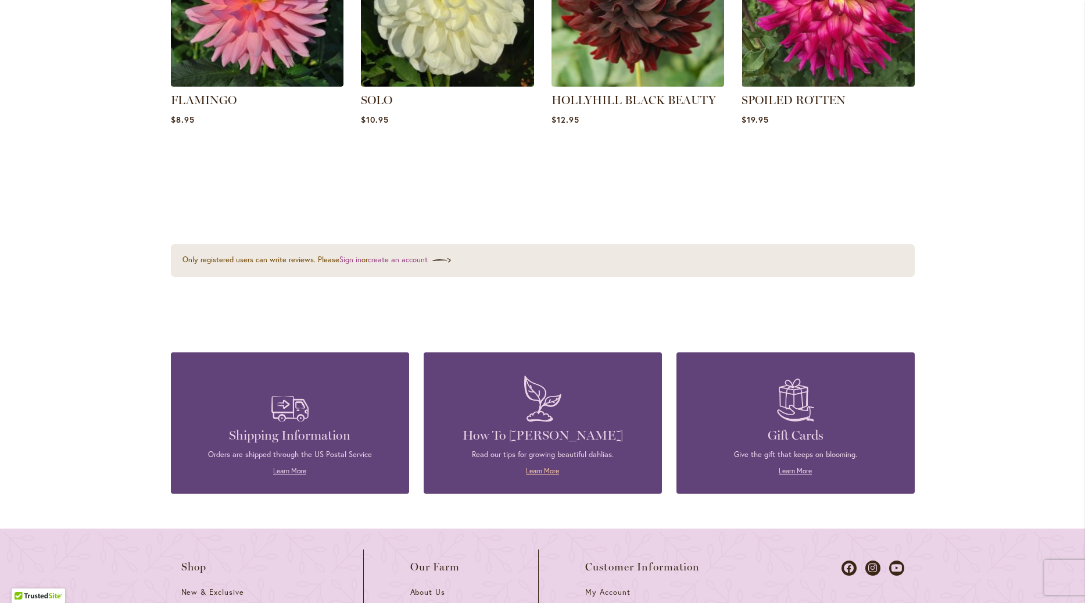
click at [543, 471] on link "Learn More" at bounding box center [542, 470] width 33 height 9
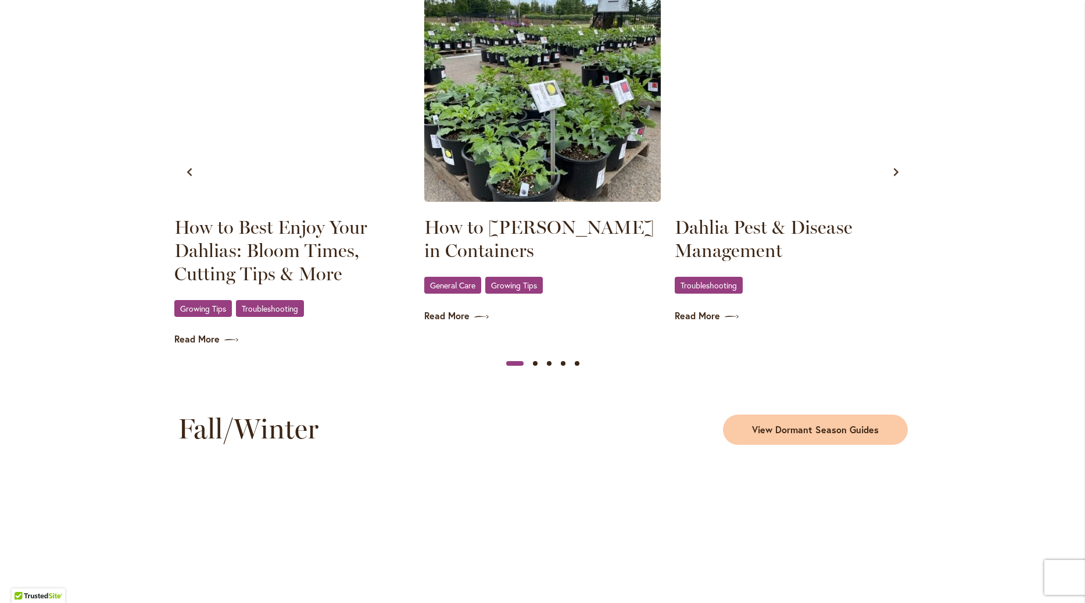
scroll to position [1126, 0]
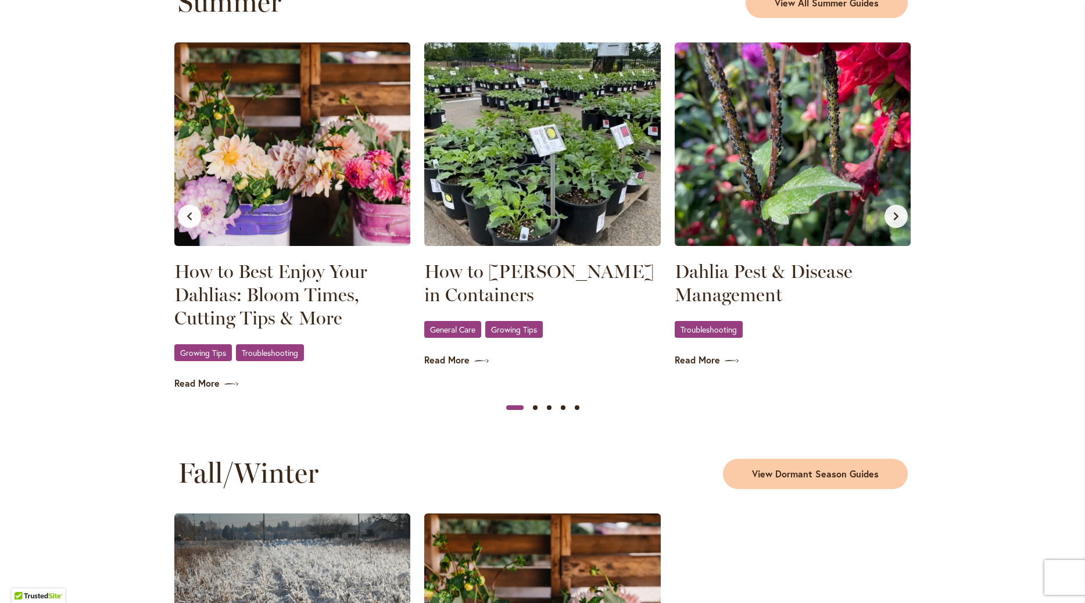
click at [894, 221] on button "Next slide" at bounding box center [896, 216] width 23 height 23
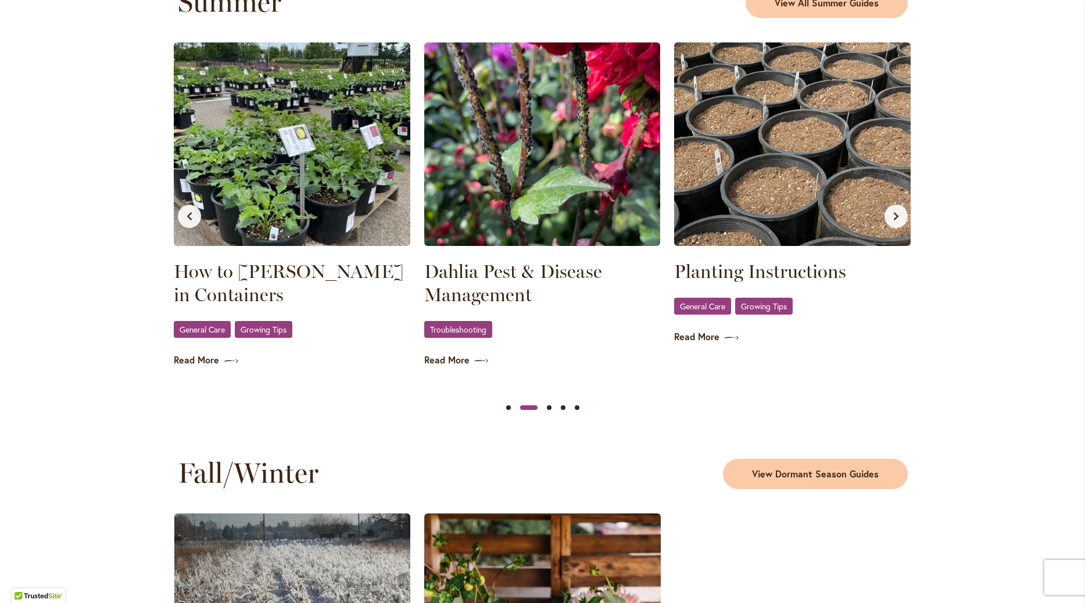
click at [895, 221] on button "Next slide" at bounding box center [896, 216] width 23 height 23
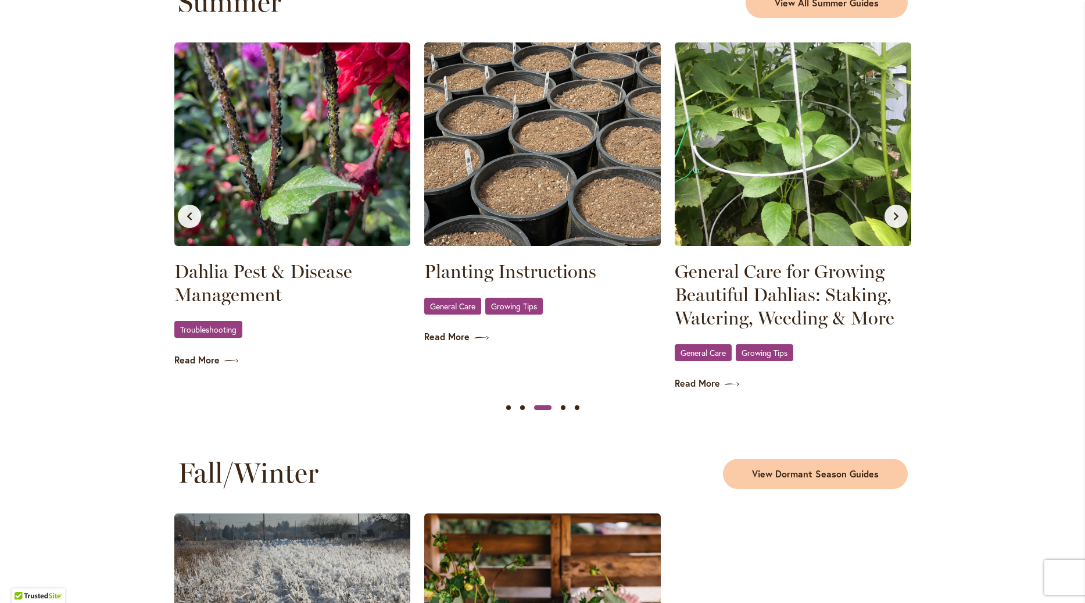
click at [895, 221] on button "Next slide" at bounding box center [896, 216] width 23 height 23
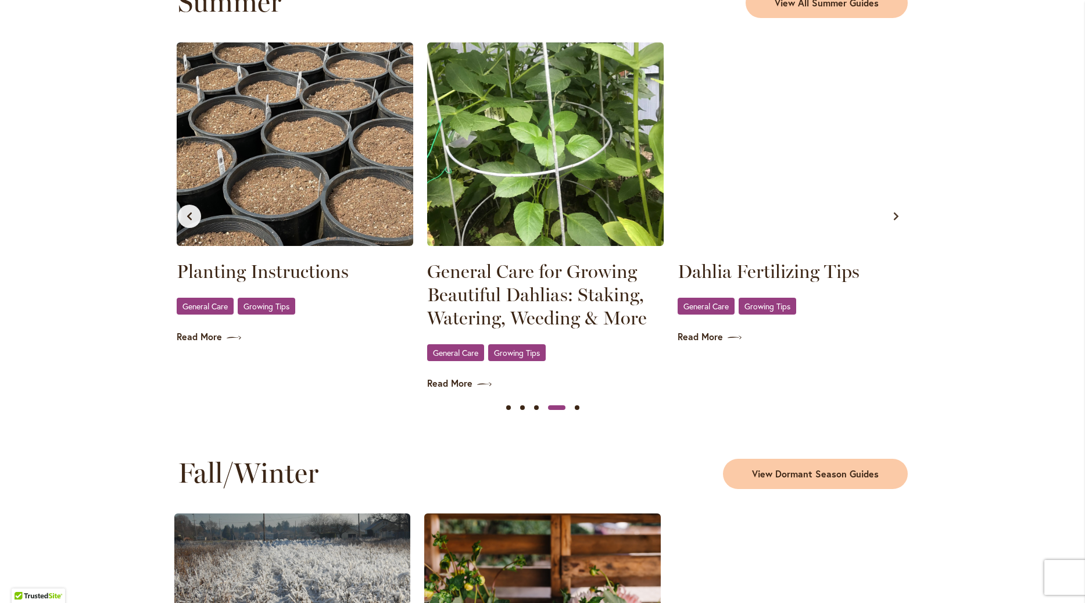
scroll to position [0, 751]
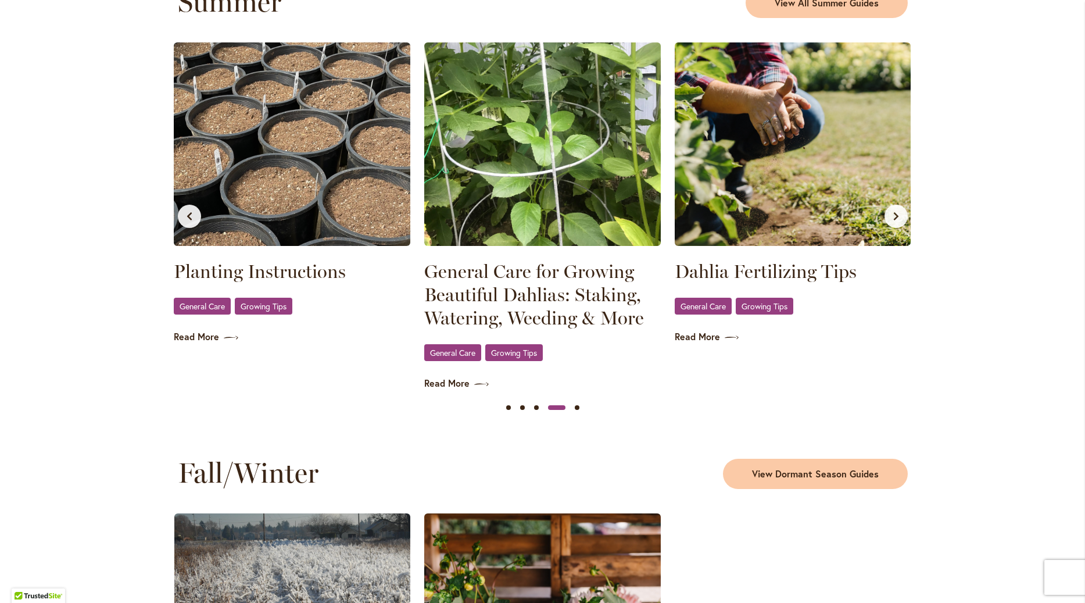
click at [895, 221] on button "Next slide" at bounding box center [896, 216] width 23 height 23
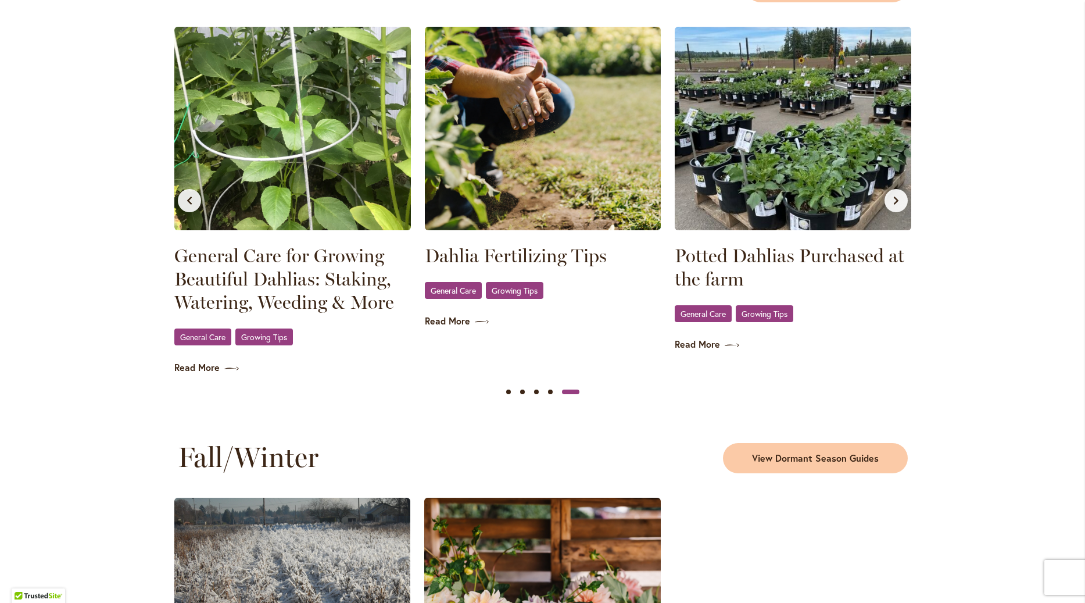
scroll to position [1126, 0]
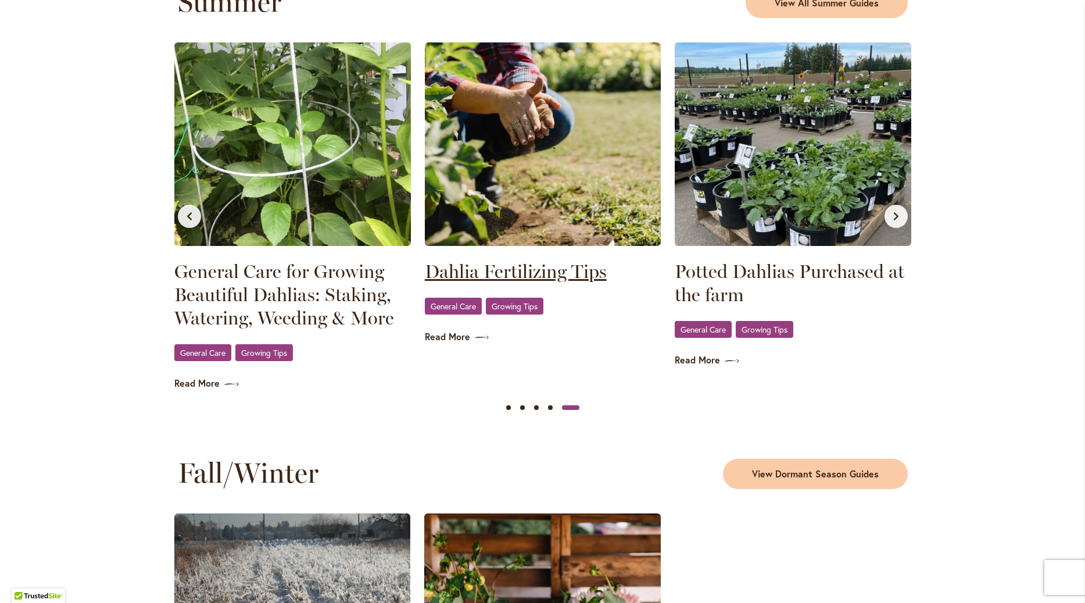
click at [484, 269] on link "Dahlia Fertilizing Tips" at bounding box center [543, 271] width 237 height 23
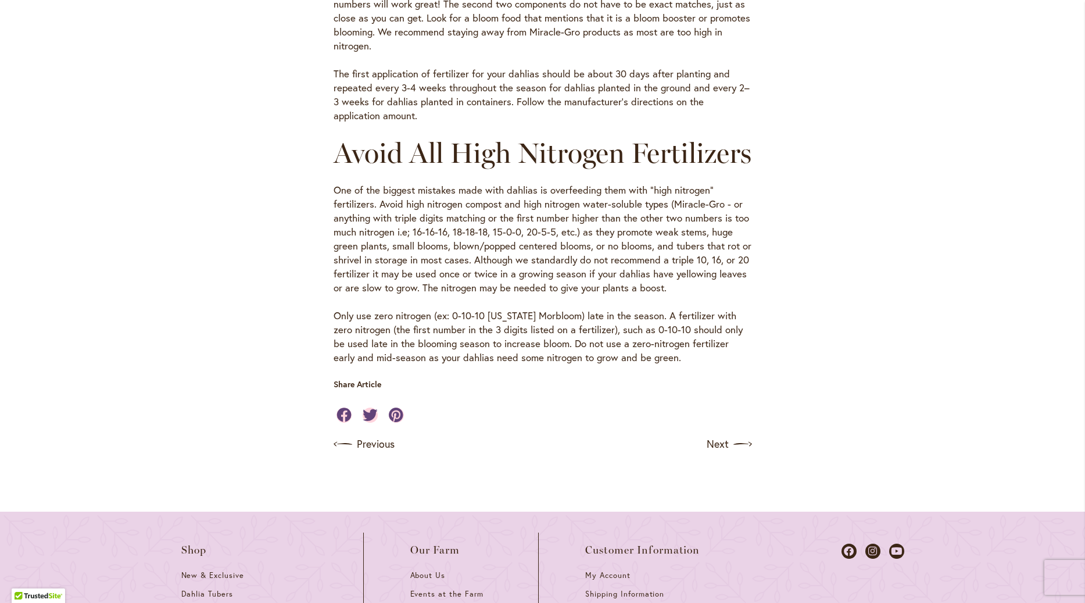
scroll to position [994, 0]
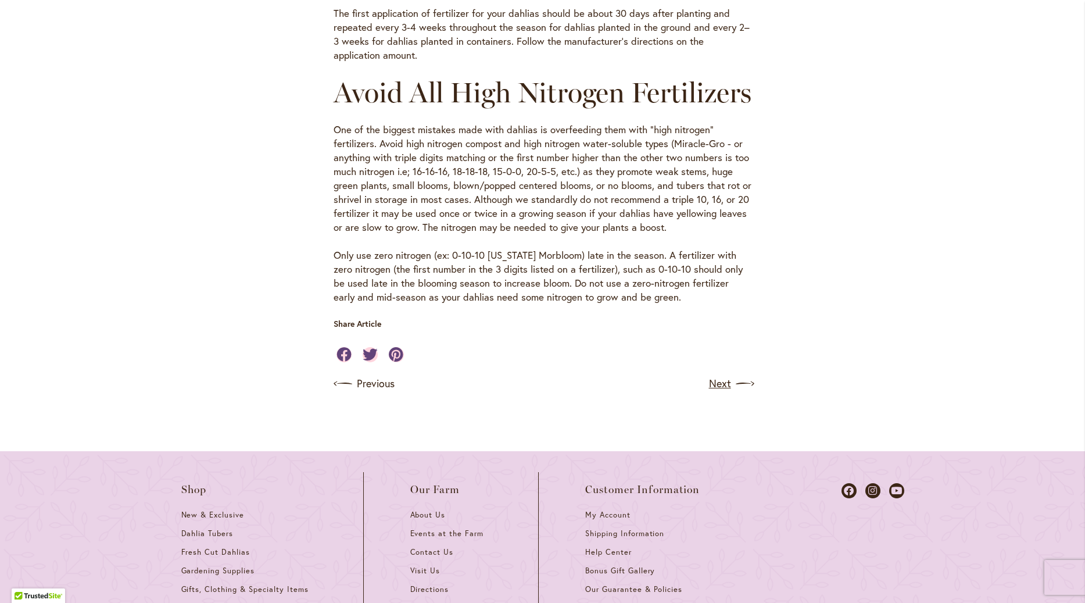
click at [714, 393] on link "Next" at bounding box center [730, 383] width 43 height 19
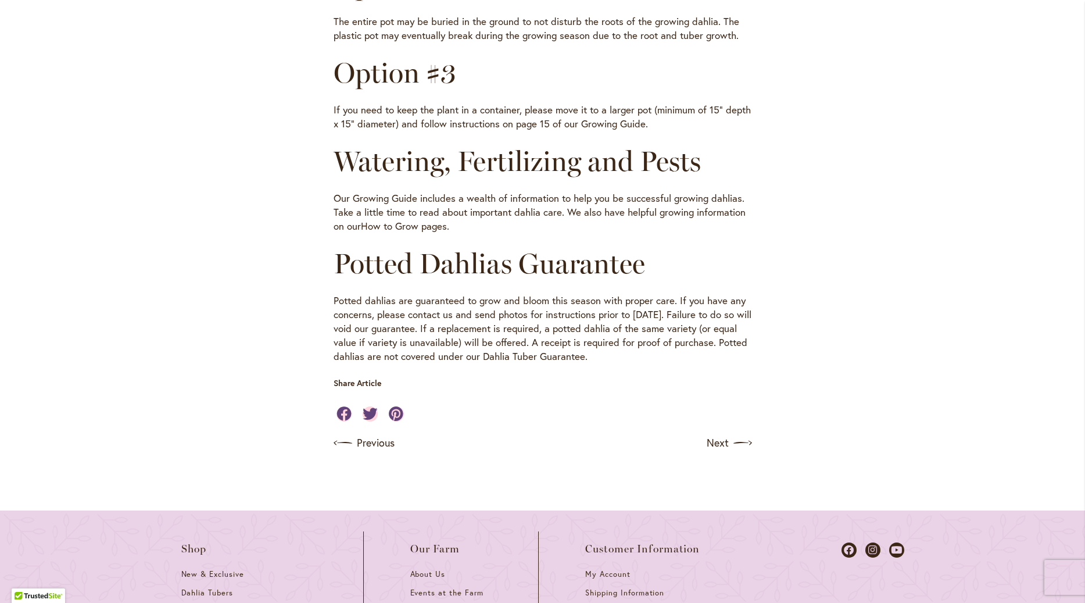
scroll to position [663, 0]
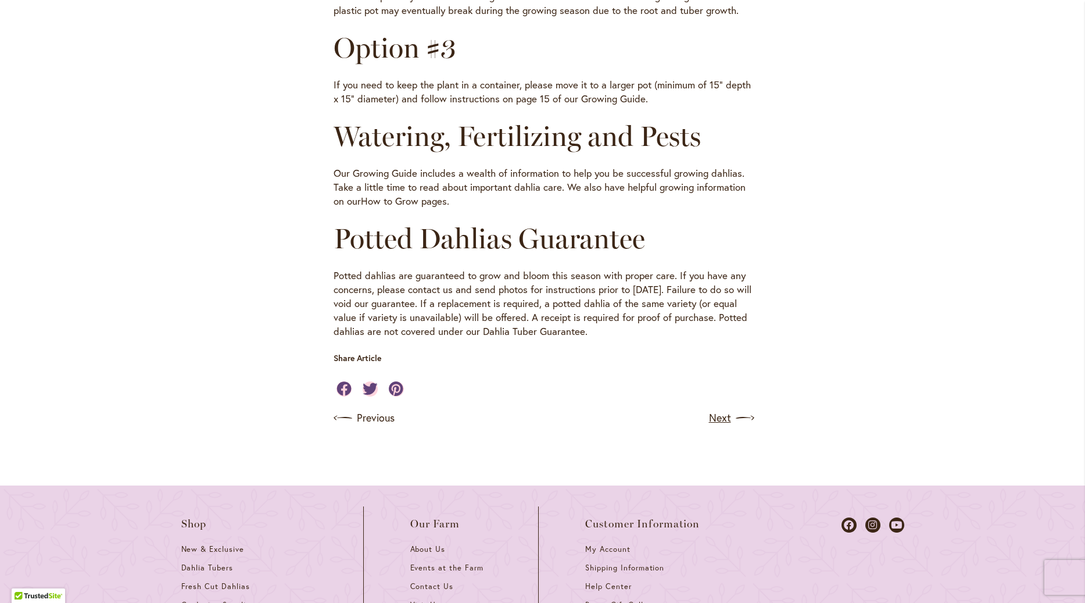
click at [725, 427] on link "Next" at bounding box center [730, 418] width 43 height 19
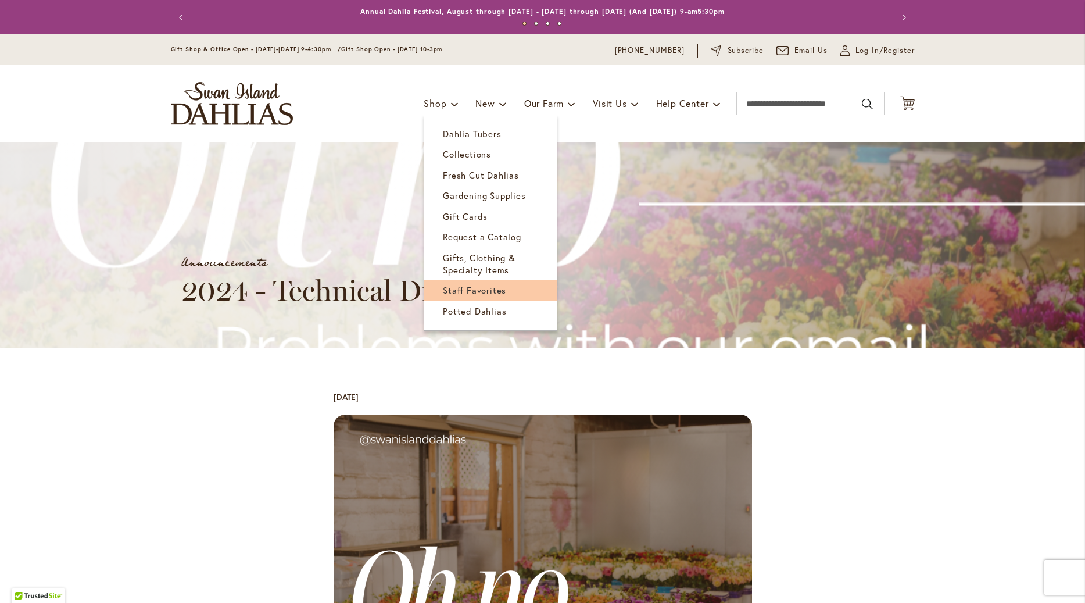
click at [476, 286] on span "Staff Favorites" at bounding box center [474, 290] width 63 height 12
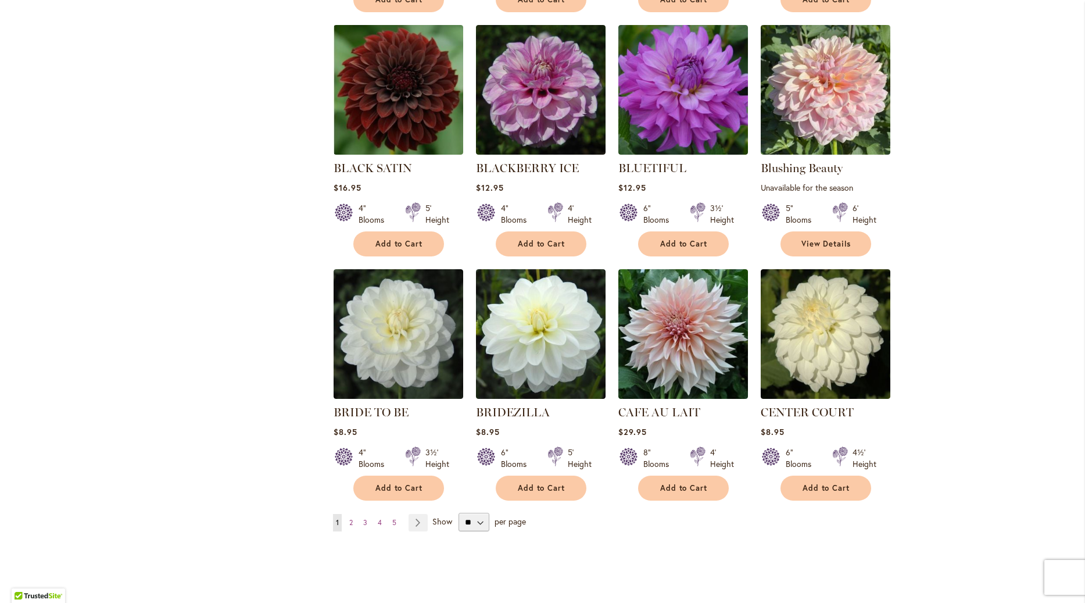
scroll to position [795, 0]
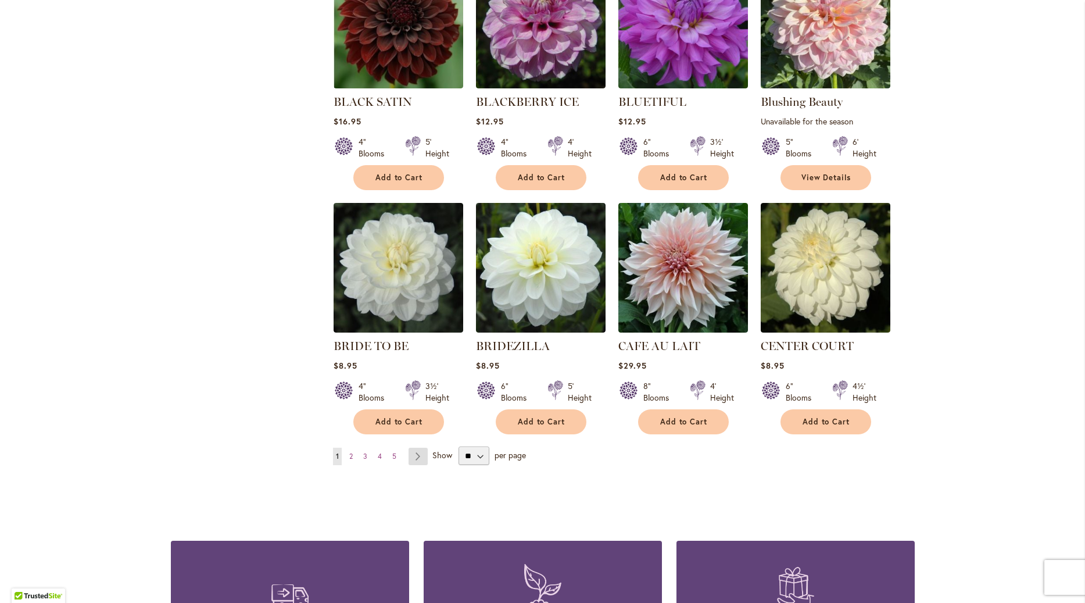
click at [418, 453] on link "Page Next" at bounding box center [418, 456] width 19 height 17
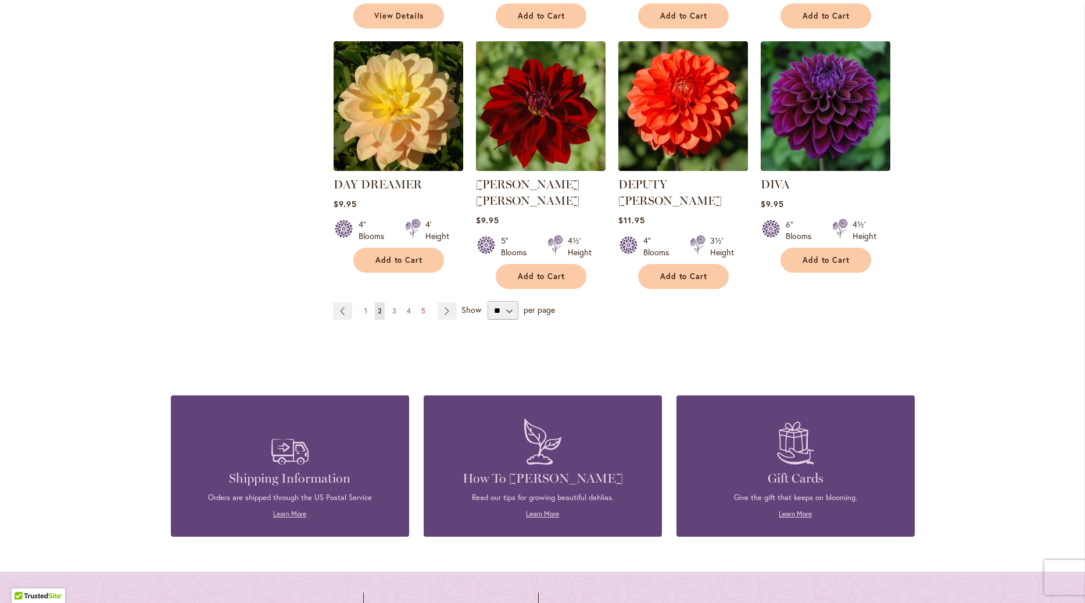
scroll to position [994, 0]
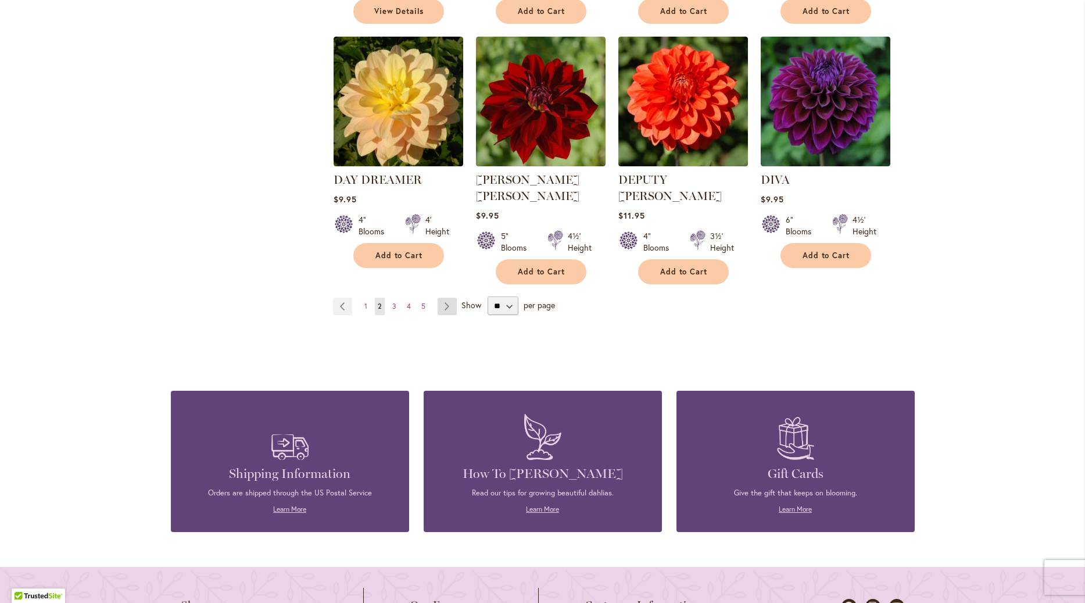
click at [444, 298] on link "Page Next" at bounding box center [447, 306] width 19 height 17
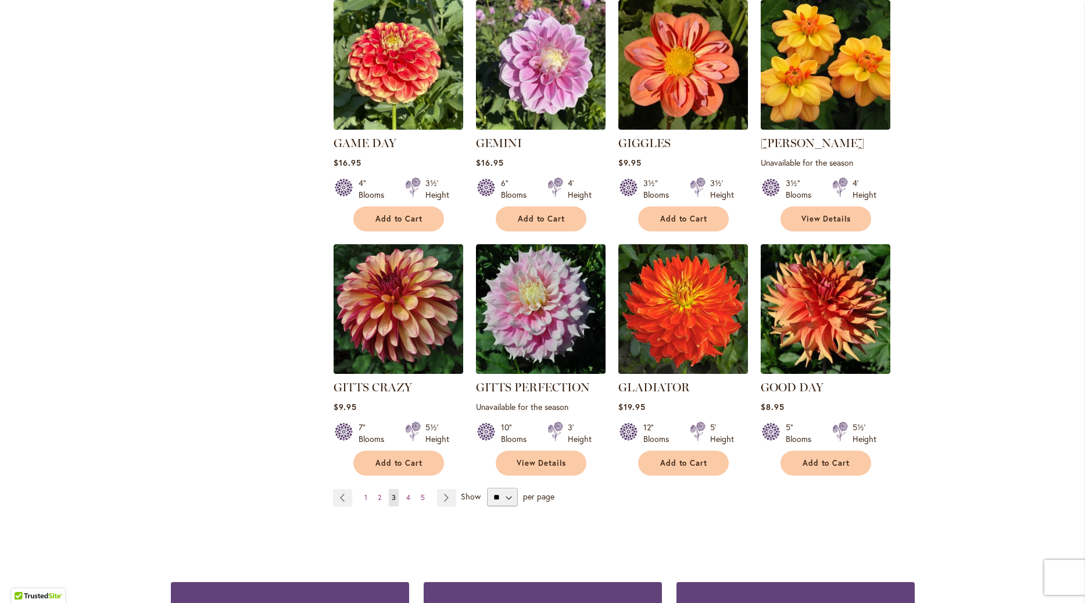
scroll to position [795, 0]
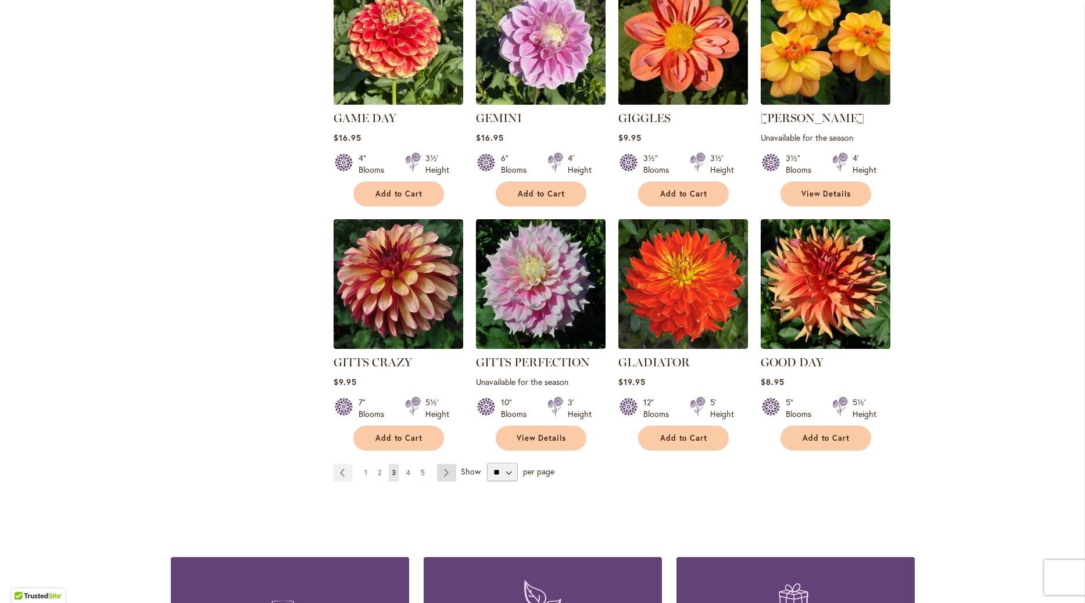
click at [443, 474] on link "Page Next" at bounding box center [446, 472] width 19 height 17
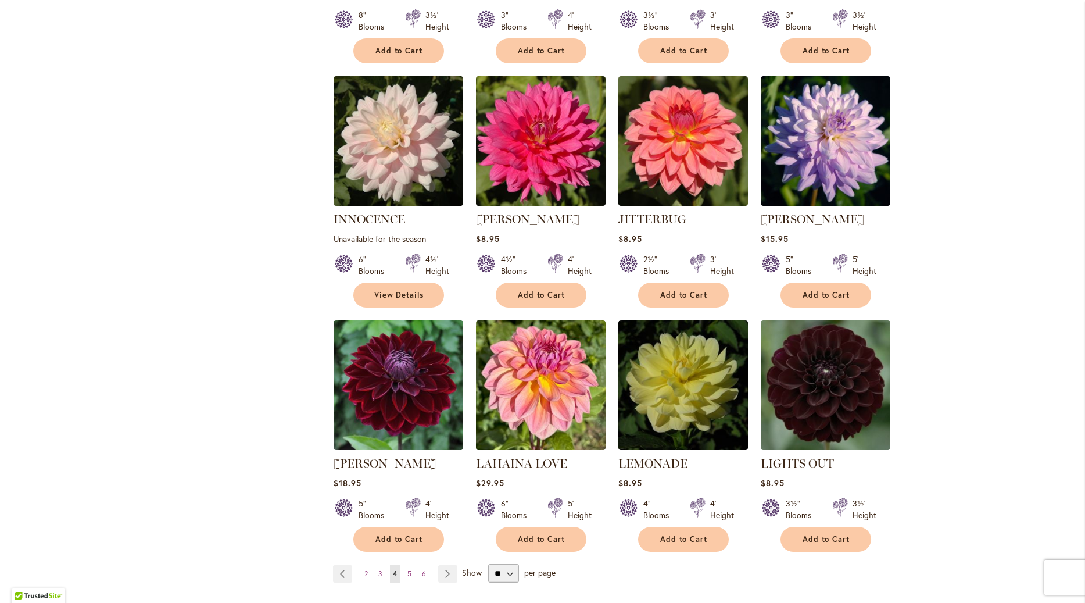
scroll to position [795, 0]
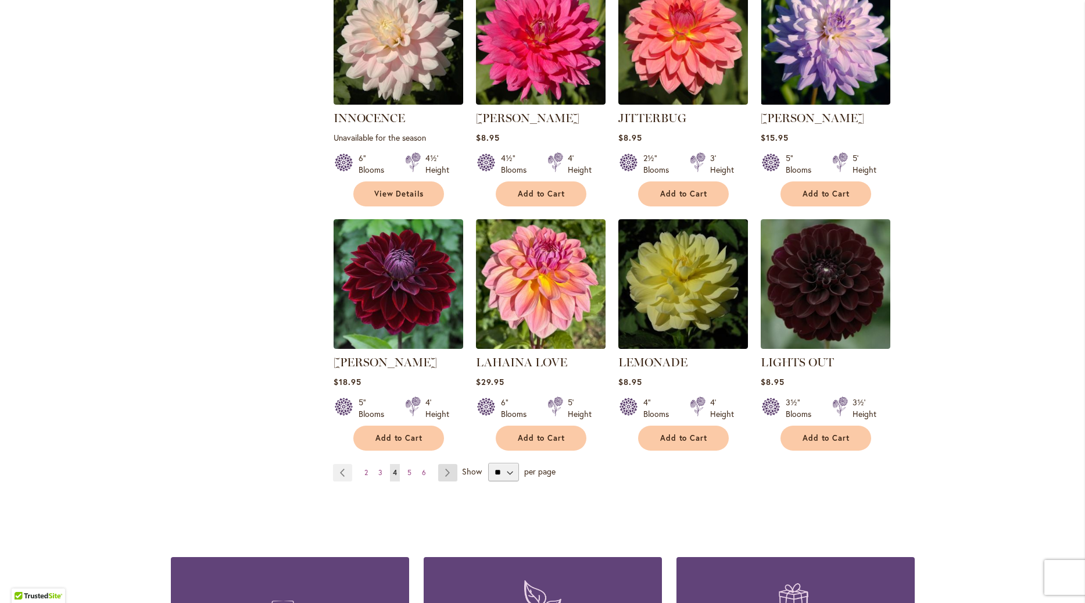
click at [447, 474] on link "Page Next" at bounding box center [447, 472] width 19 height 17
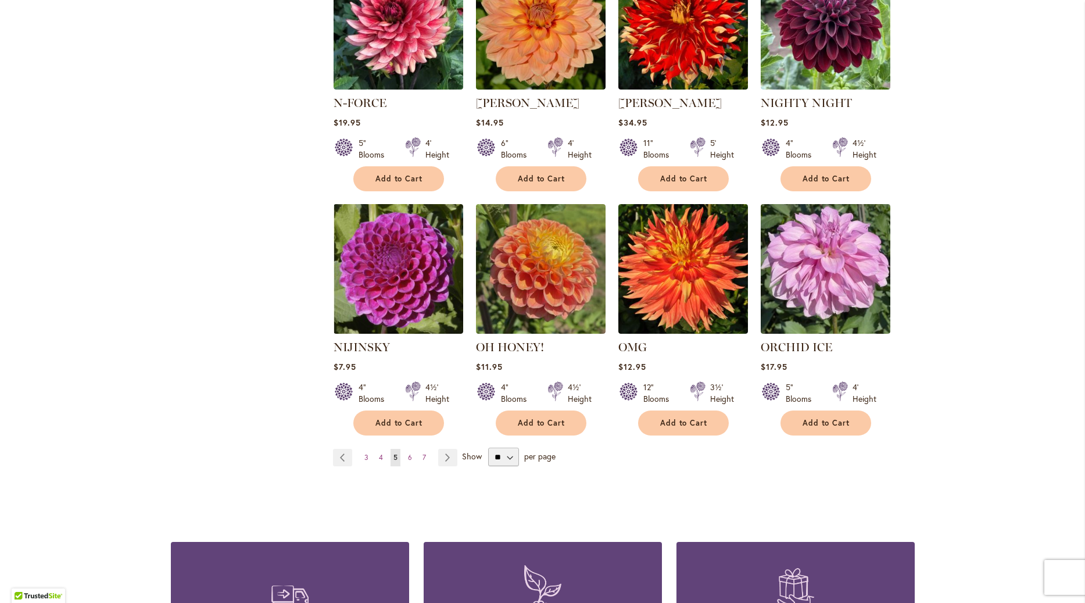
scroll to position [861, 0]
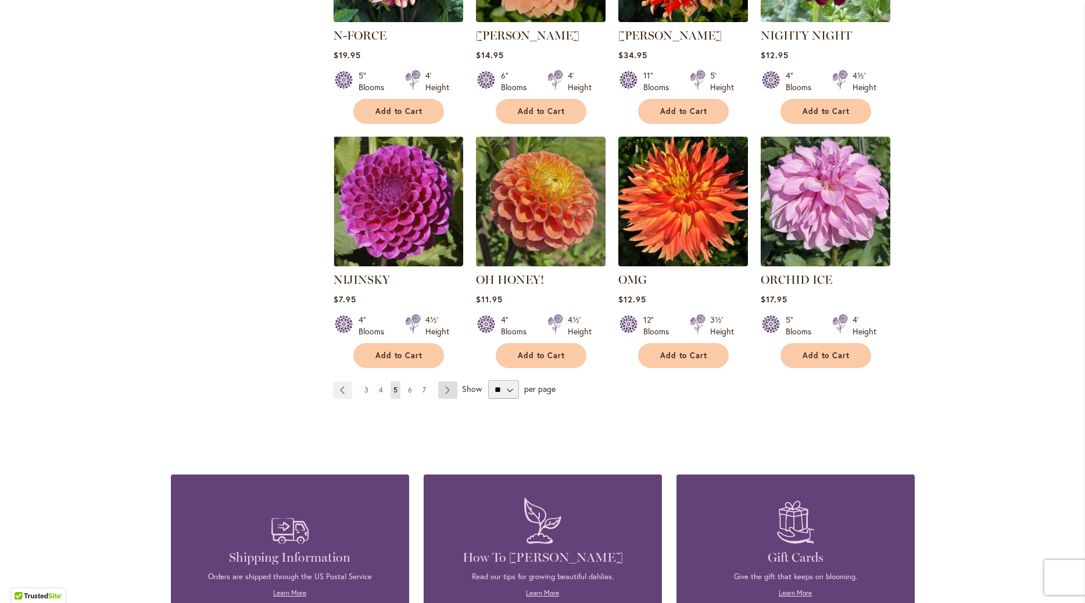
click at [449, 396] on link "Page Next" at bounding box center [447, 389] width 19 height 17
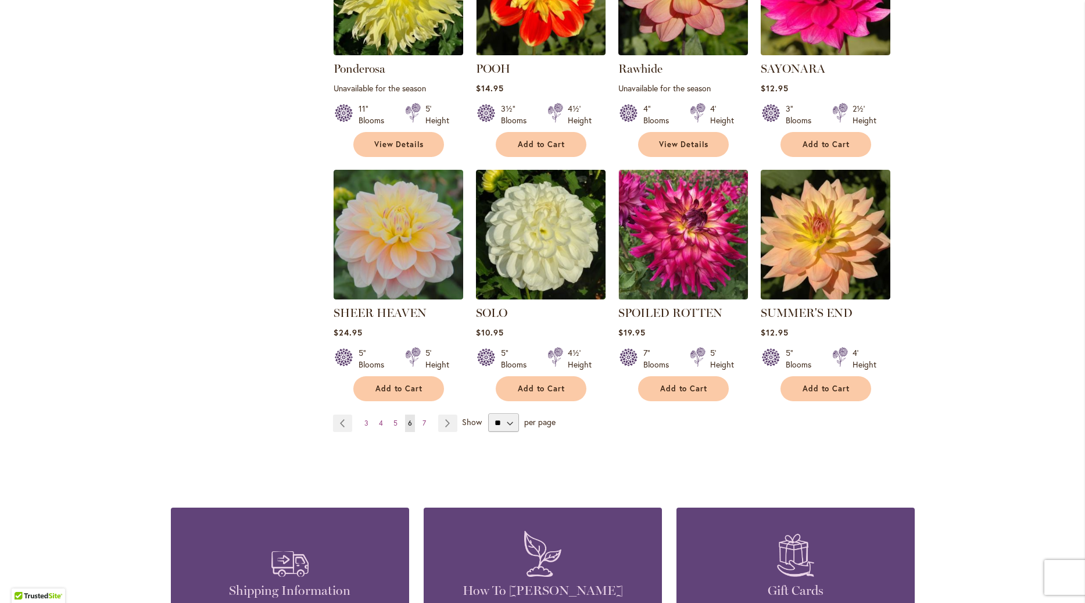
scroll to position [861, 0]
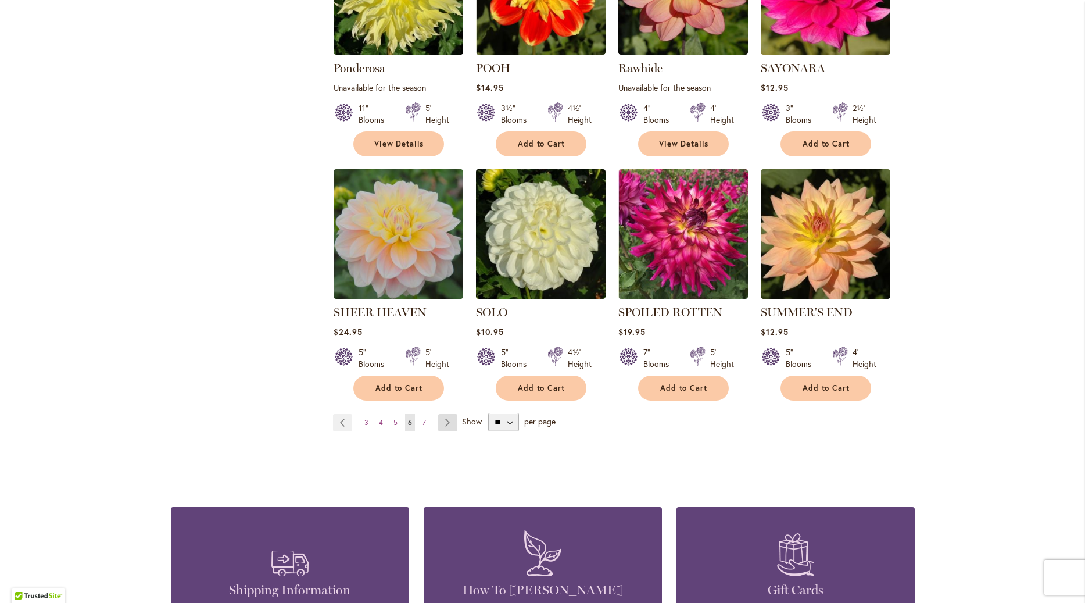
click at [452, 414] on link "Page Next" at bounding box center [447, 422] width 19 height 17
